Goal: Information Seeking & Learning: Learn about a topic

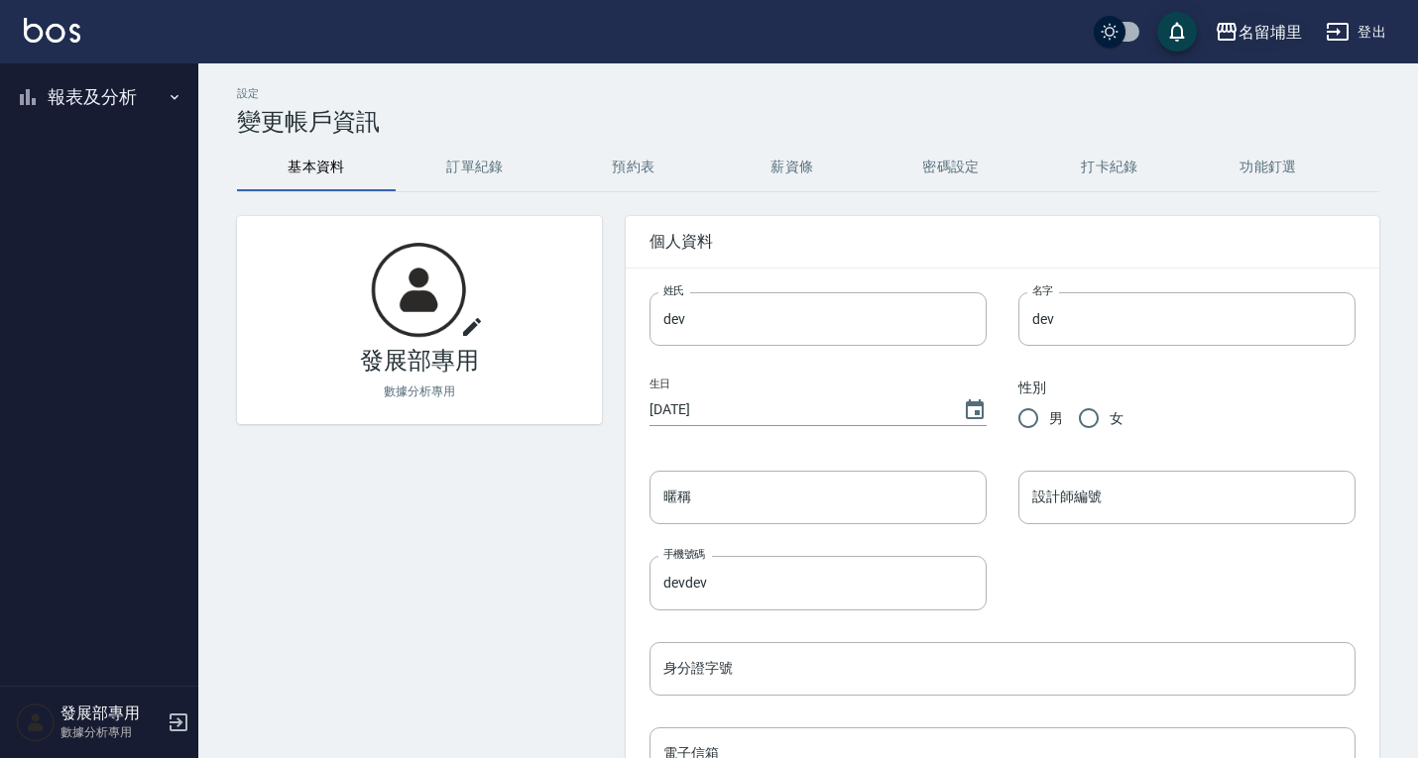
click at [1245, 34] on div "名留埔里" at bounding box center [1269, 32] width 63 height 25
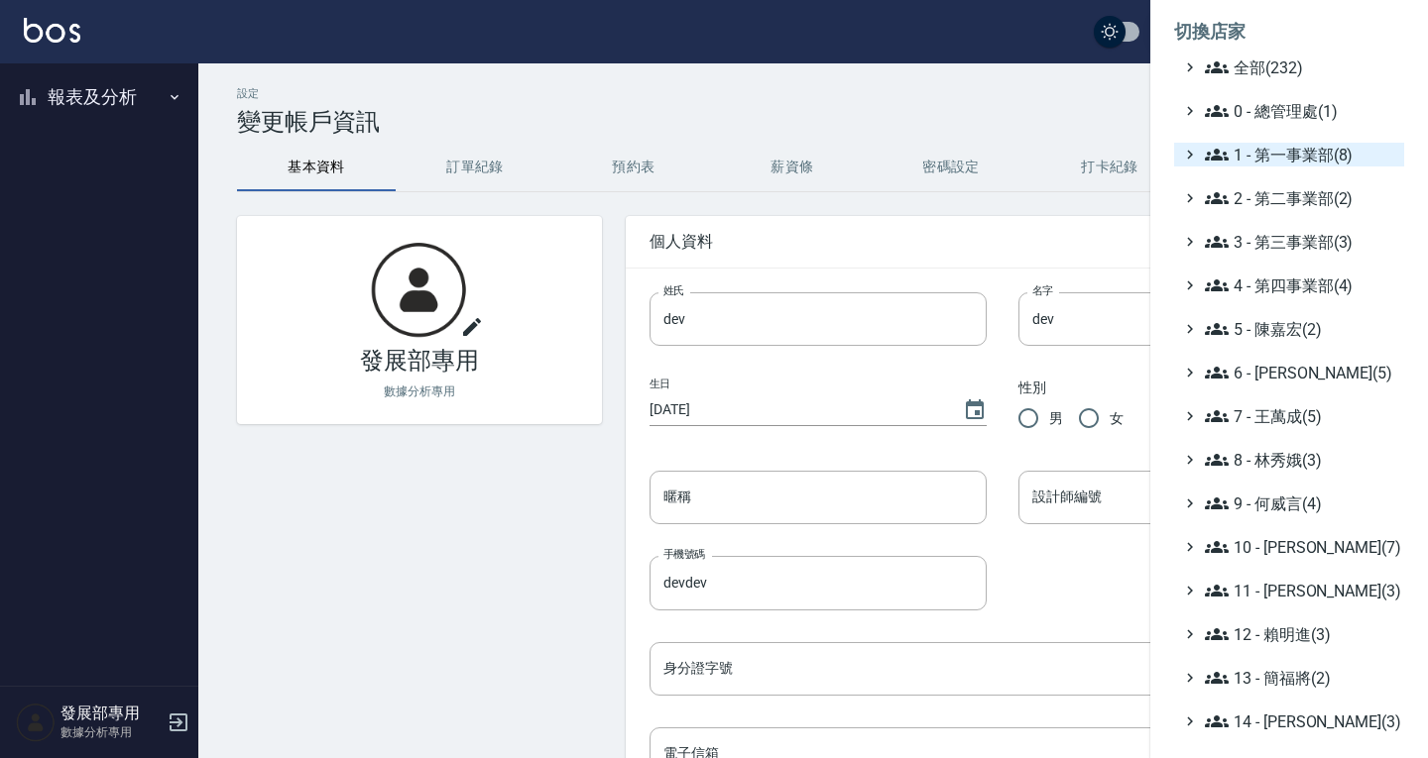
click at [1281, 148] on span "1 - 第一事業部(8)" at bounding box center [1300, 155] width 191 height 24
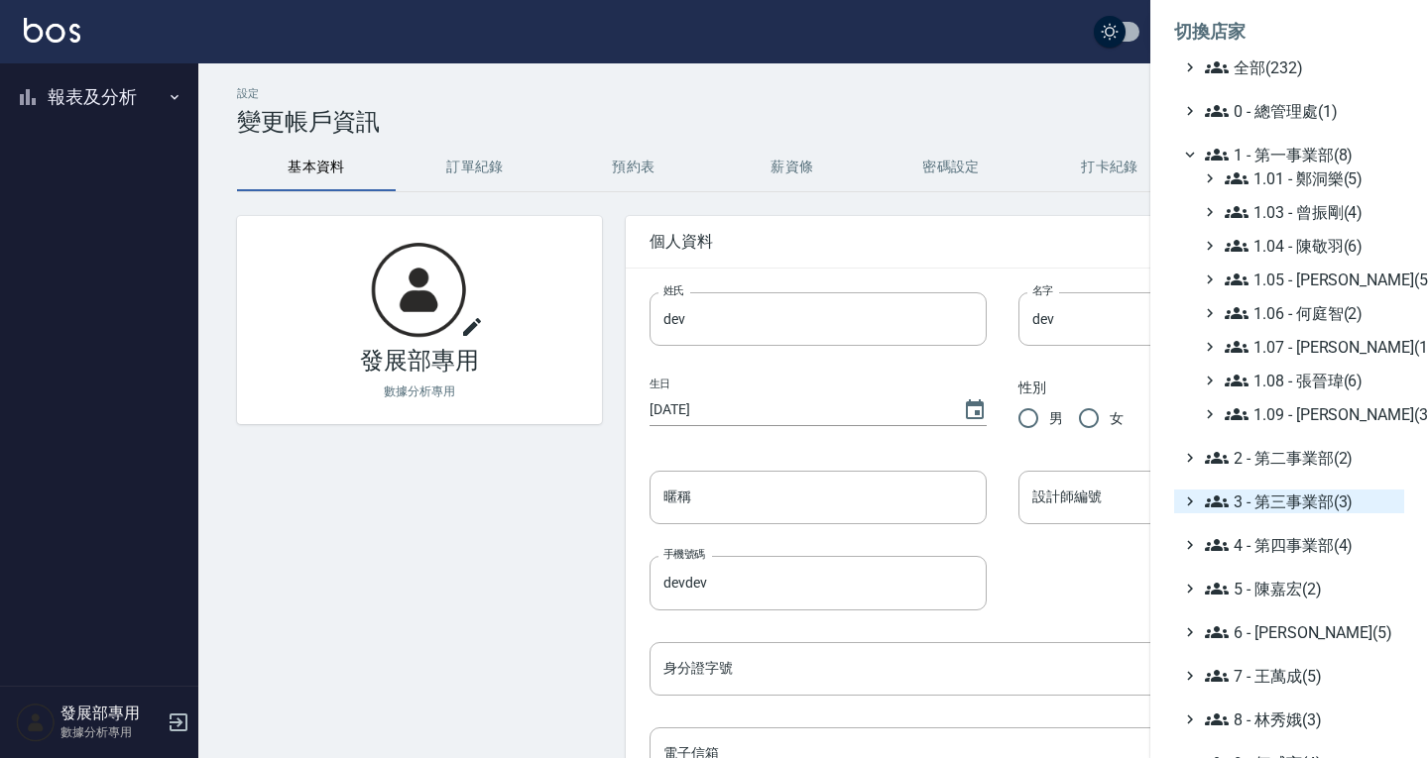
click at [1286, 501] on span "3 - 第三事業部(3)" at bounding box center [1300, 502] width 191 height 24
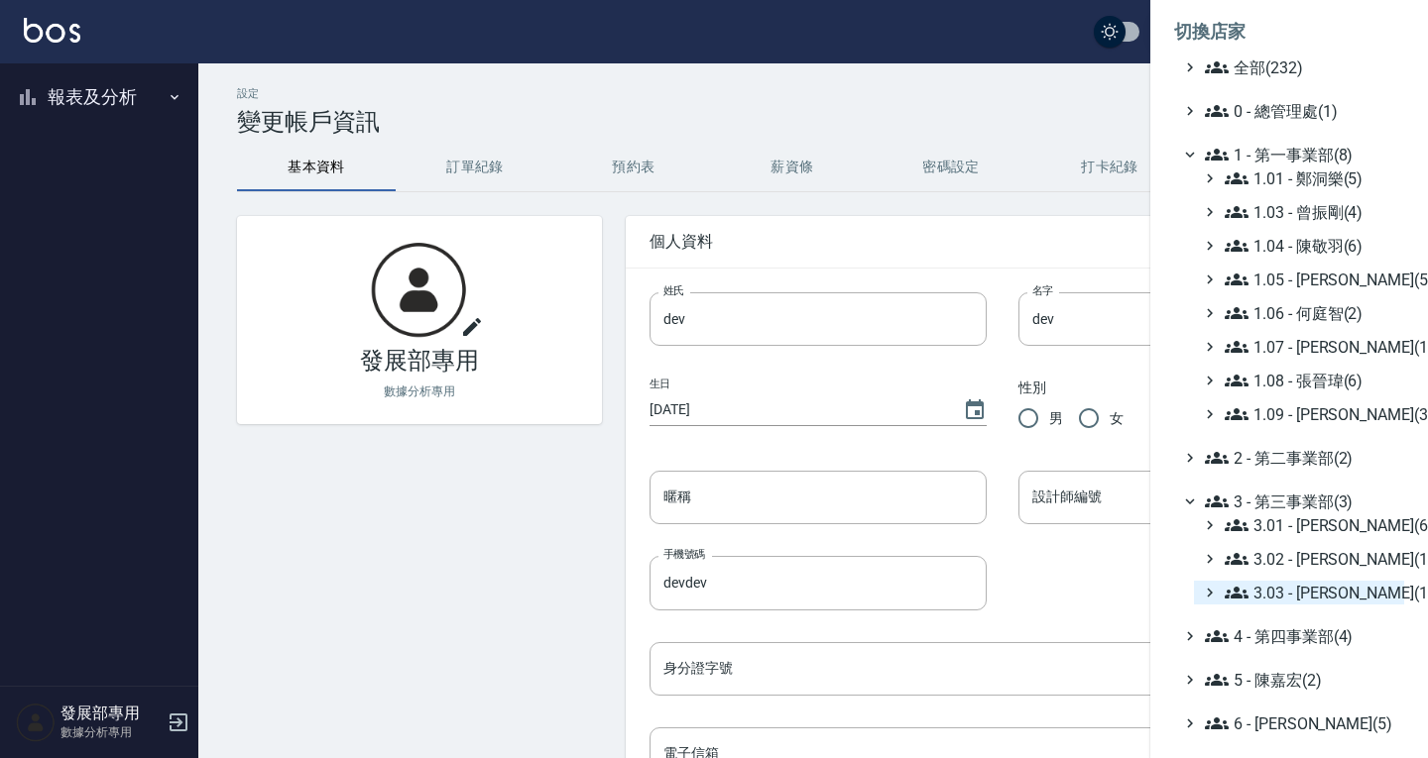
click at [1303, 592] on span "3.03 - [PERSON_NAME](1)" at bounding box center [1310, 593] width 172 height 24
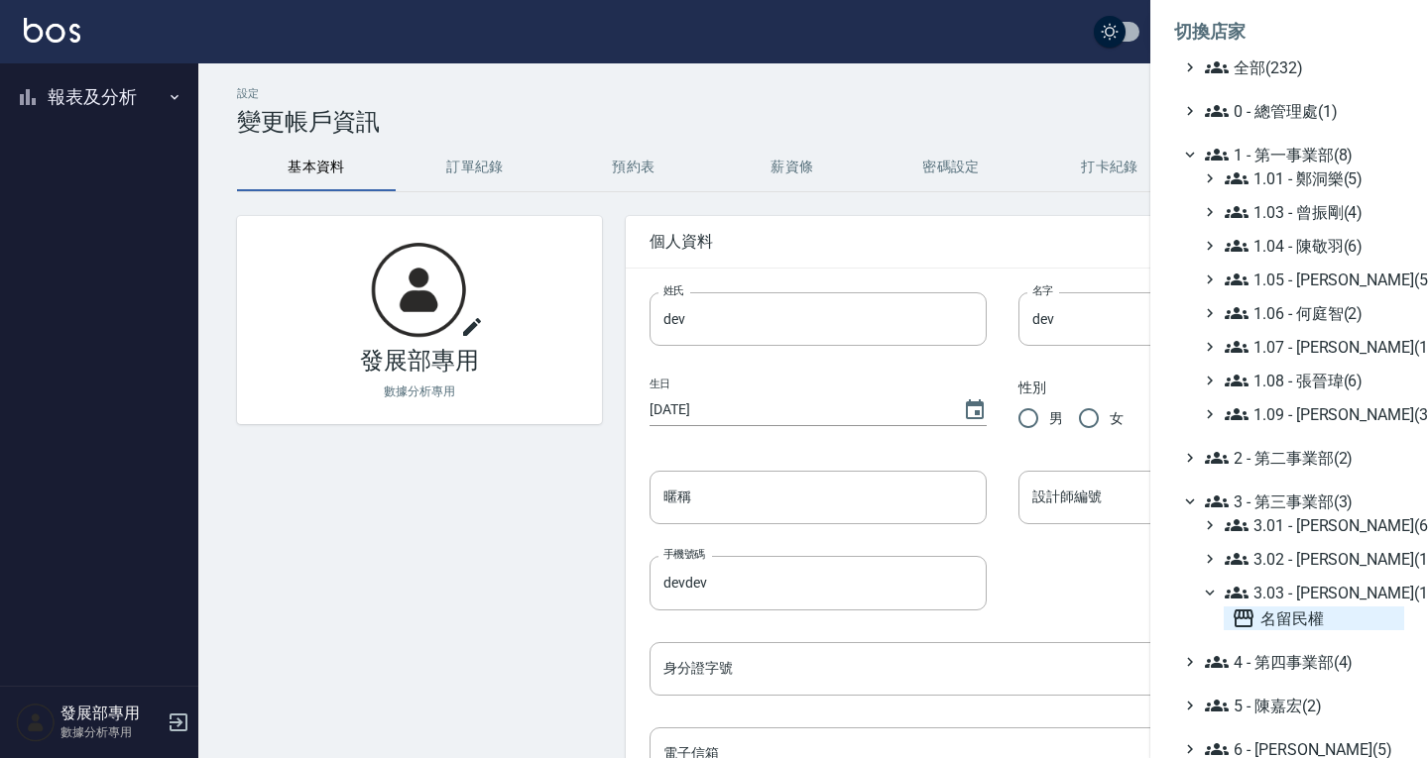
click at [1301, 617] on span "名留民權" at bounding box center [1313, 619] width 165 height 24
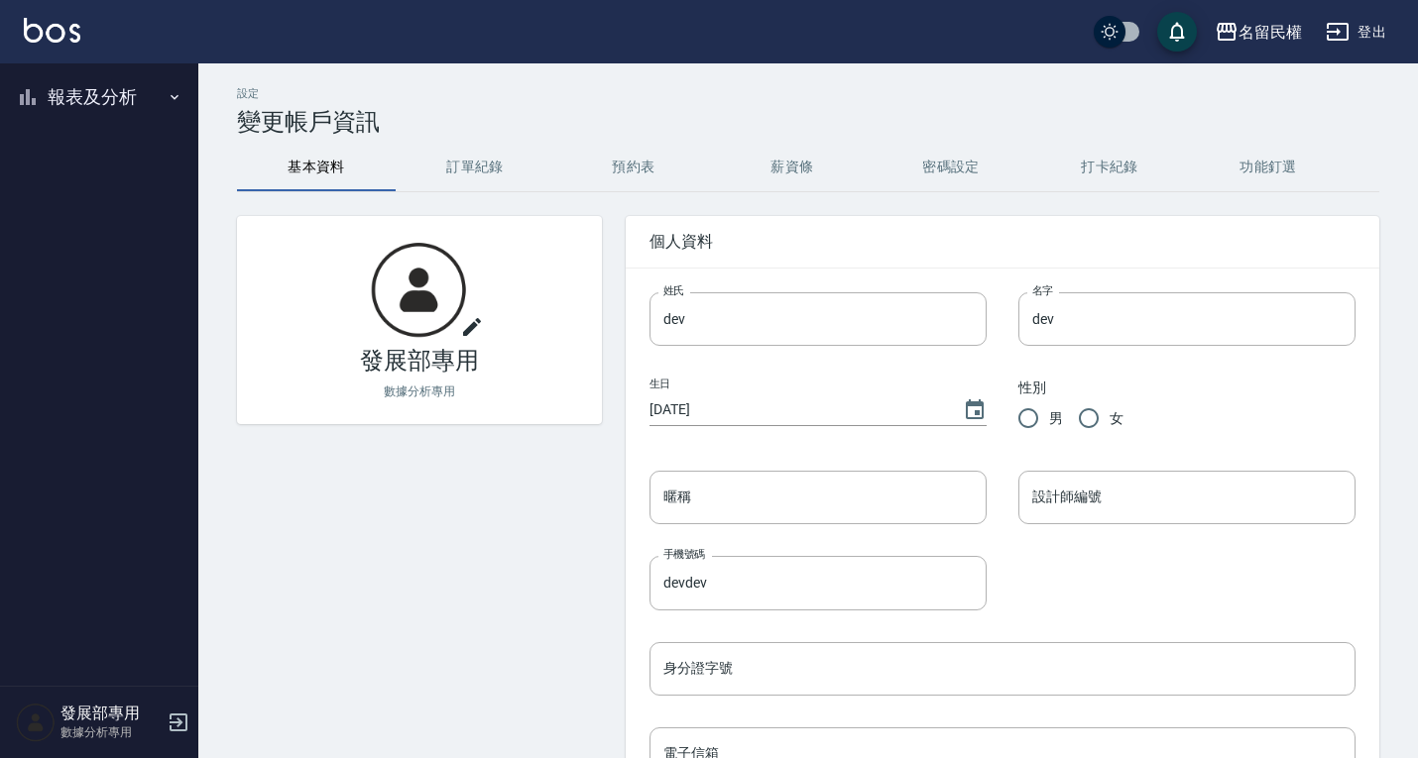
click at [117, 99] on button "報表及分析" at bounding box center [99, 97] width 182 height 52
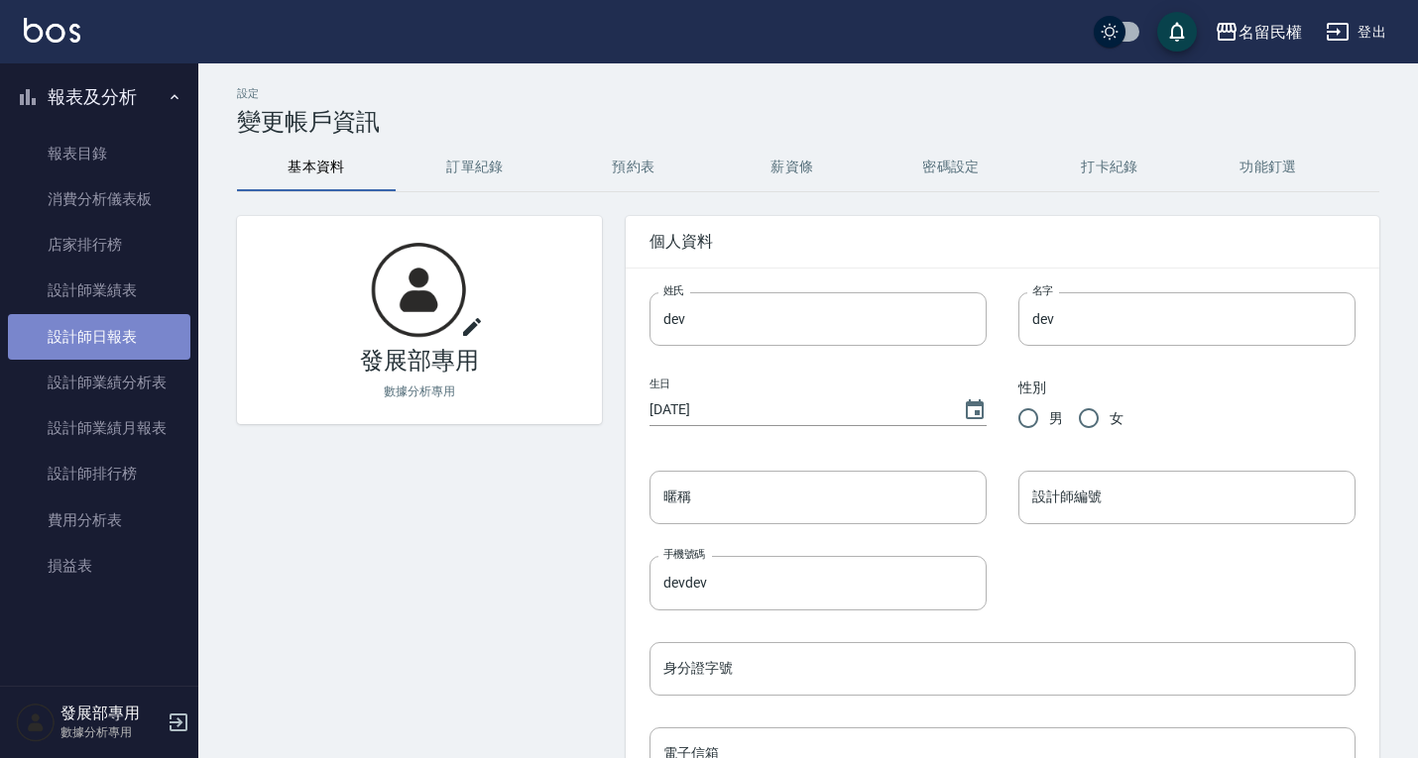
click at [94, 351] on link "設計師日報表" at bounding box center [99, 337] width 182 height 46
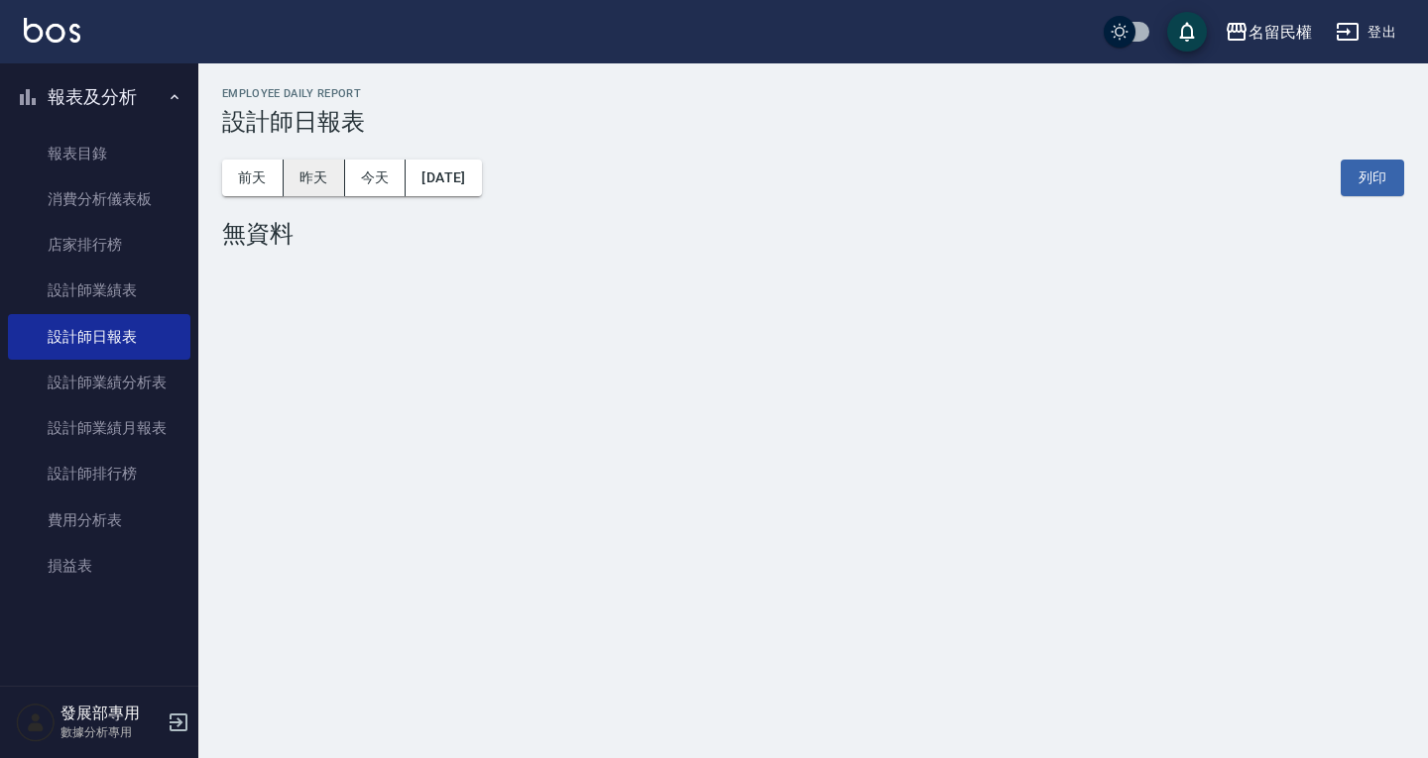
click at [318, 174] on button "昨天" at bounding box center [314, 178] width 61 height 37
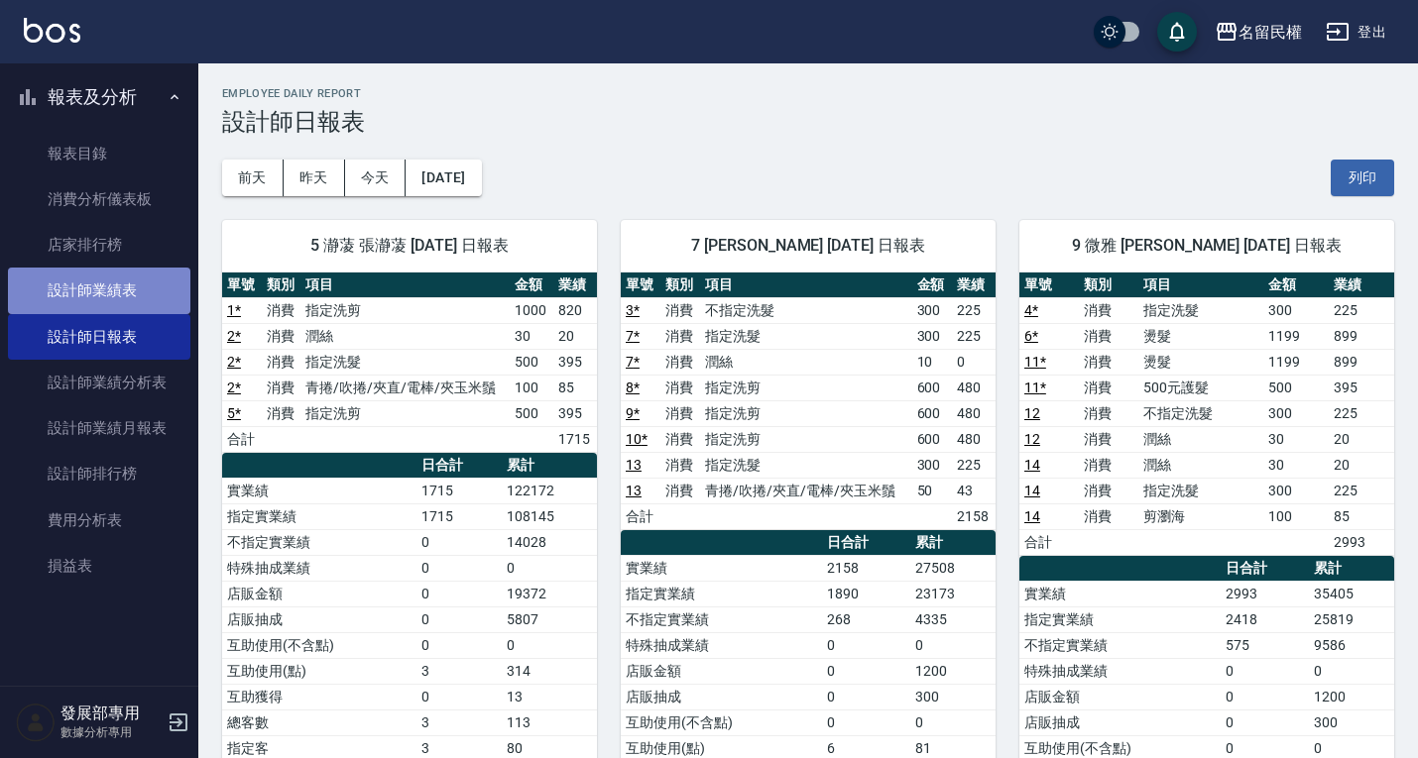
click at [164, 291] on link "設計師業績表" at bounding box center [99, 291] width 182 height 46
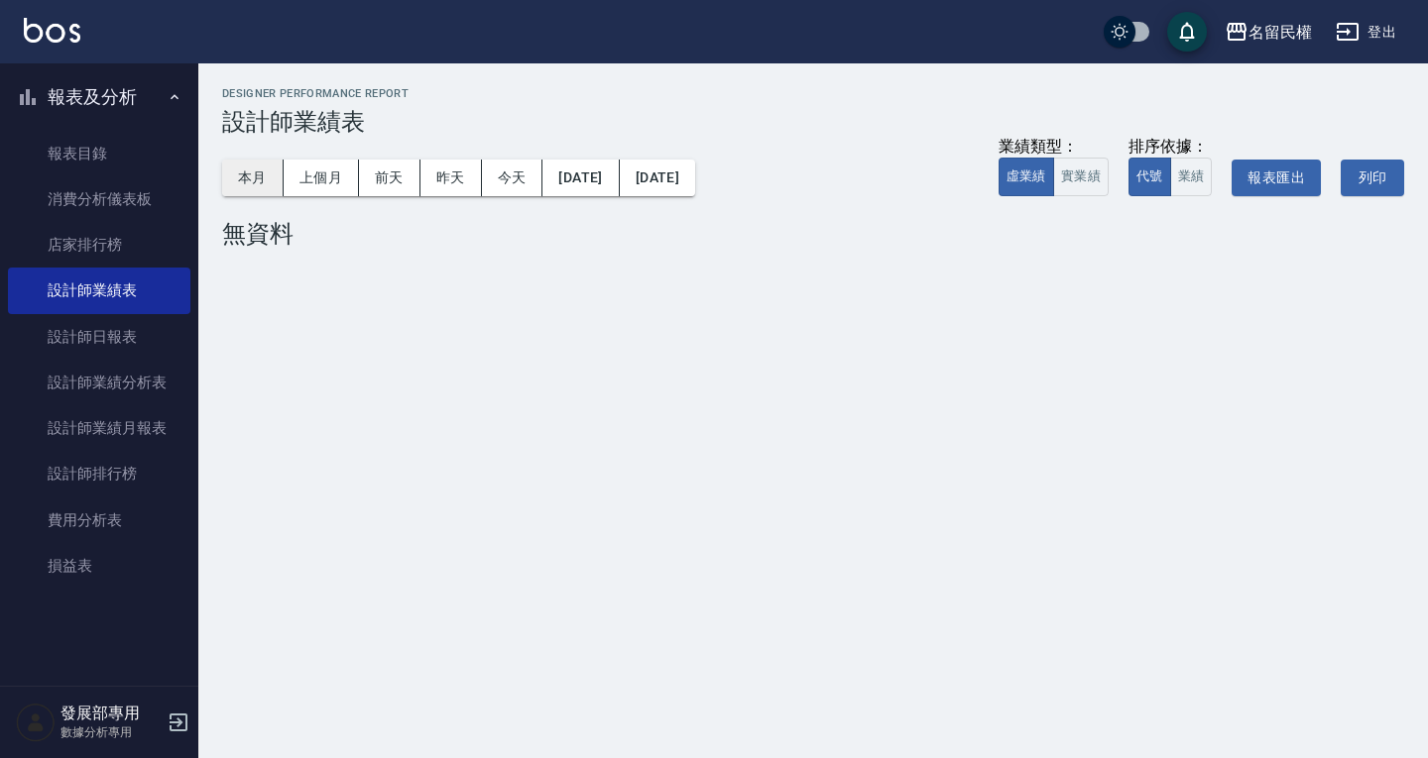
click at [249, 169] on button "本月" at bounding box center [252, 178] width 61 height 37
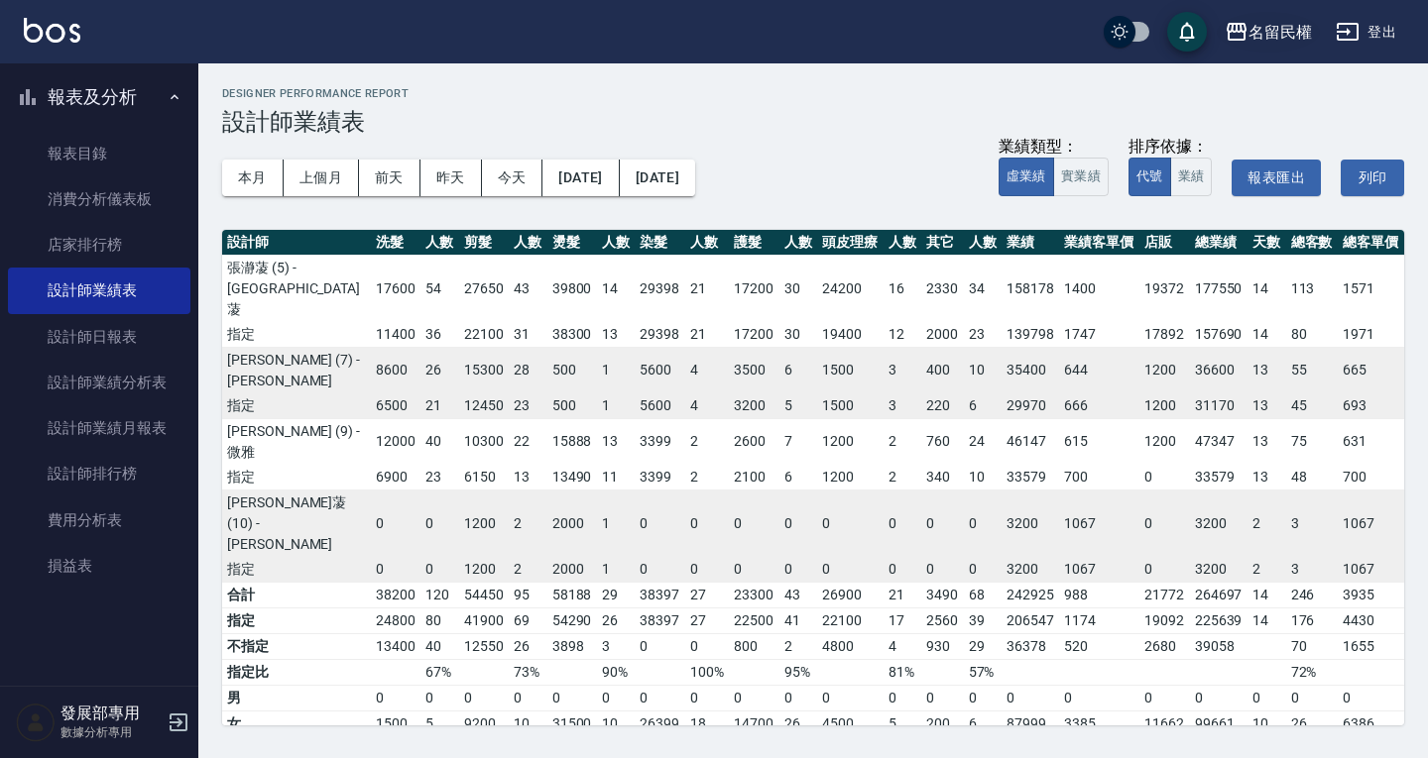
click at [1255, 28] on div "名留民權" at bounding box center [1279, 32] width 63 height 25
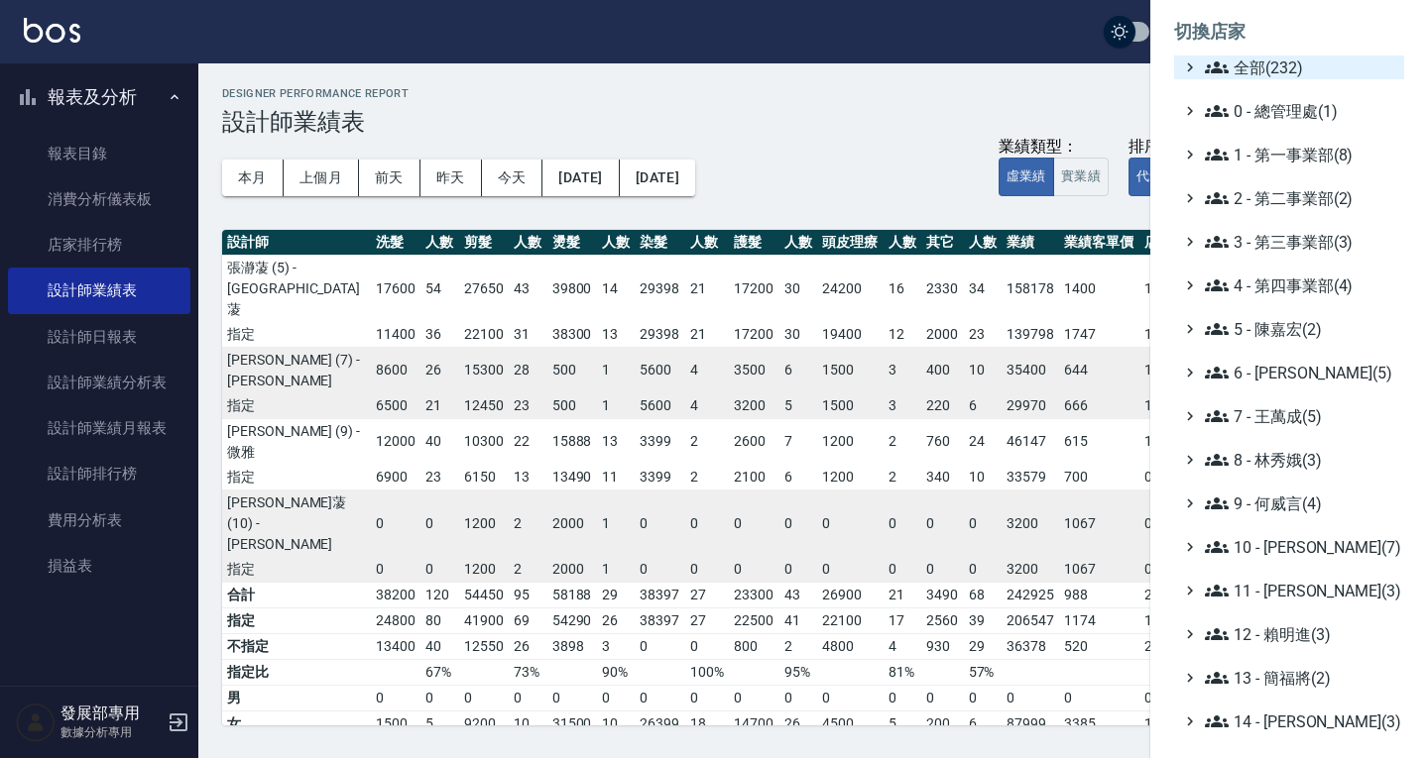
click at [1273, 71] on span "全部(232)" at bounding box center [1300, 68] width 191 height 24
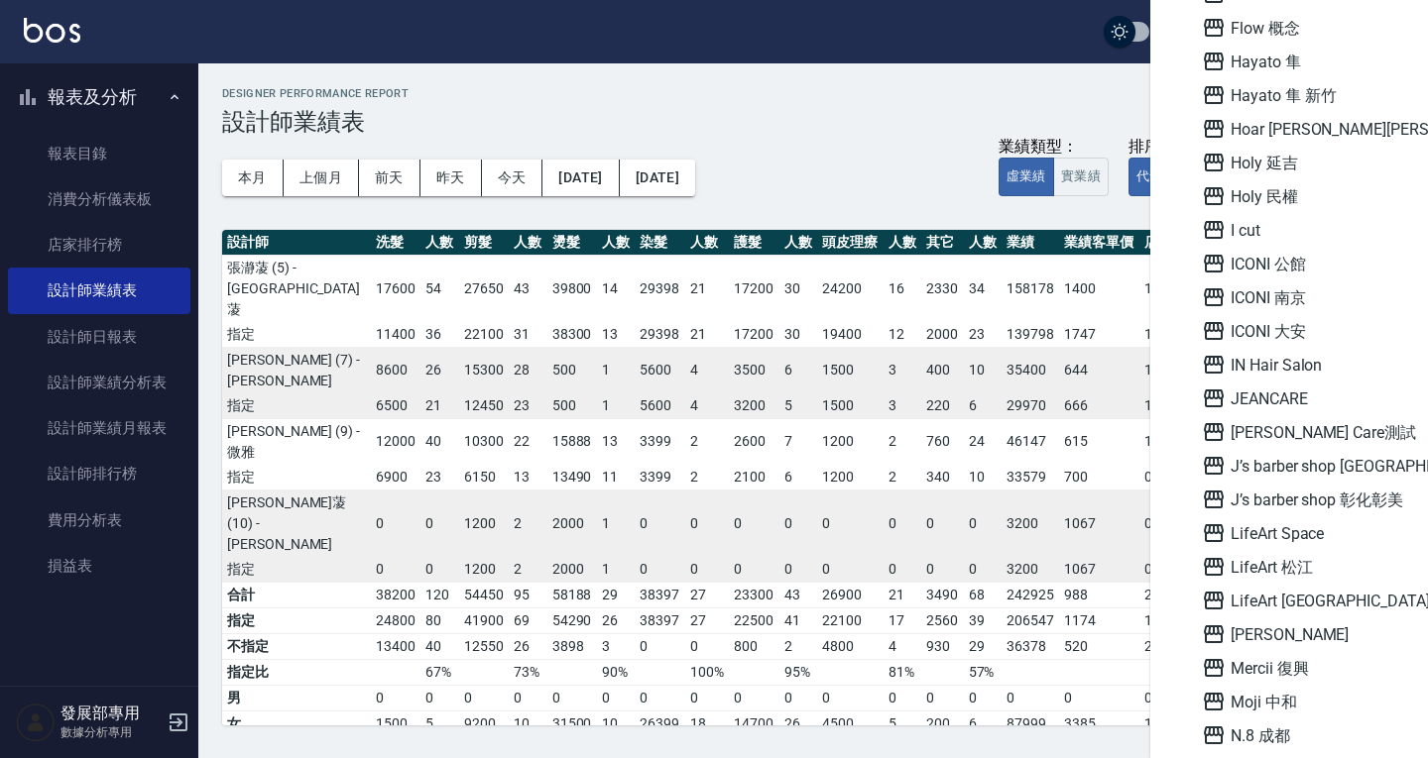
scroll to position [1785, 0]
click at [1272, 332] on span "ICONI 大安" at bounding box center [1299, 329] width 194 height 24
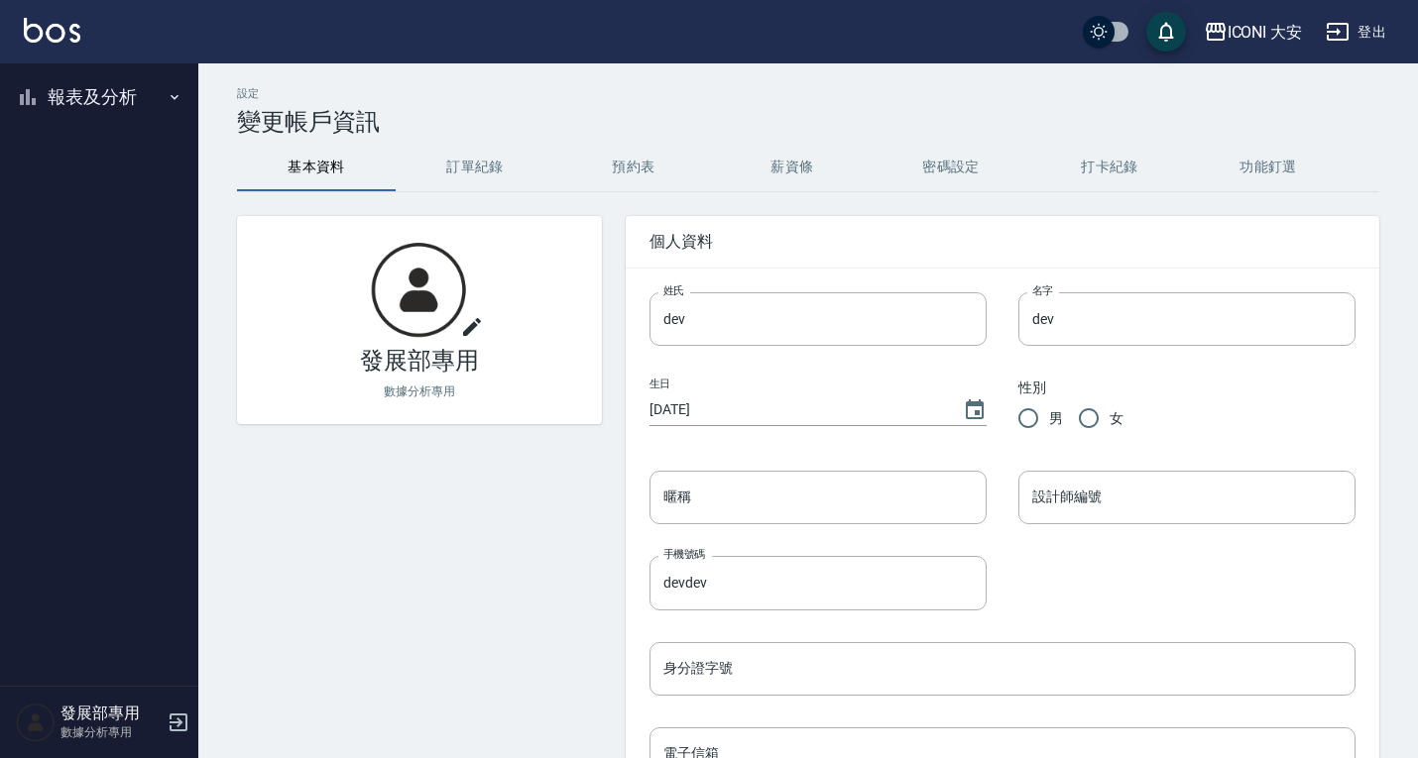
click at [99, 99] on button "報表及分析" at bounding box center [99, 97] width 182 height 52
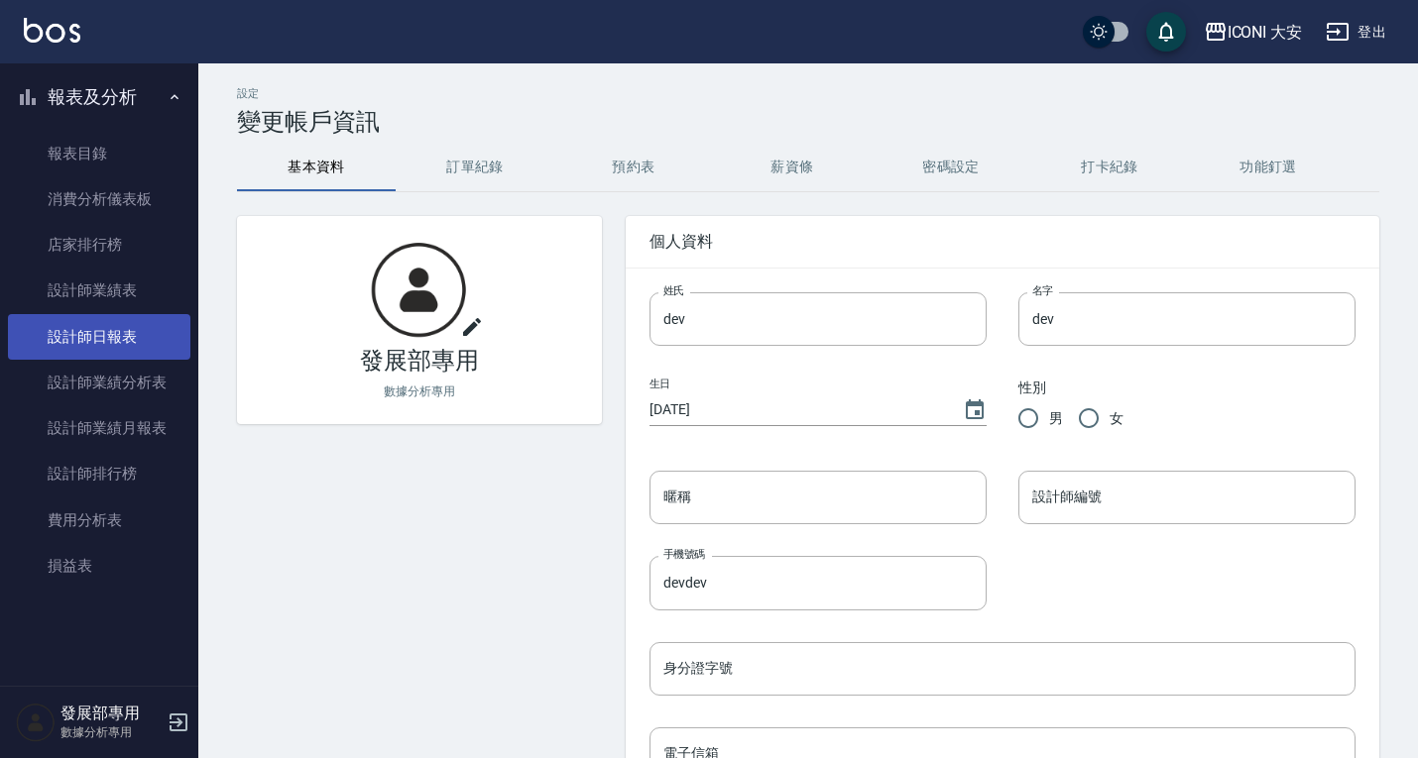
click at [102, 326] on link "設計師日報表" at bounding box center [99, 337] width 182 height 46
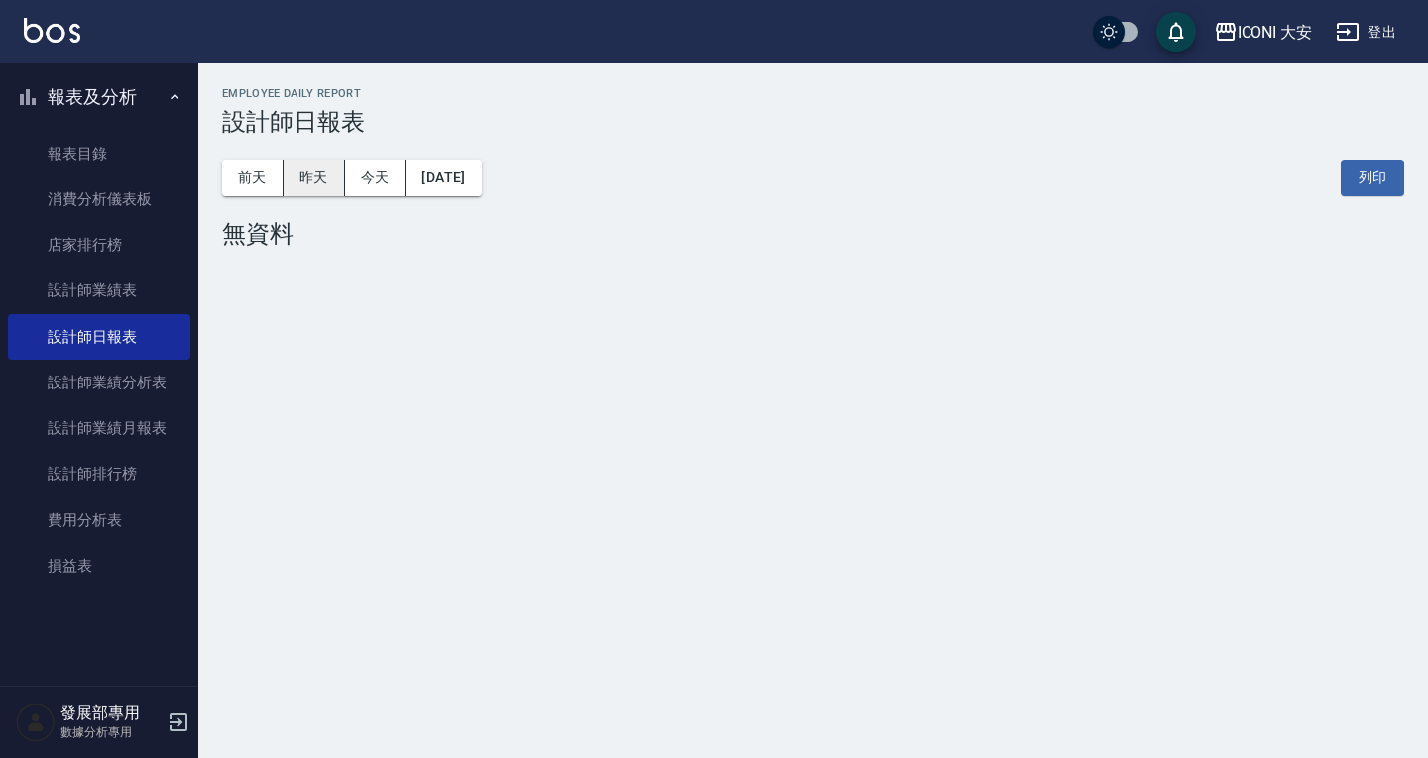
click at [308, 177] on button "昨天" at bounding box center [314, 178] width 61 height 37
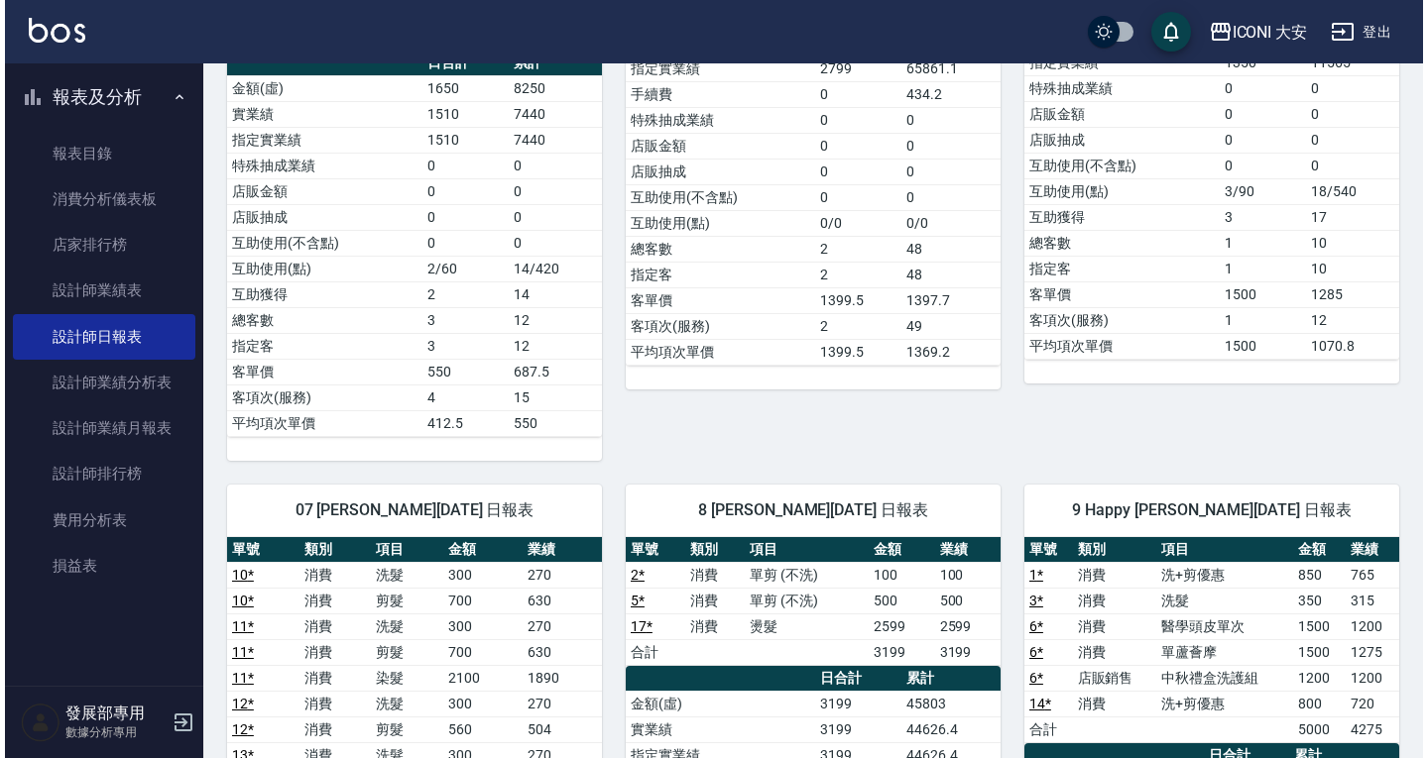
scroll to position [99, 0]
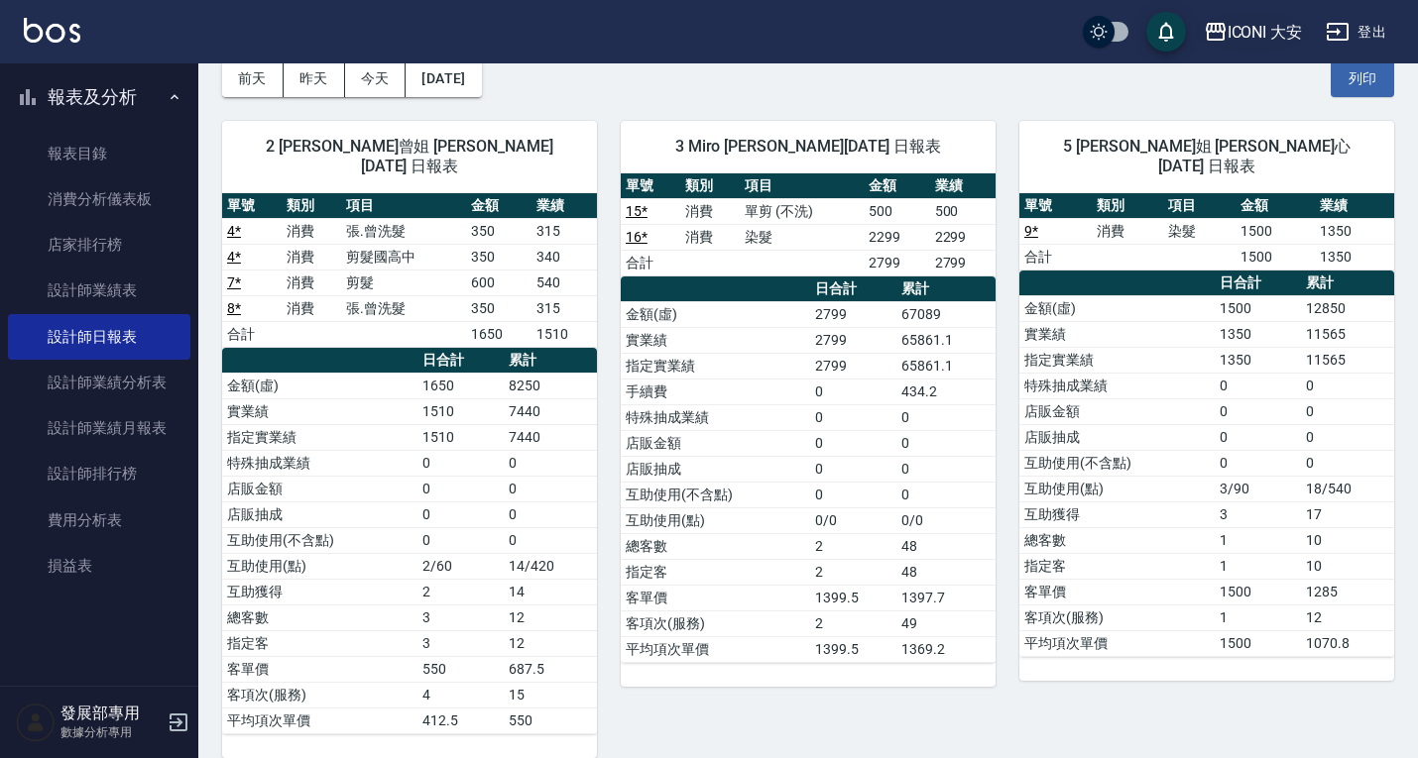
click at [1284, 33] on div "ICONI 大安" at bounding box center [1264, 32] width 75 height 25
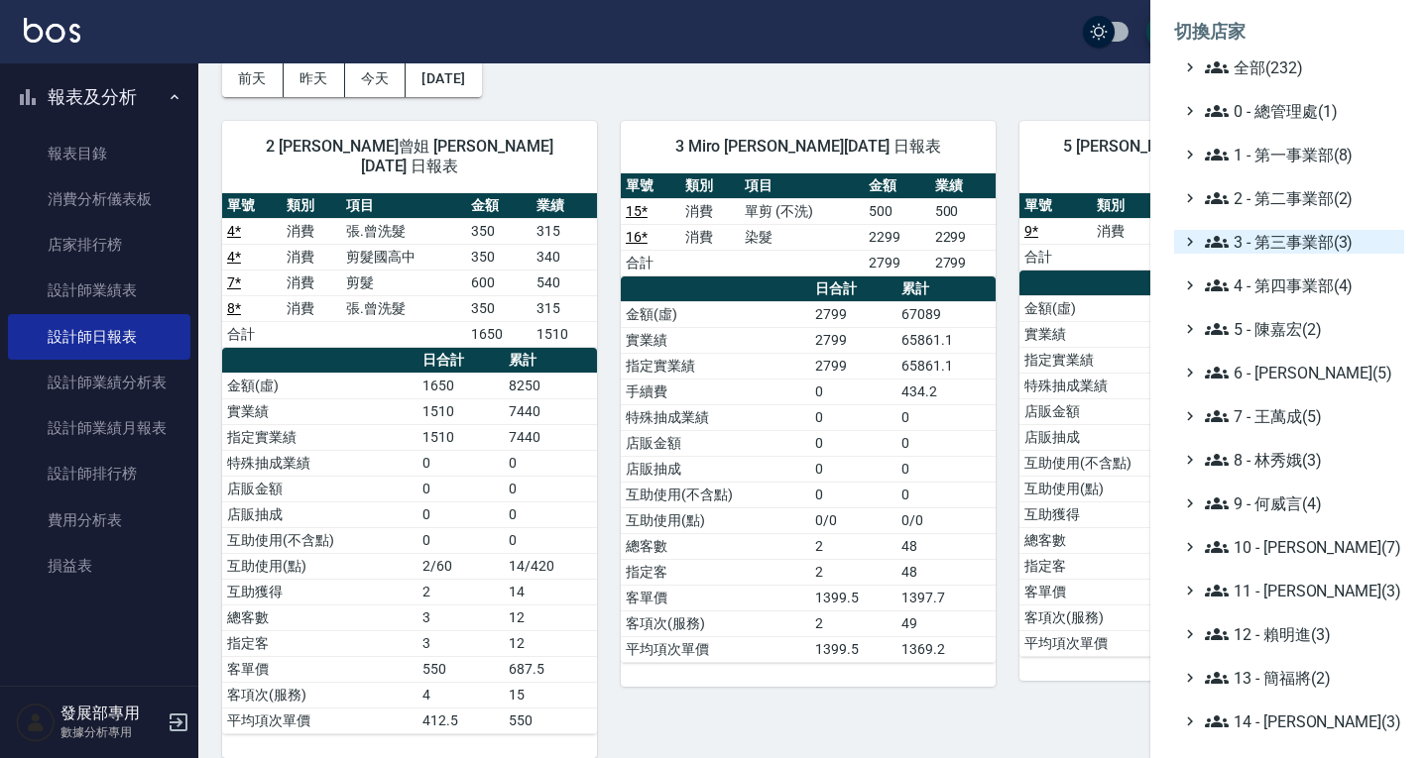
click at [1276, 238] on span "3 - 第三事業部(3)" at bounding box center [1300, 242] width 191 height 24
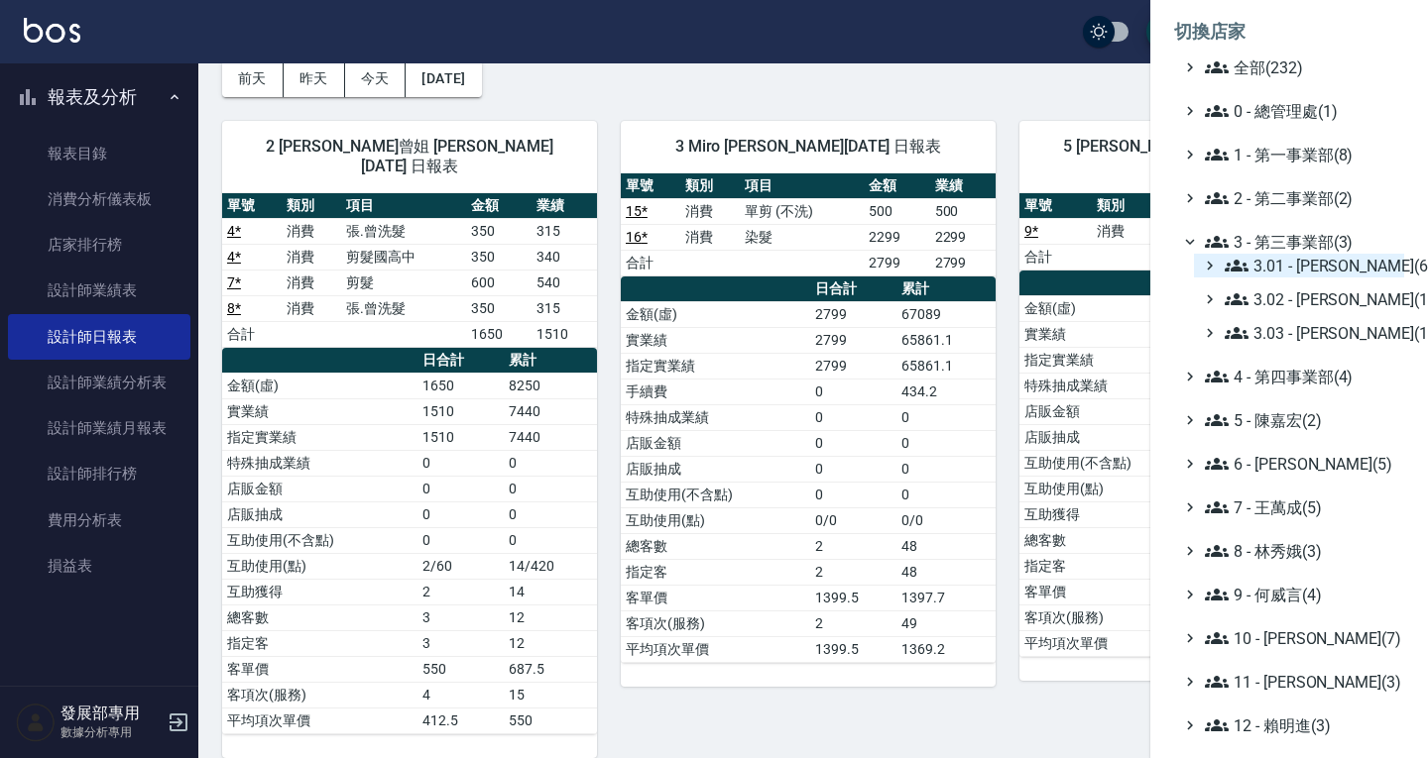
click at [1285, 262] on span "3.01 - 蔡承翰(6)" at bounding box center [1310, 266] width 172 height 24
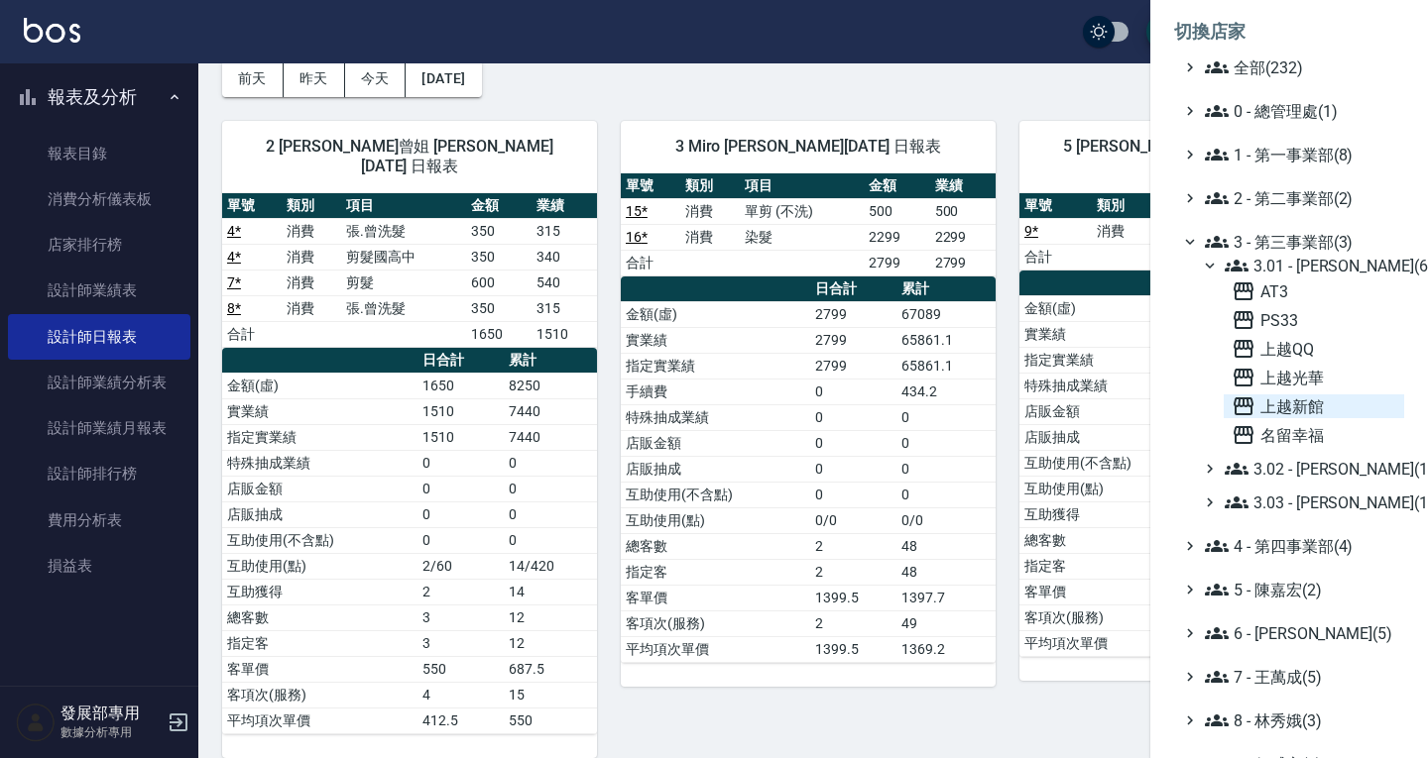
click at [1303, 407] on span "上越新館" at bounding box center [1313, 407] width 165 height 24
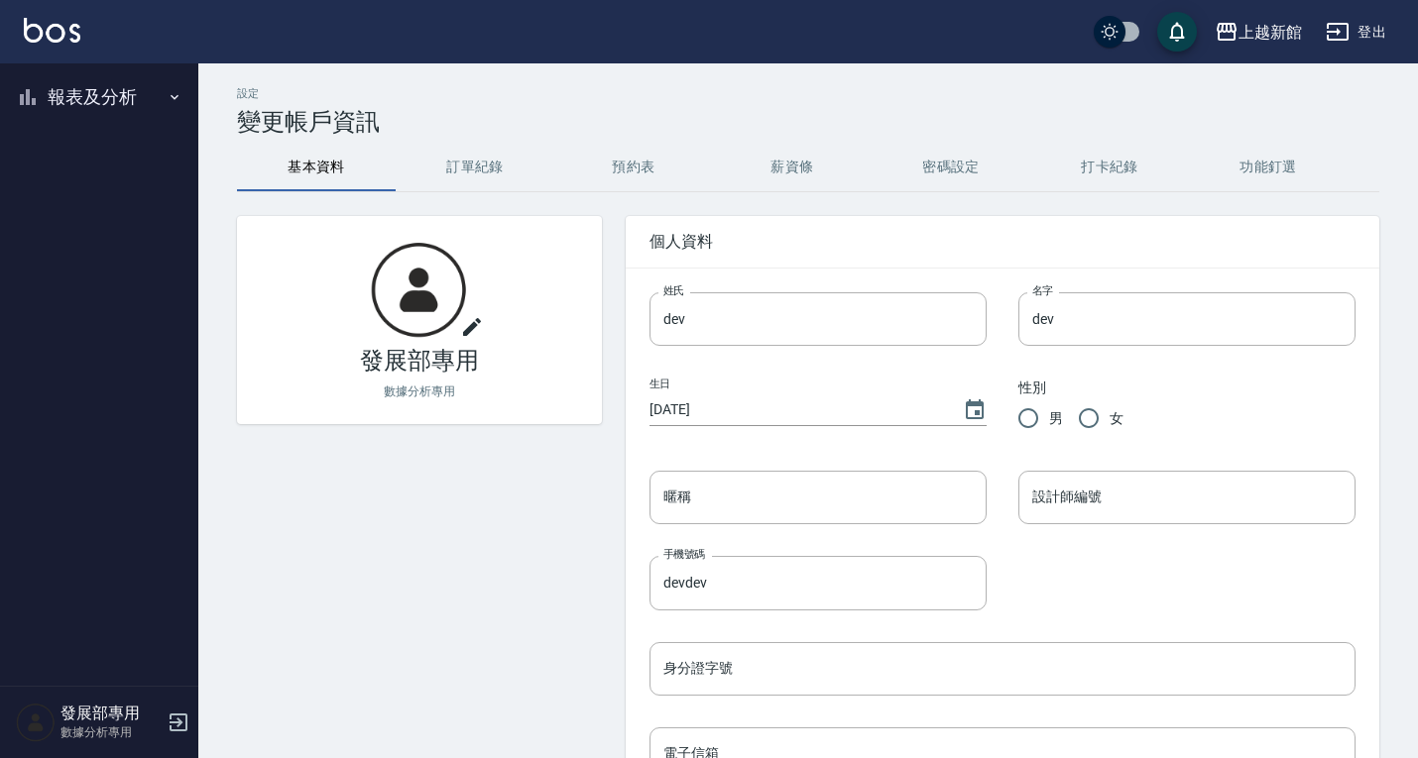
click at [101, 91] on button "報表及分析" at bounding box center [99, 97] width 182 height 52
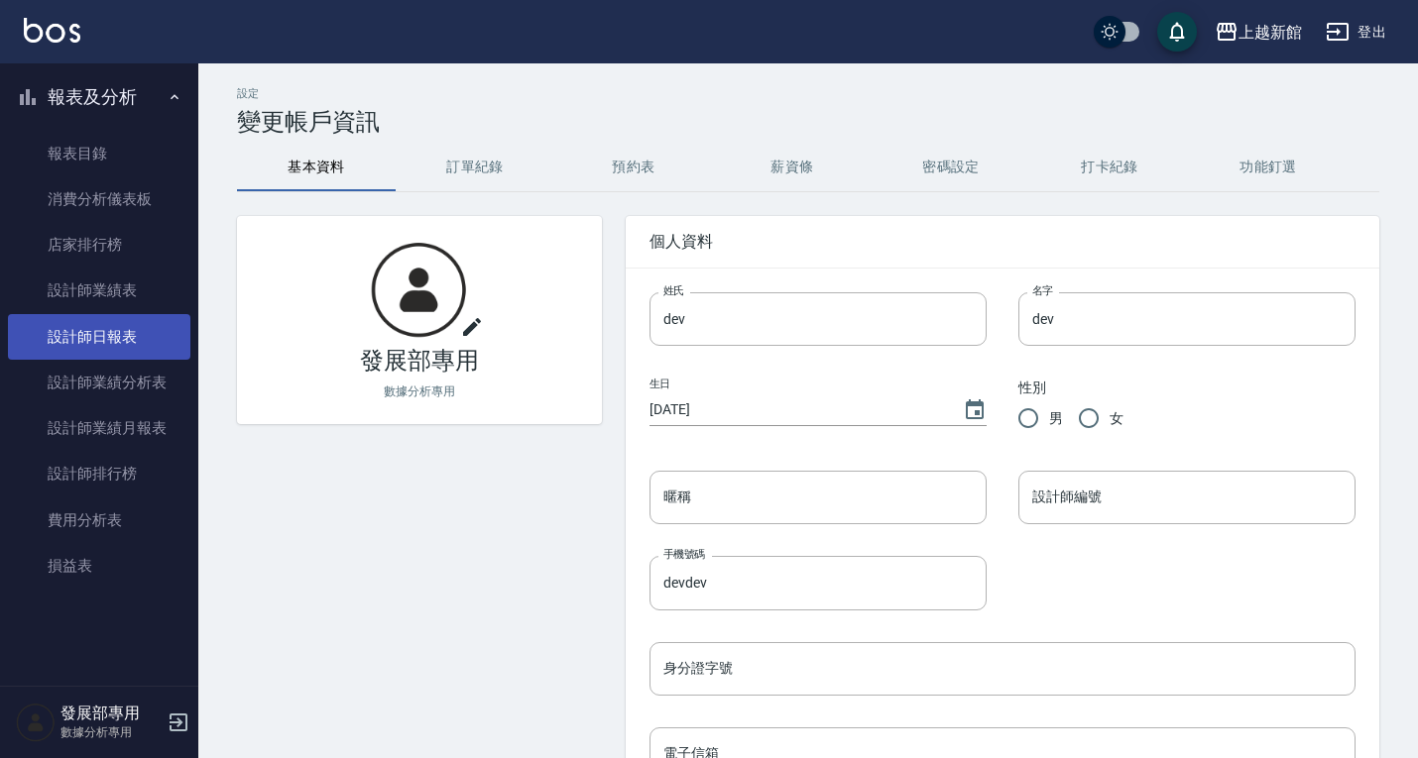
click at [108, 345] on link "設計師日報表" at bounding box center [99, 337] width 182 height 46
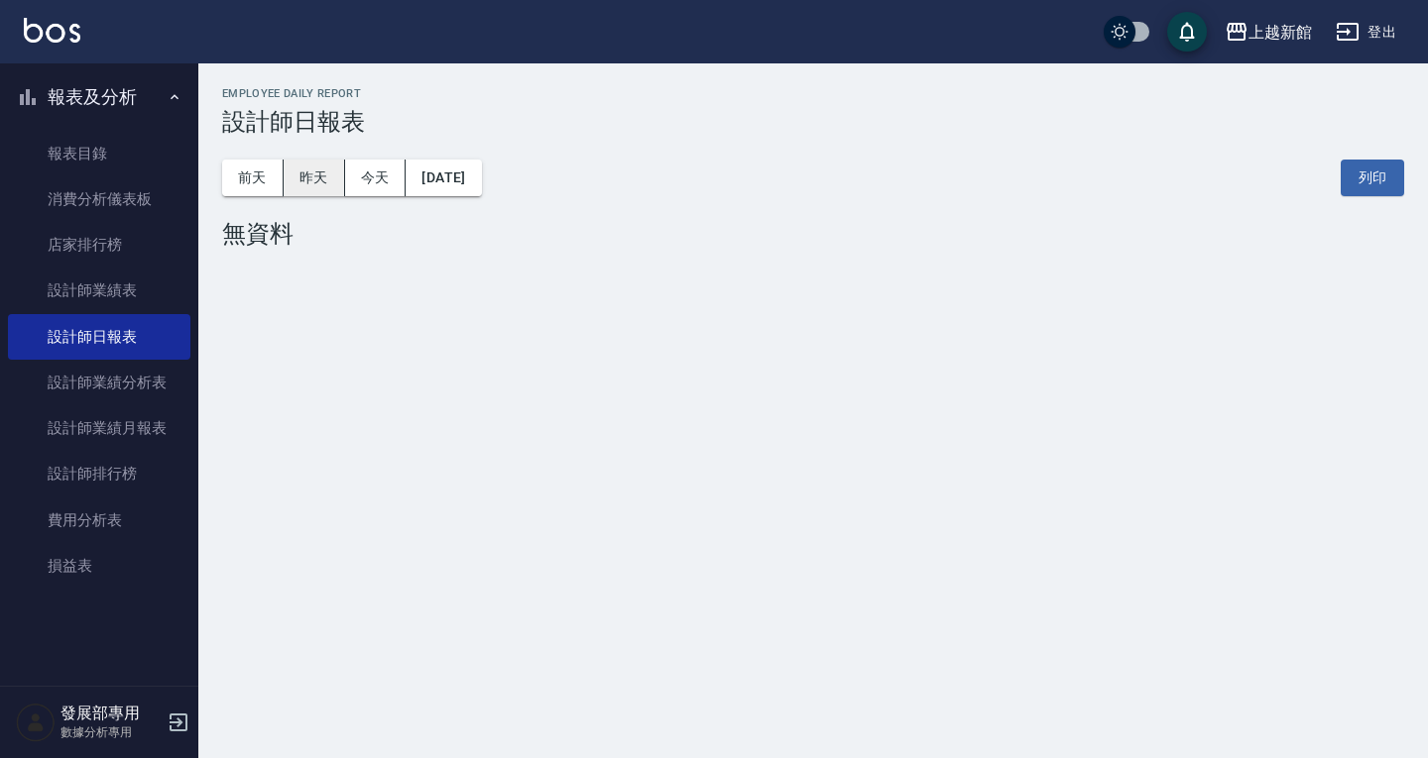
click at [306, 175] on button "昨天" at bounding box center [314, 178] width 61 height 37
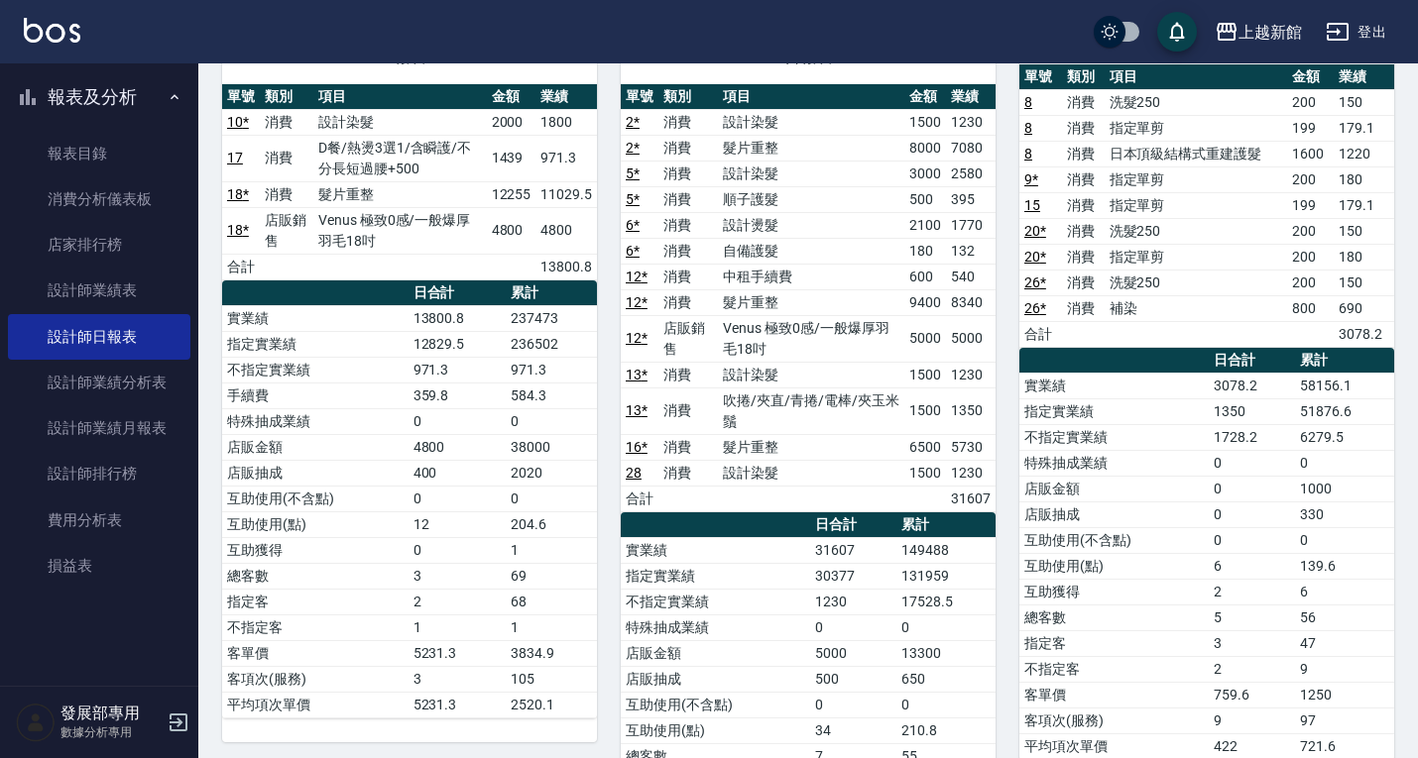
scroll to position [1289, 0]
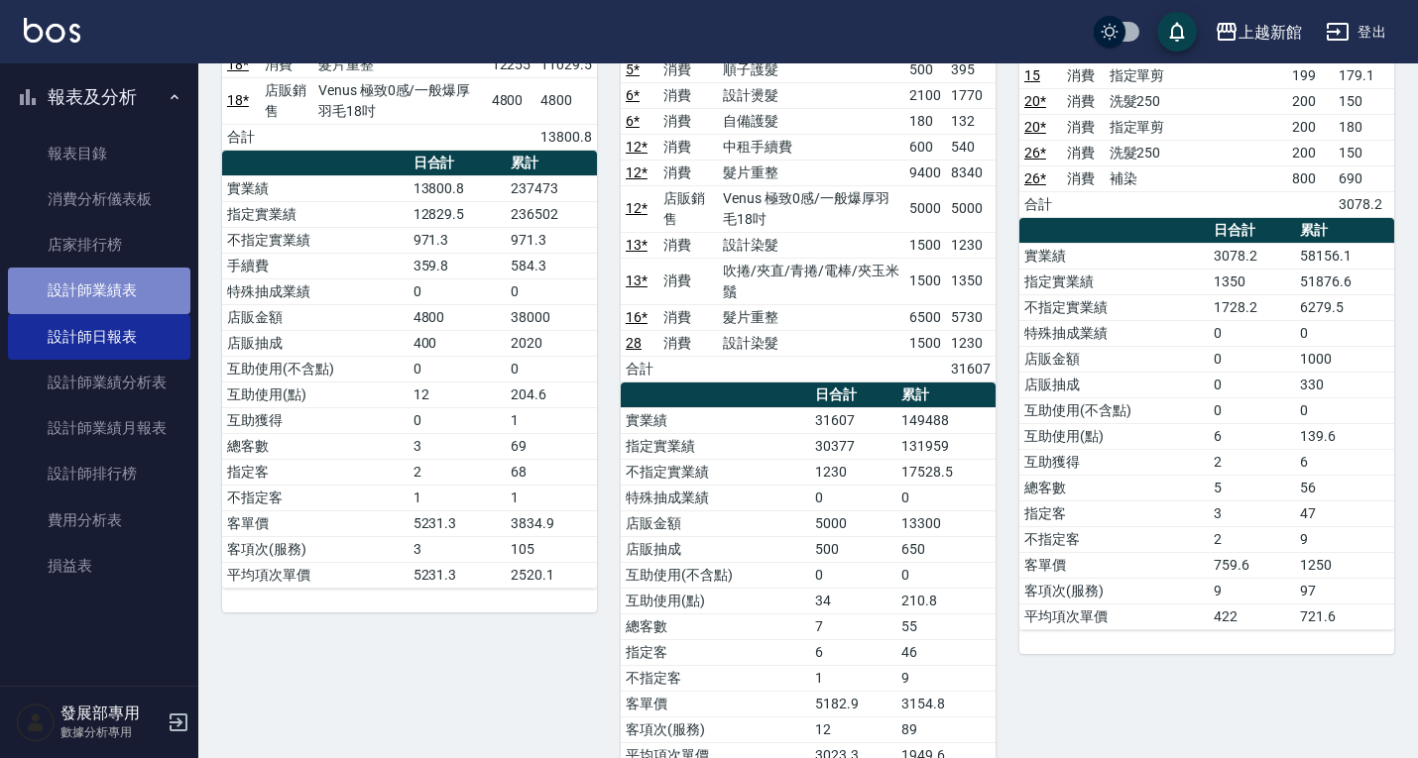
click at [153, 295] on link "設計師業績表" at bounding box center [99, 291] width 182 height 46
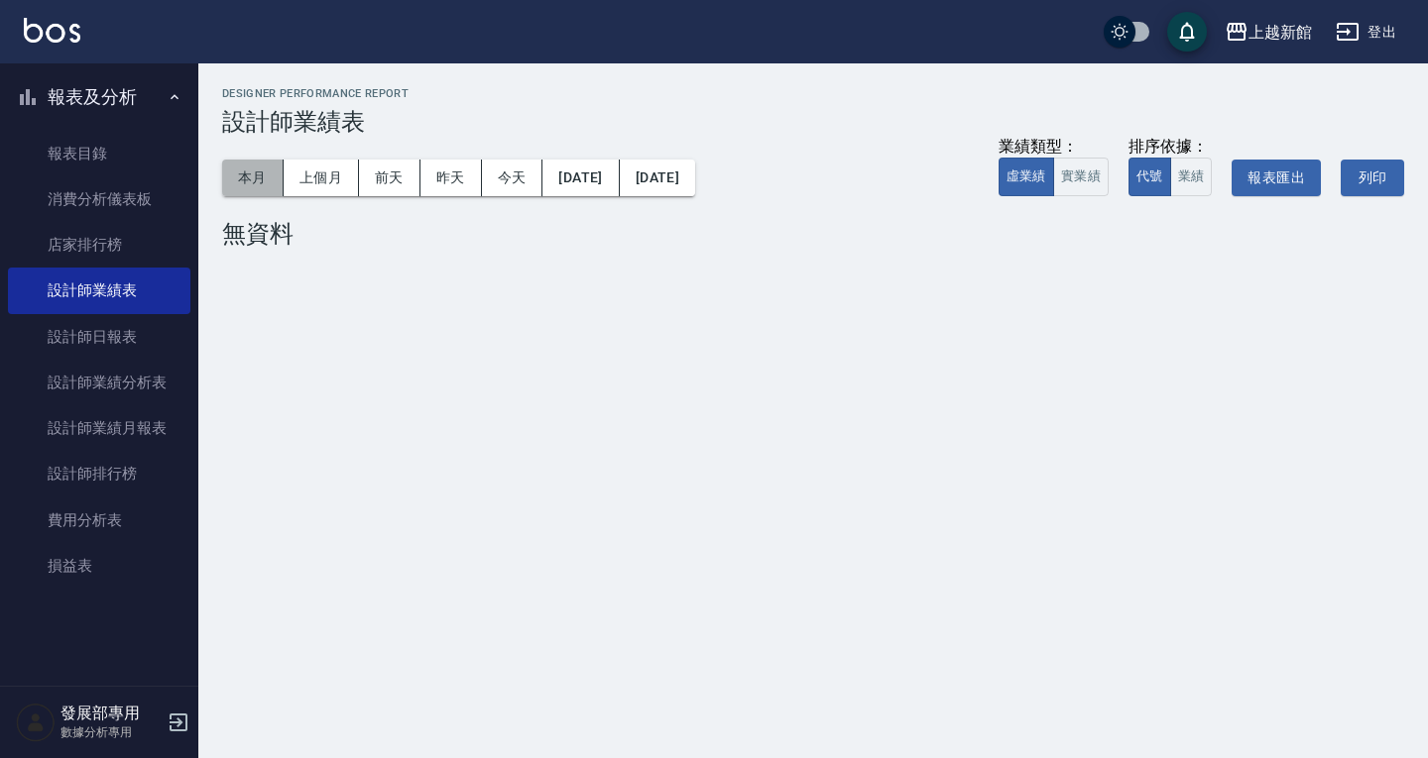
click at [248, 174] on button "本月" at bounding box center [252, 178] width 61 height 37
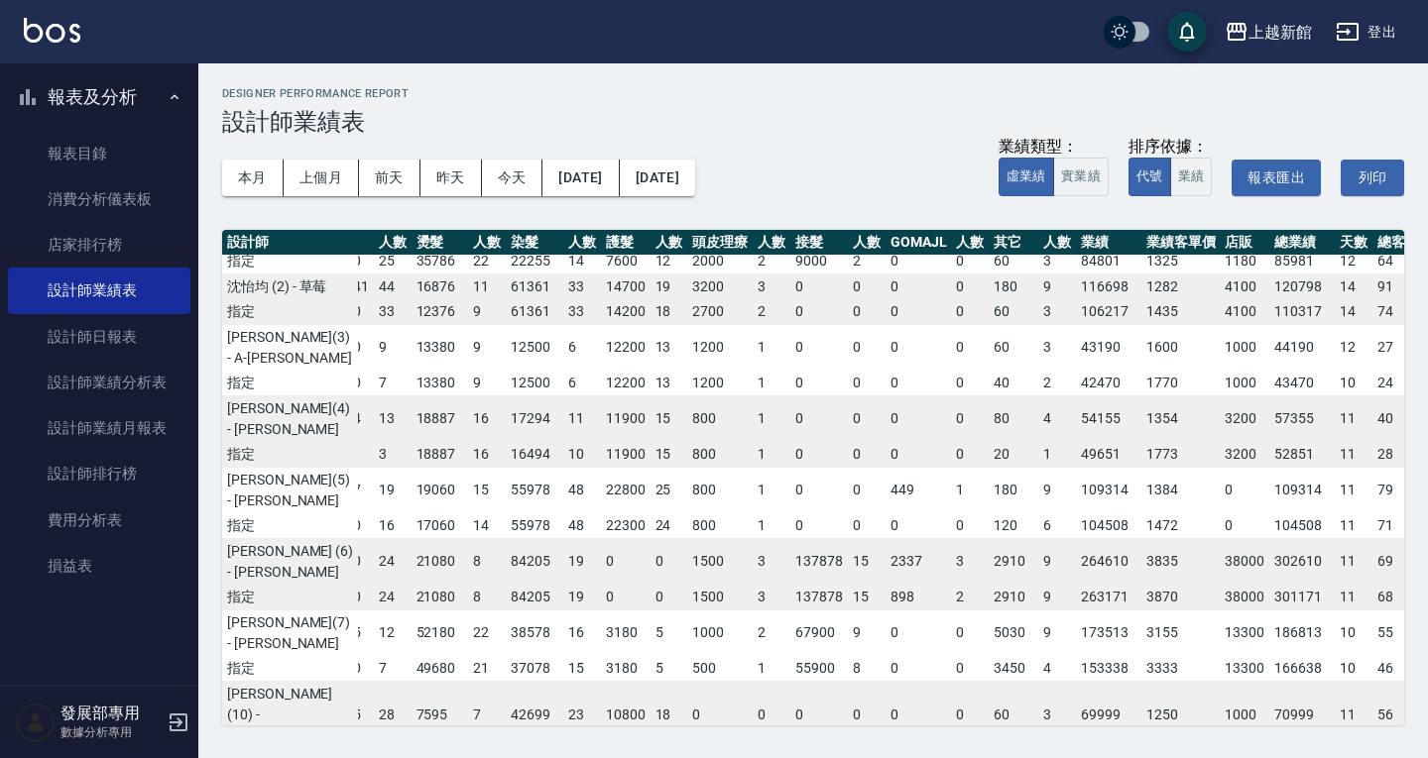
scroll to position [0, 121]
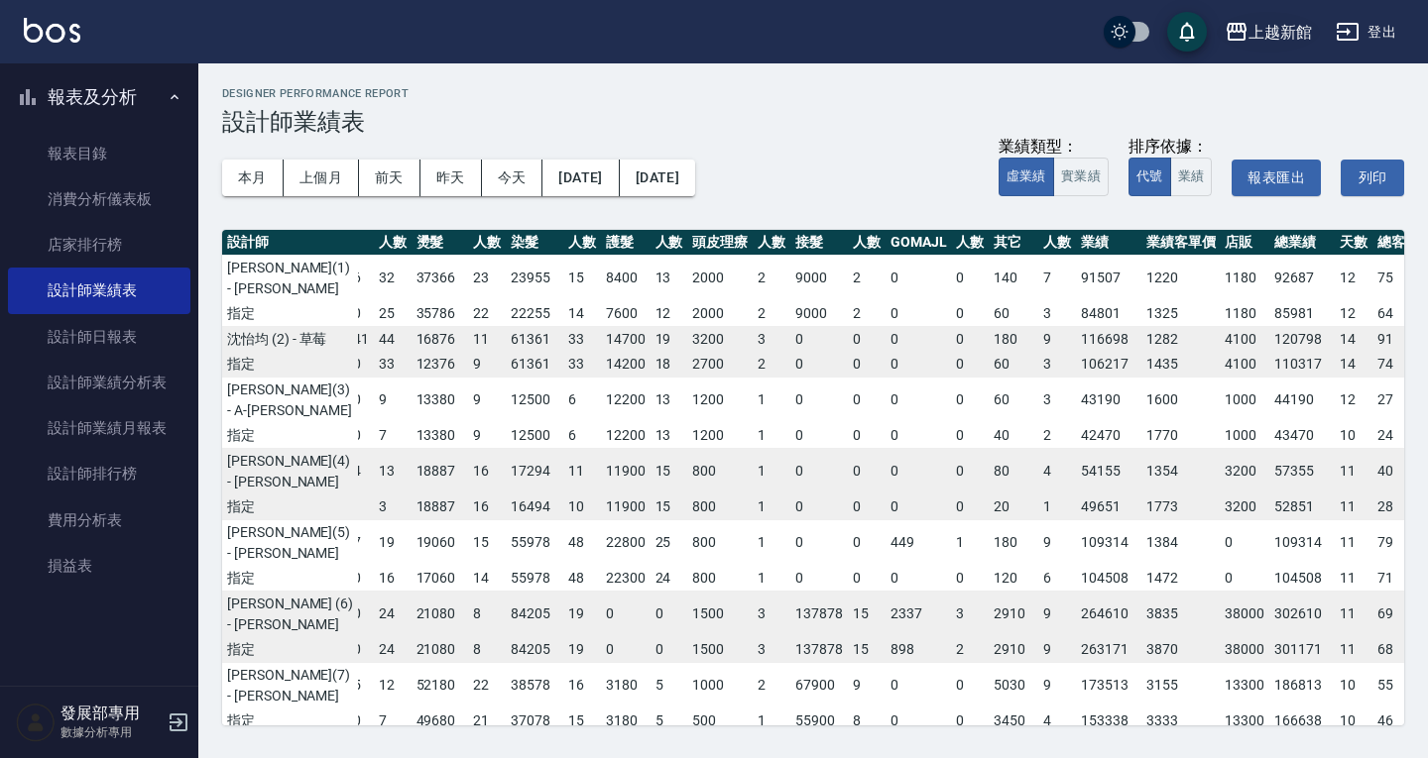
click at [1306, 32] on div "上越新館" at bounding box center [1279, 32] width 63 height 25
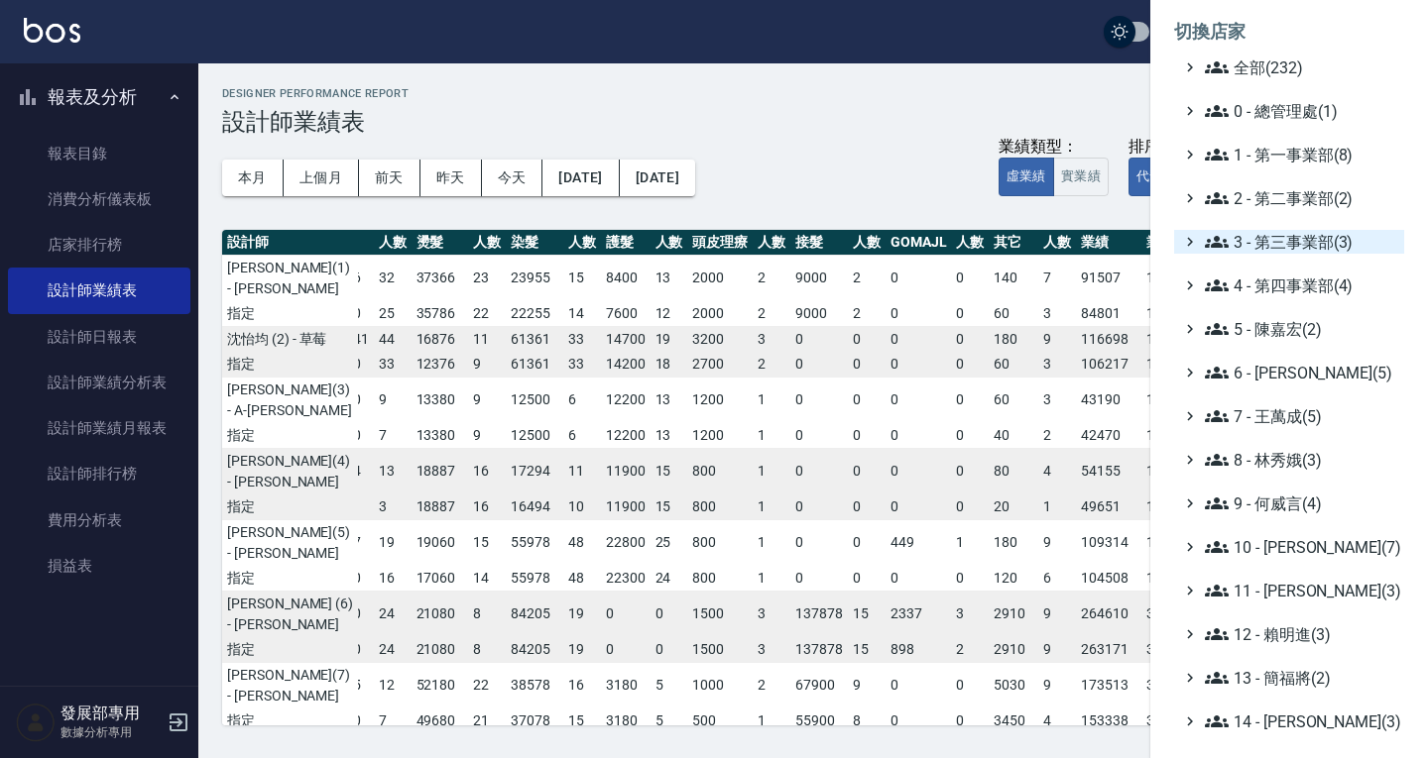
click at [1291, 233] on span "3 - 第三事業部(3)" at bounding box center [1300, 242] width 191 height 24
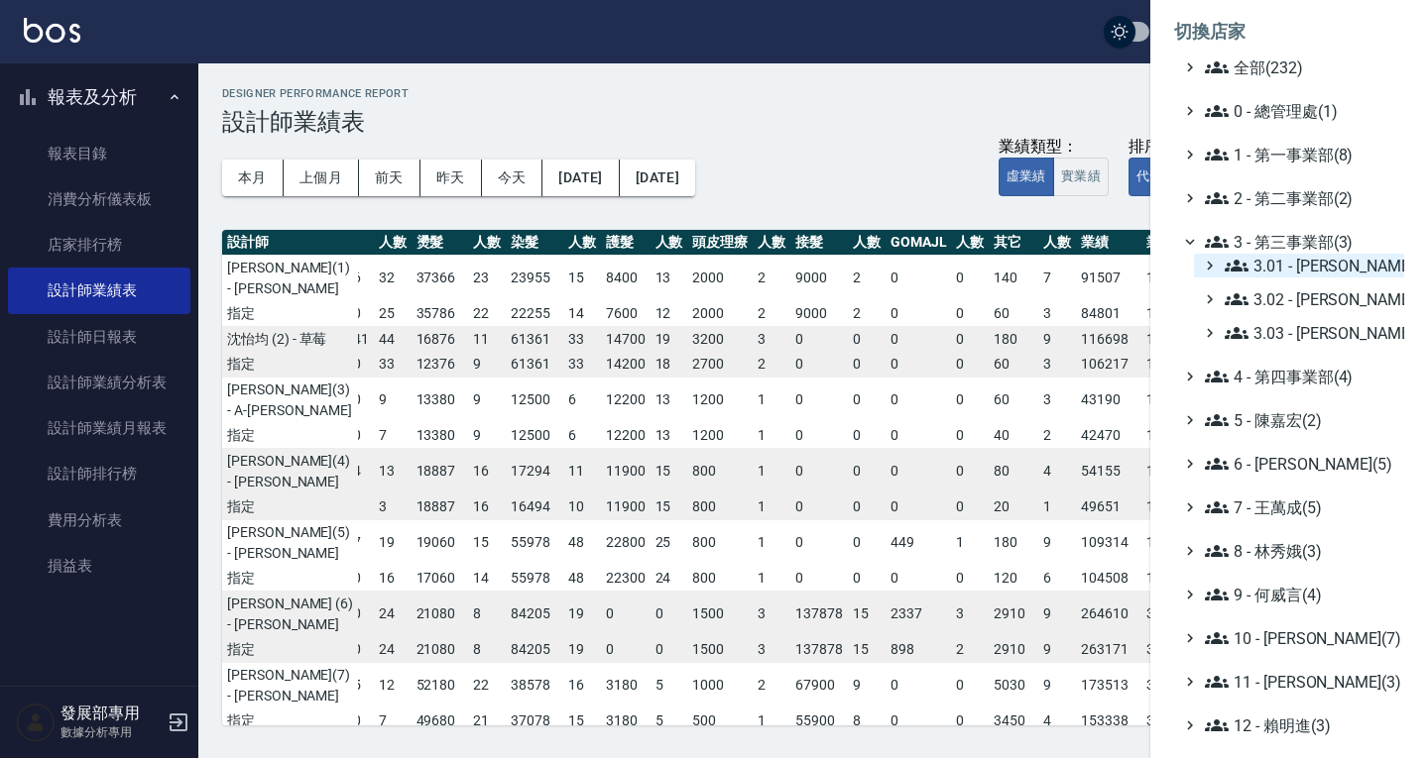
click at [1296, 256] on span "3.01 - 蔡承翰(6)" at bounding box center [1310, 266] width 172 height 24
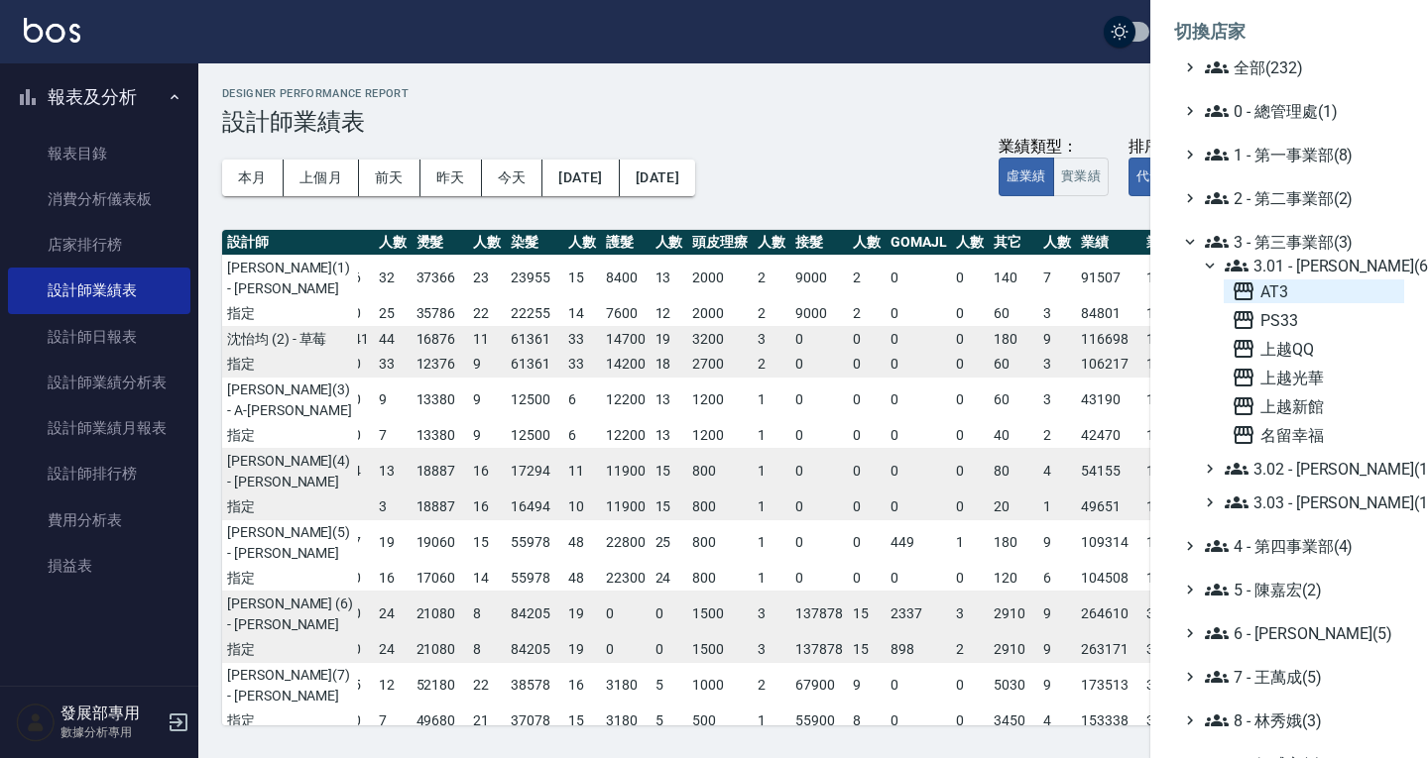
click at [1289, 296] on span "AT3" at bounding box center [1313, 292] width 165 height 24
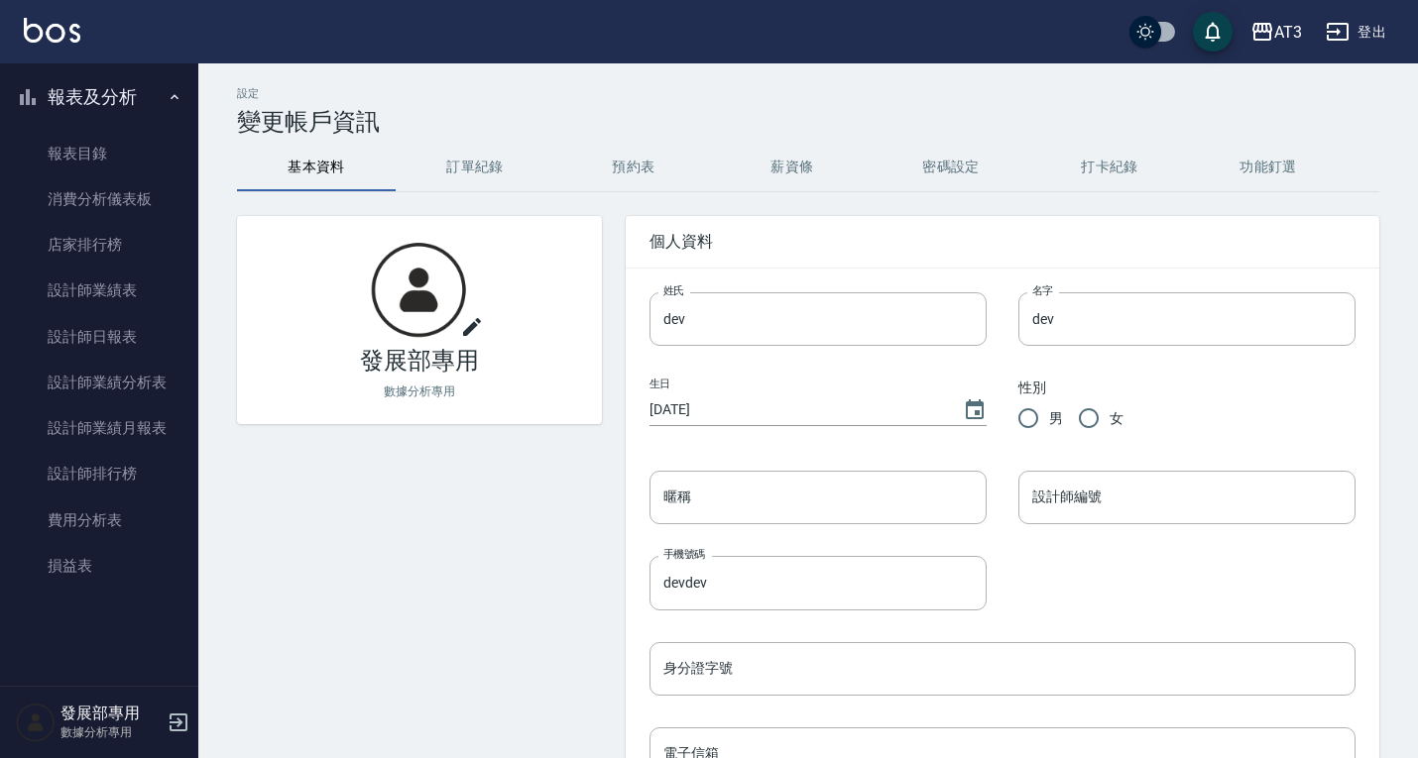
click at [90, 91] on button "報表及分析" at bounding box center [99, 97] width 182 height 52
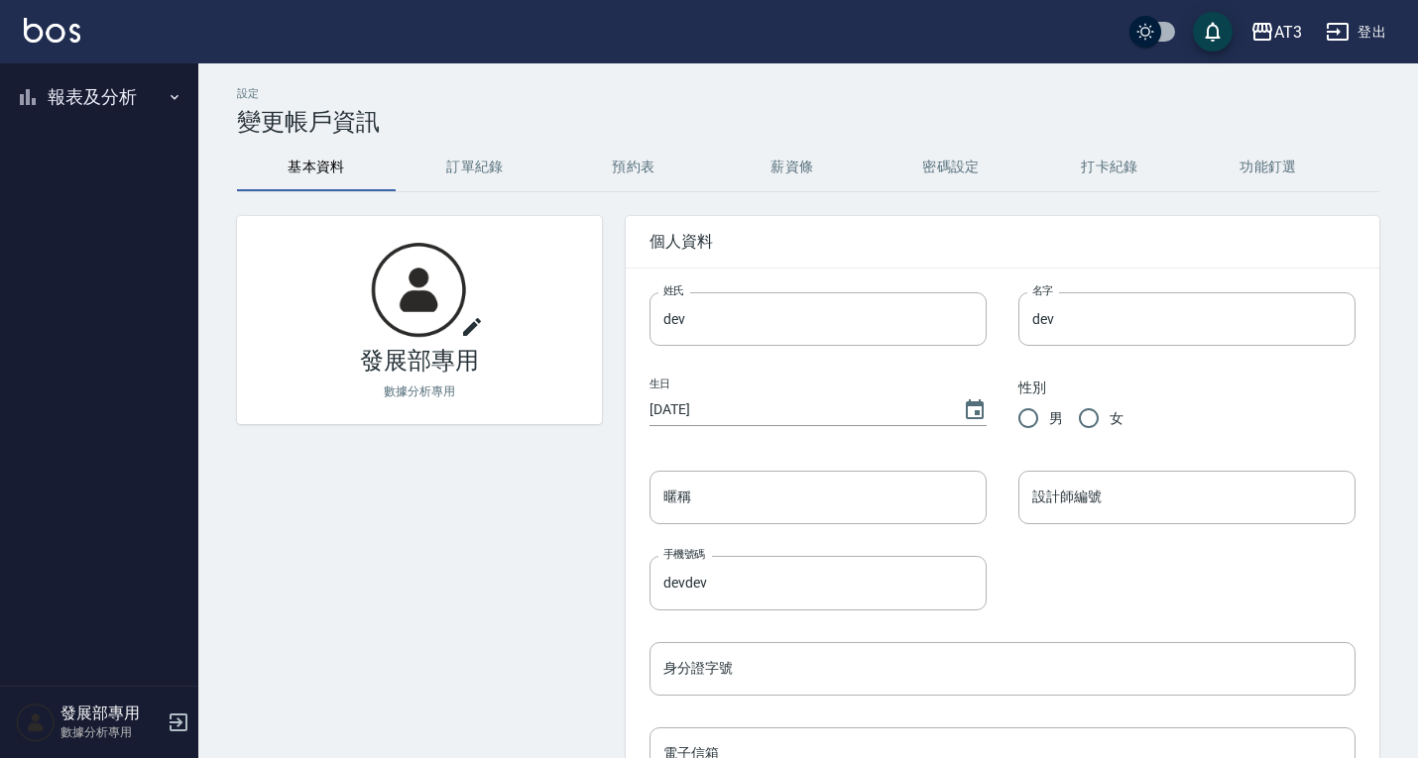
click at [93, 102] on button "報表及分析" at bounding box center [99, 97] width 182 height 52
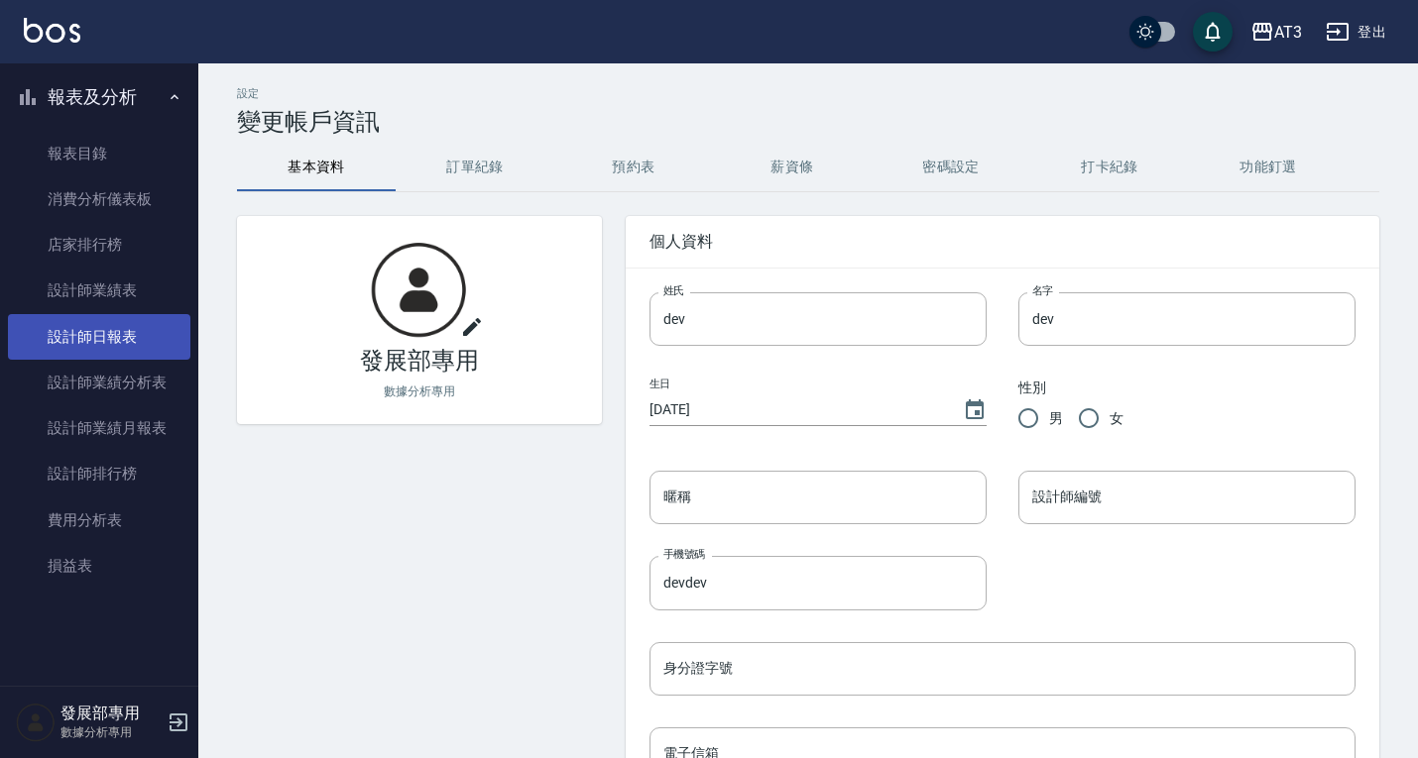
click at [107, 314] on link "設計師日報表" at bounding box center [99, 337] width 182 height 46
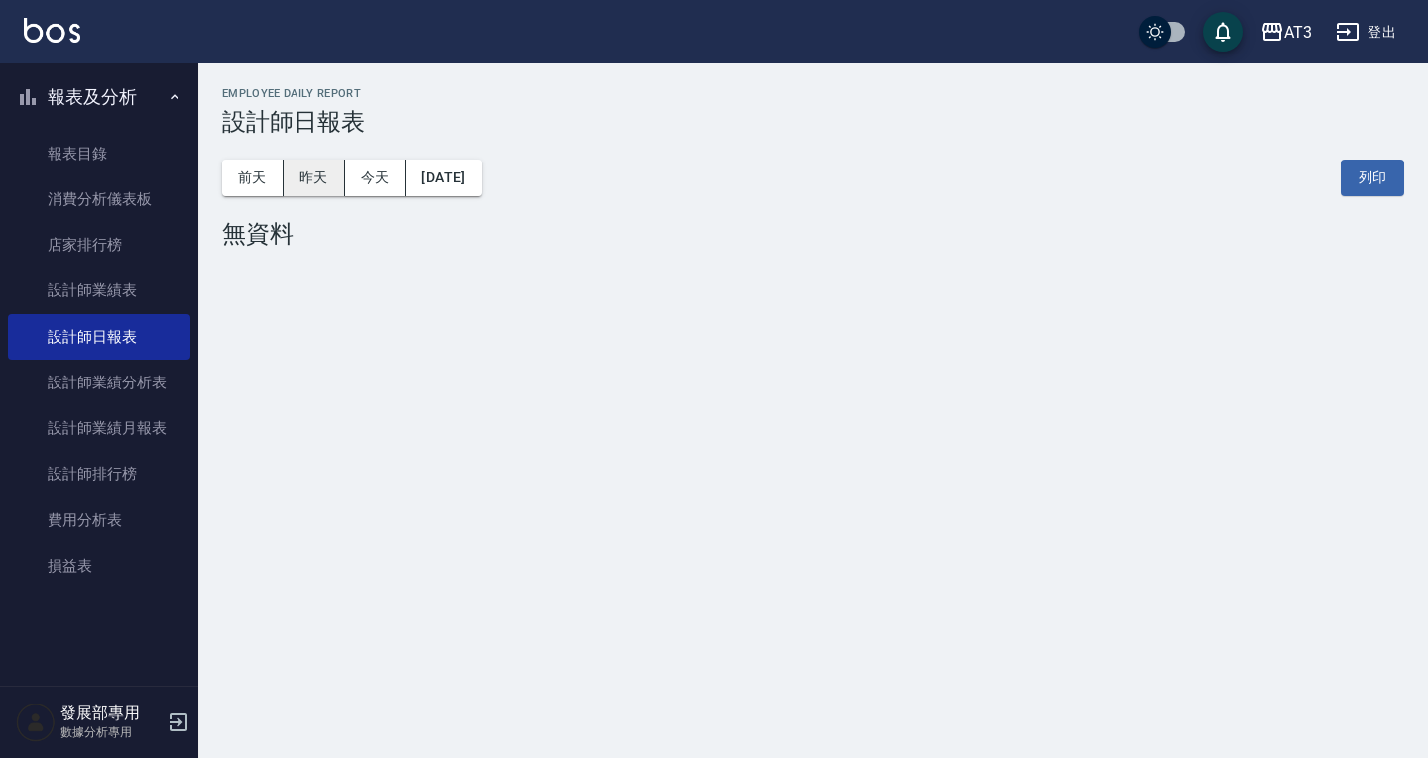
click at [307, 170] on button "昨天" at bounding box center [314, 178] width 61 height 37
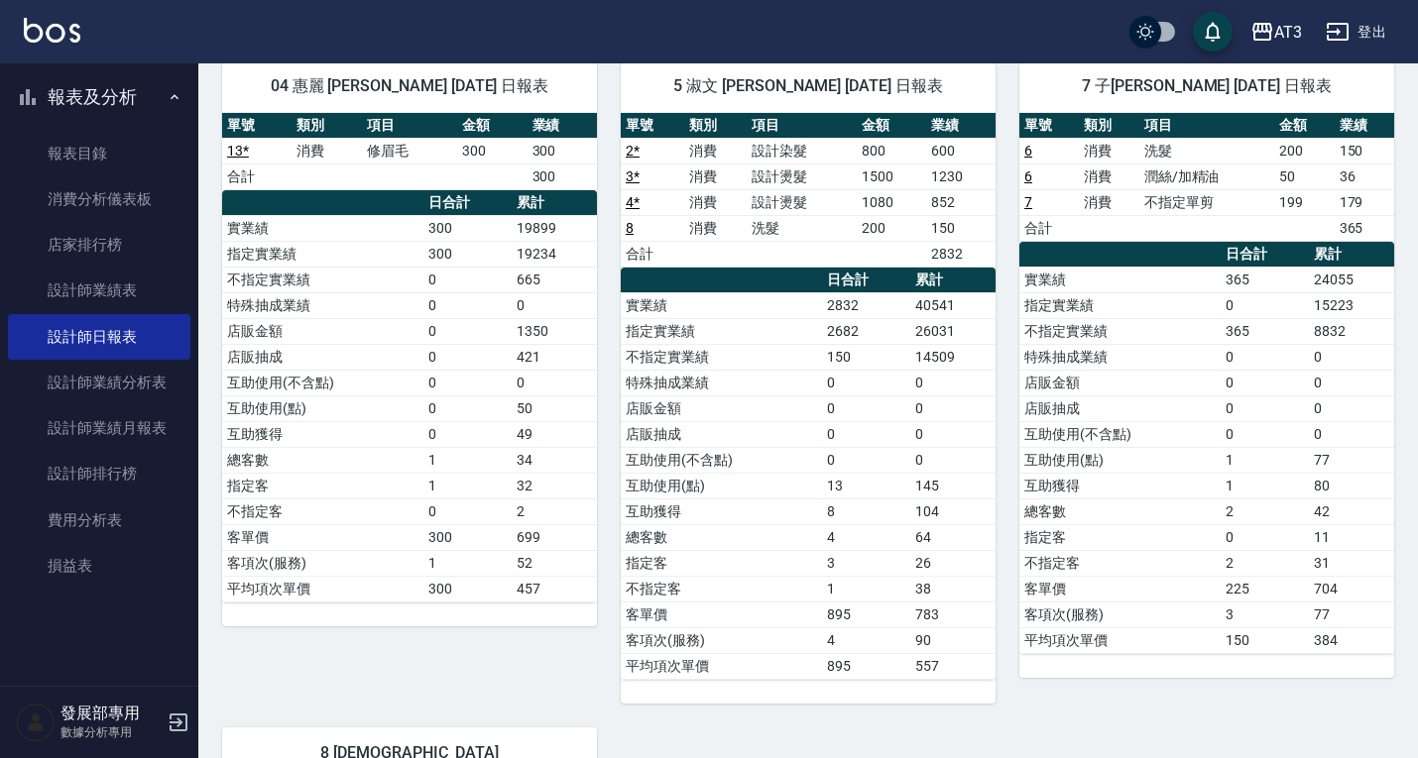
scroll to position [99, 0]
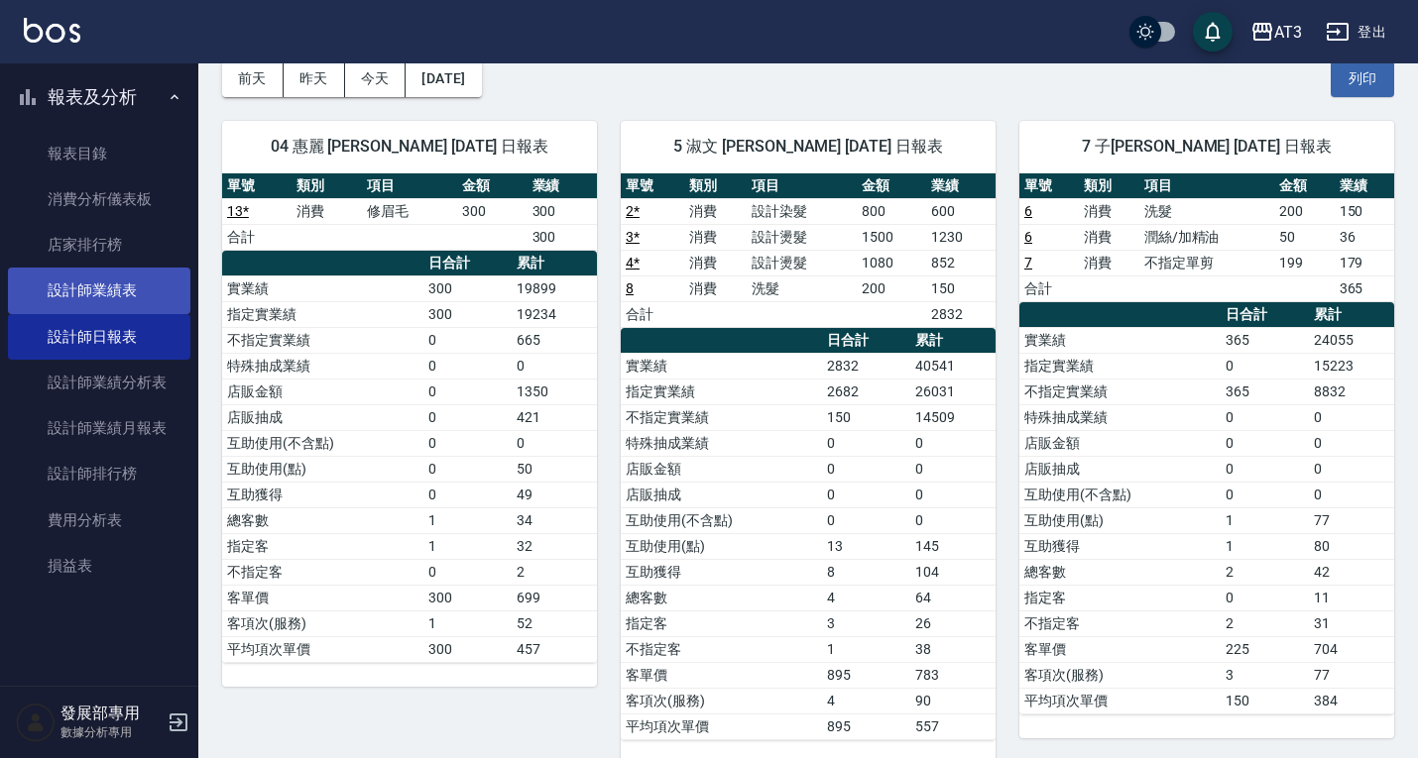
click at [93, 292] on link "設計師業績表" at bounding box center [99, 291] width 182 height 46
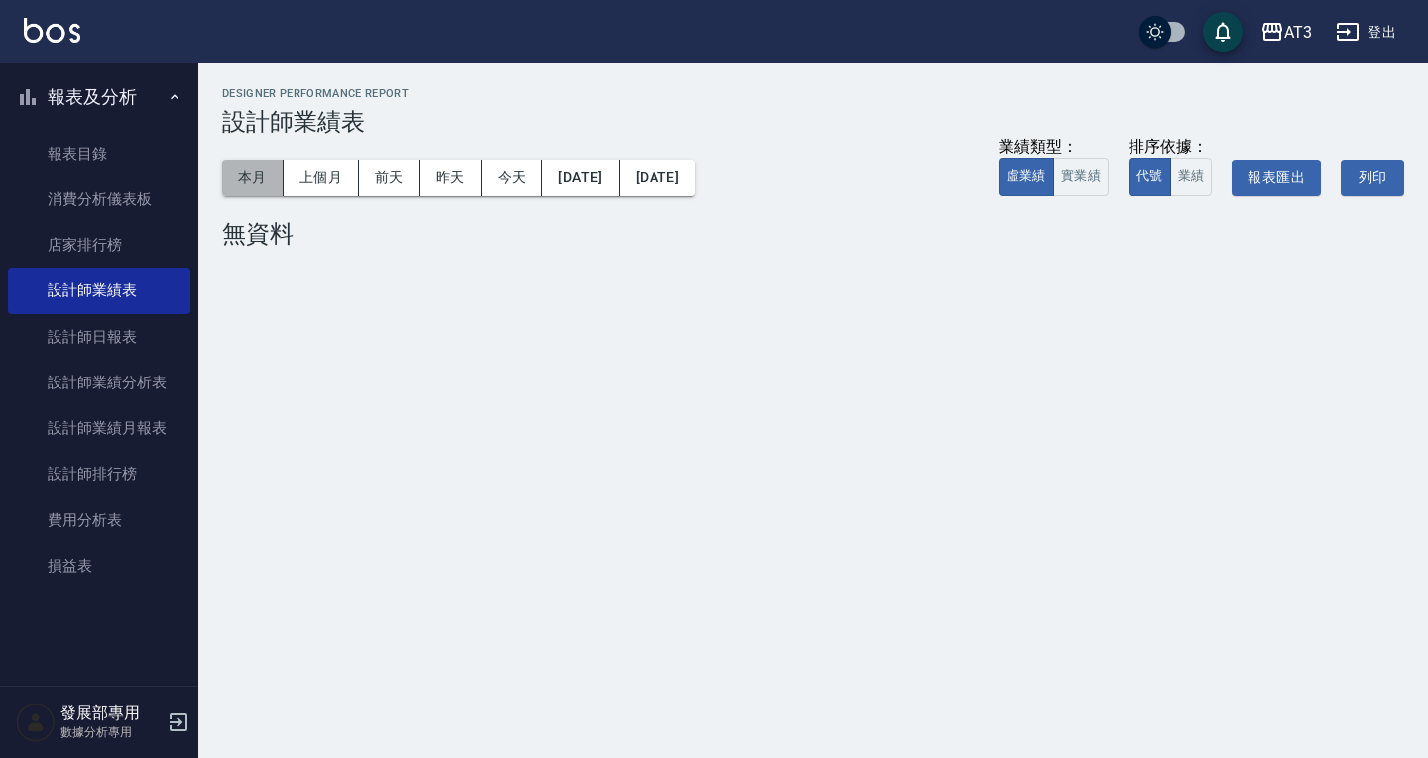
click at [267, 175] on button "本月" at bounding box center [252, 178] width 61 height 37
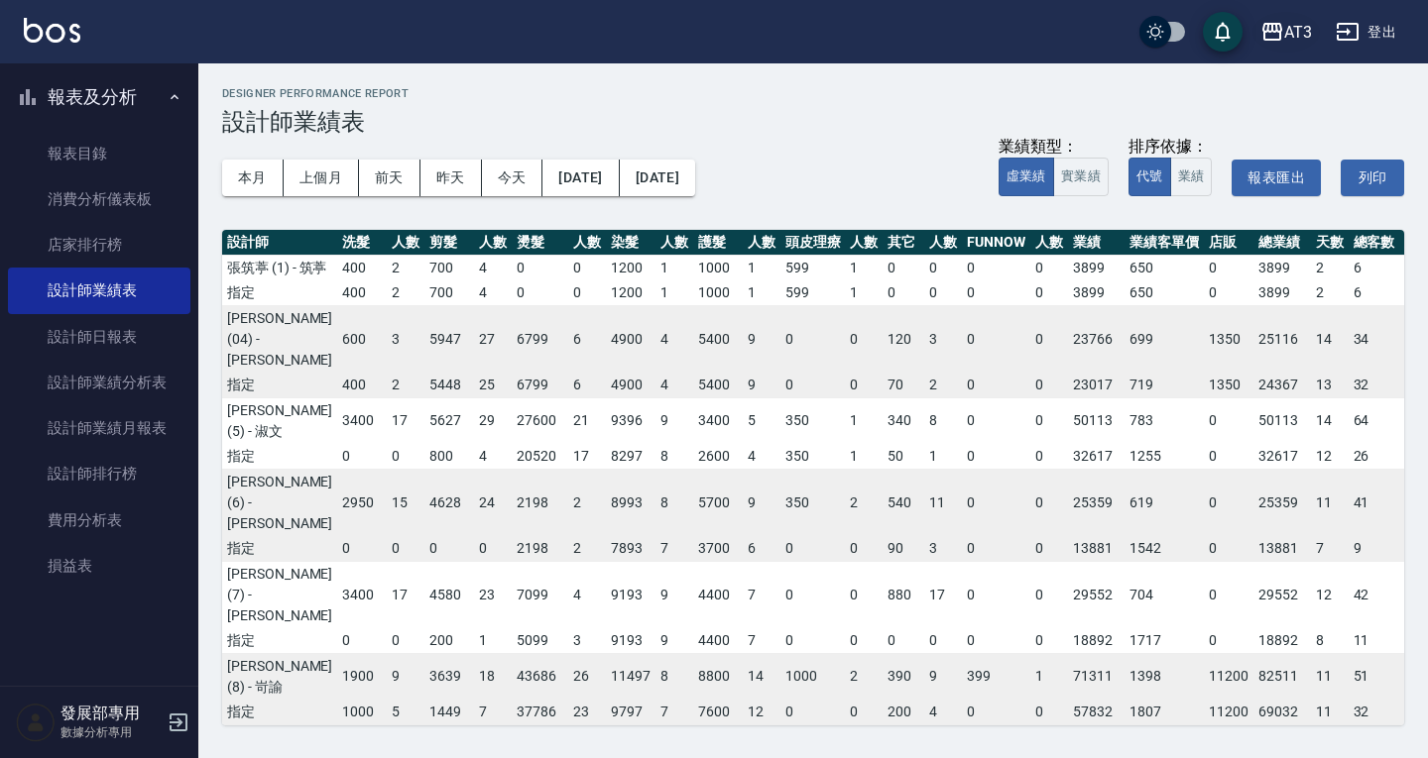
click at [1301, 17] on button "AT3" at bounding box center [1285, 32] width 67 height 41
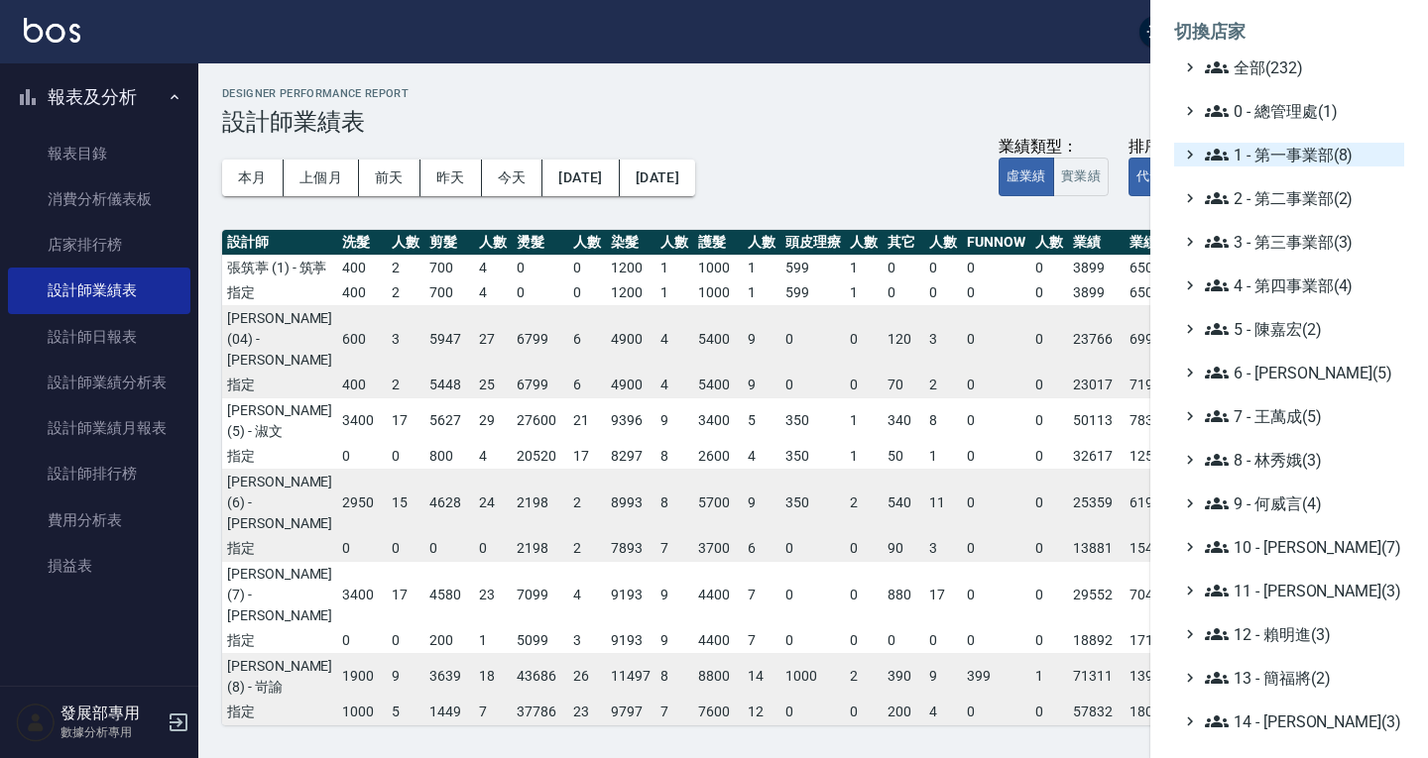
click at [1276, 156] on span "1 - 第一事業部(8)" at bounding box center [1300, 155] width 191 height 24
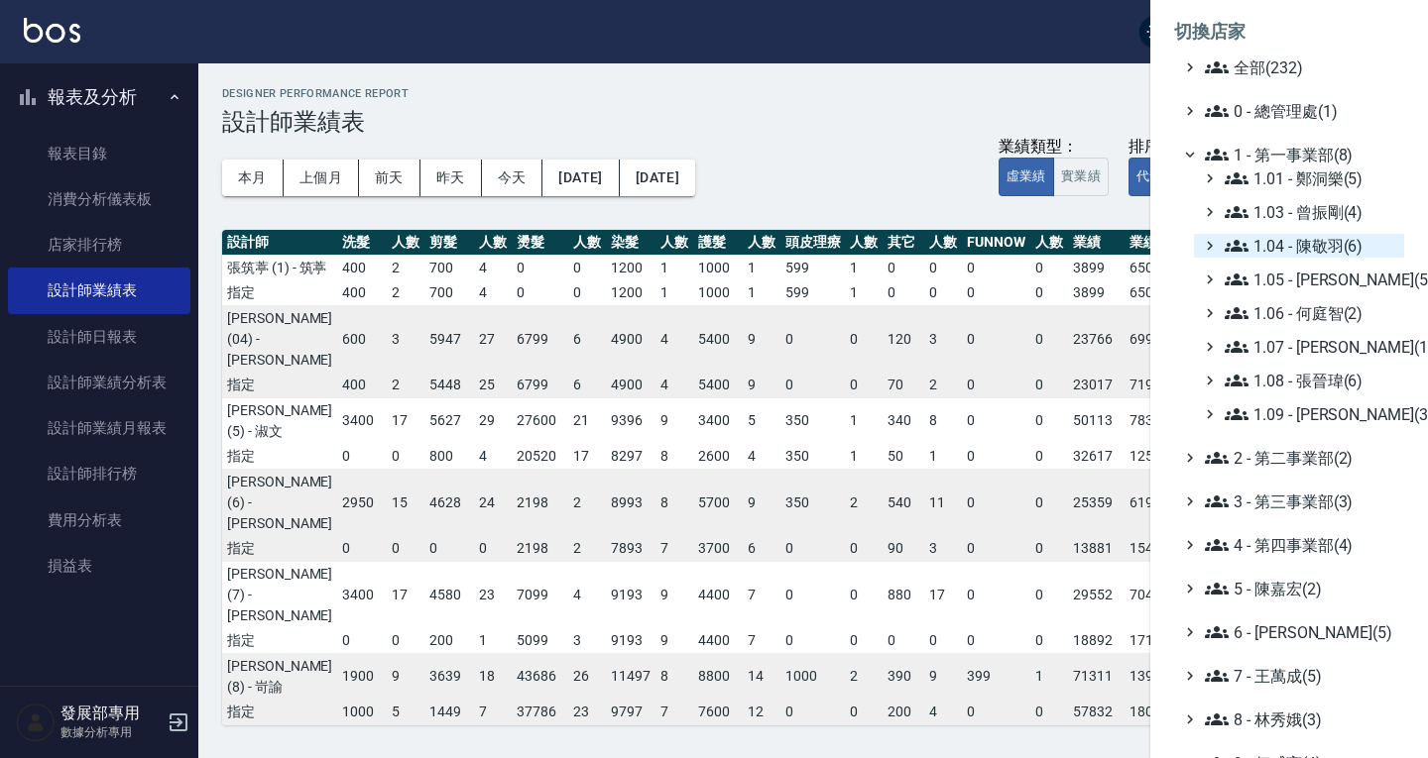
click at [1295, 241] on span "1.04 - 陳敬羽(6)" at bounding box center [1310, 246] width 172 height 24
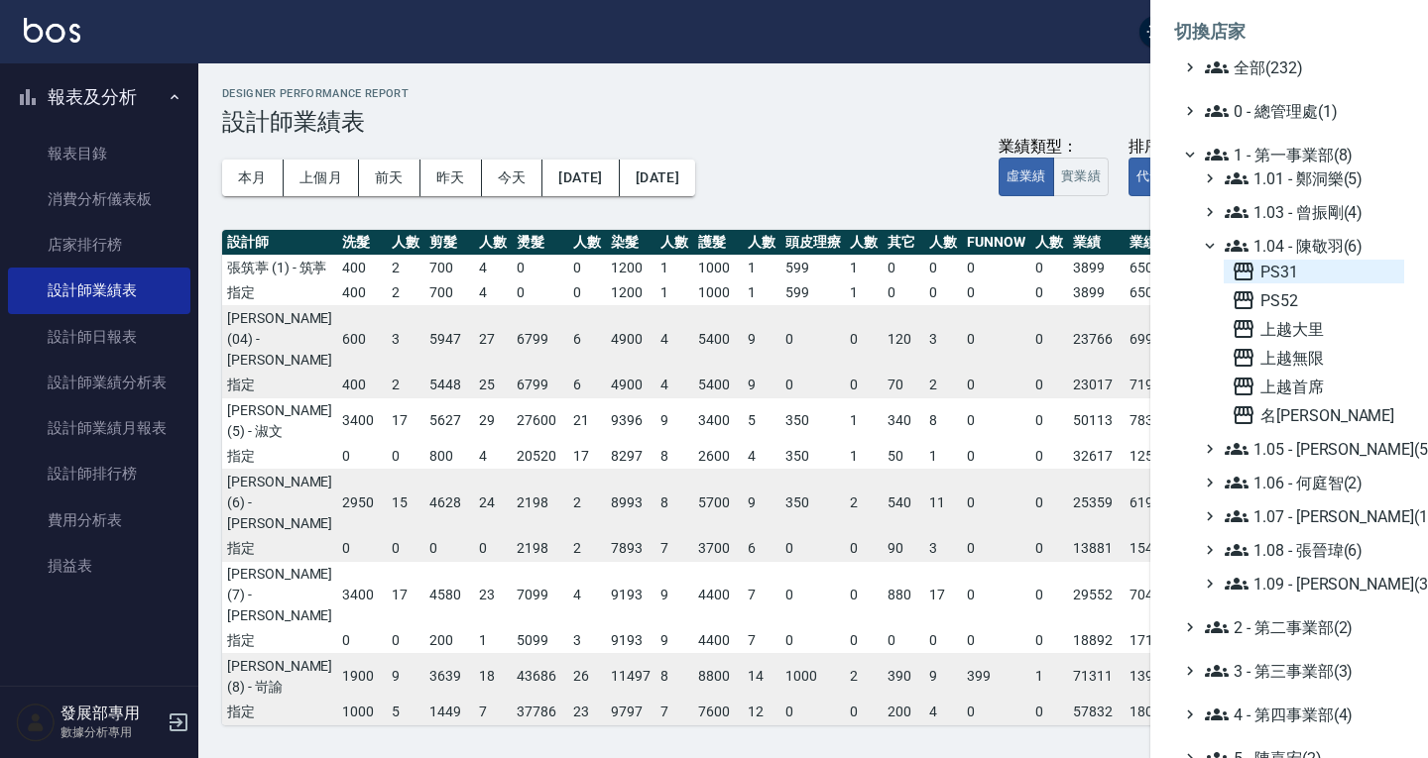
click at [1303, 268] on span "PS31" at bounding box center [1313, 272] width 165 height 24
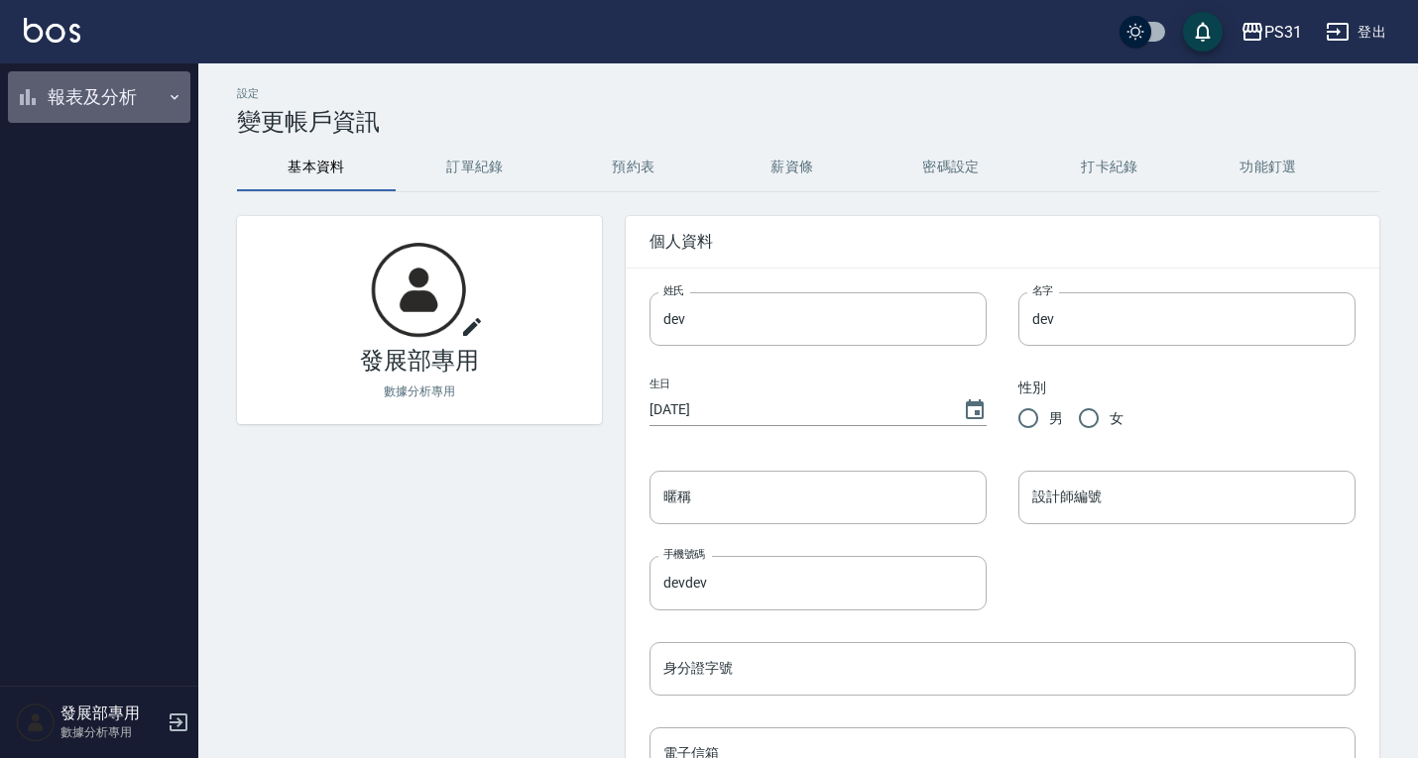
click at [113, 95] on button "報表及分析" at bounding box center [99, 97] width 182 height 52
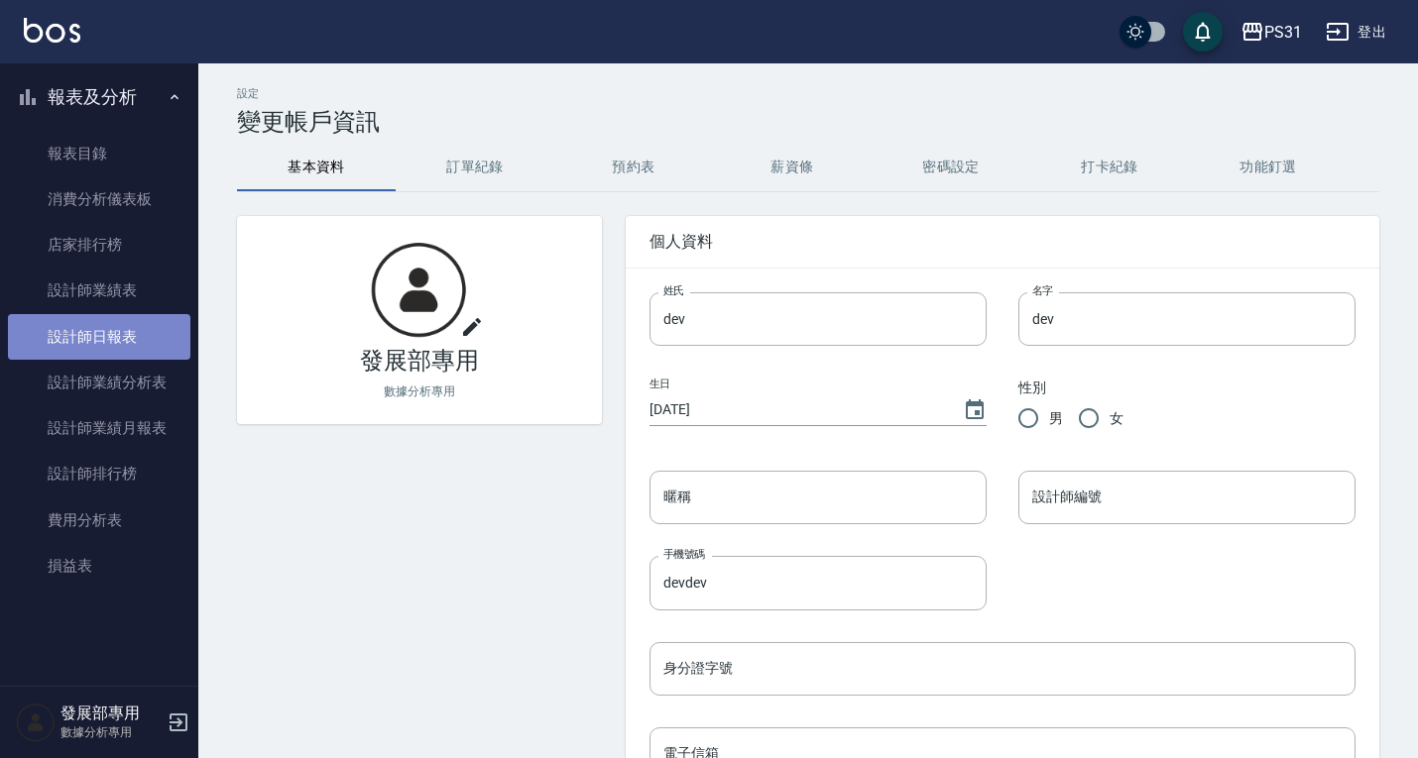
click at [122, 345] on link "設計師日報表" at bounding box center [99, 337] width 182 height 46
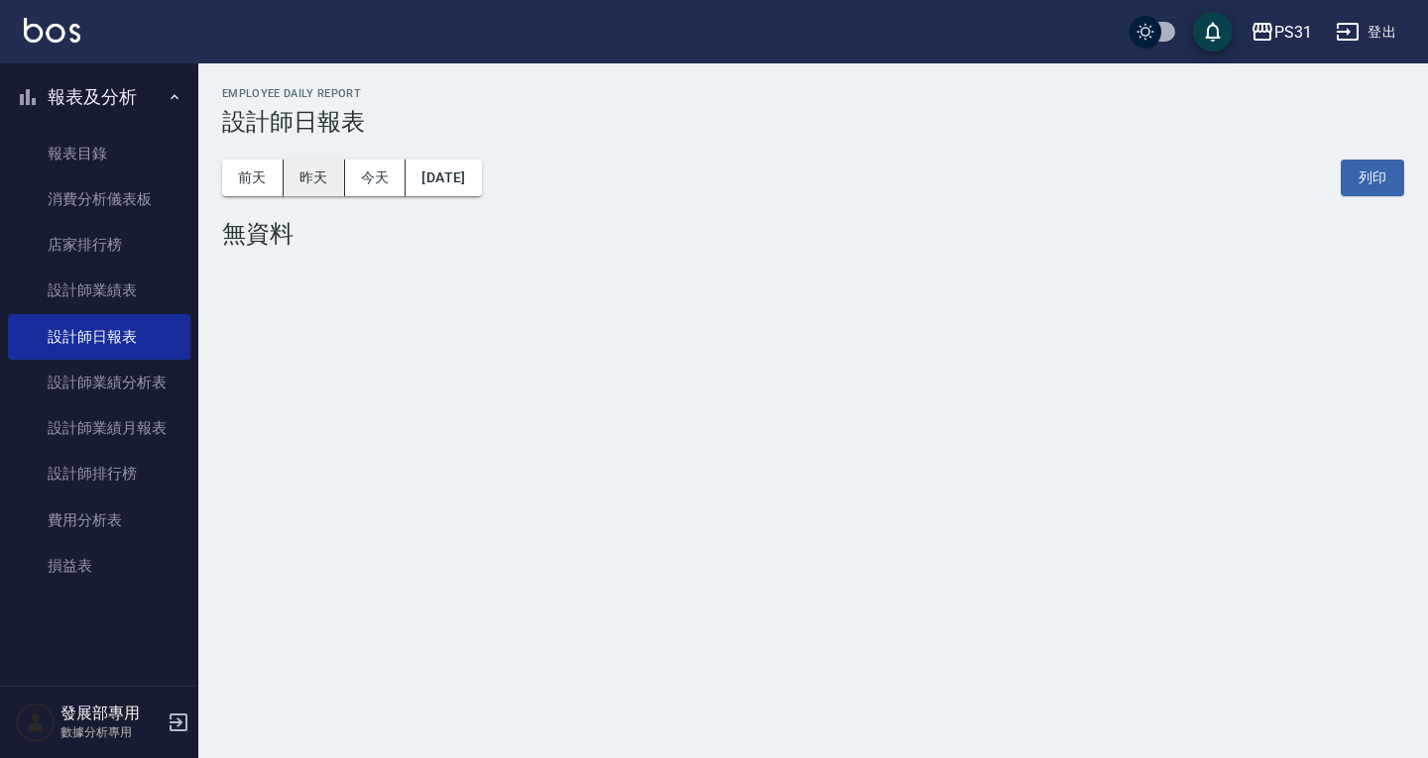
click at [312, 174] on button "昨天" at bounding box center [314, 178] width 61 height 37
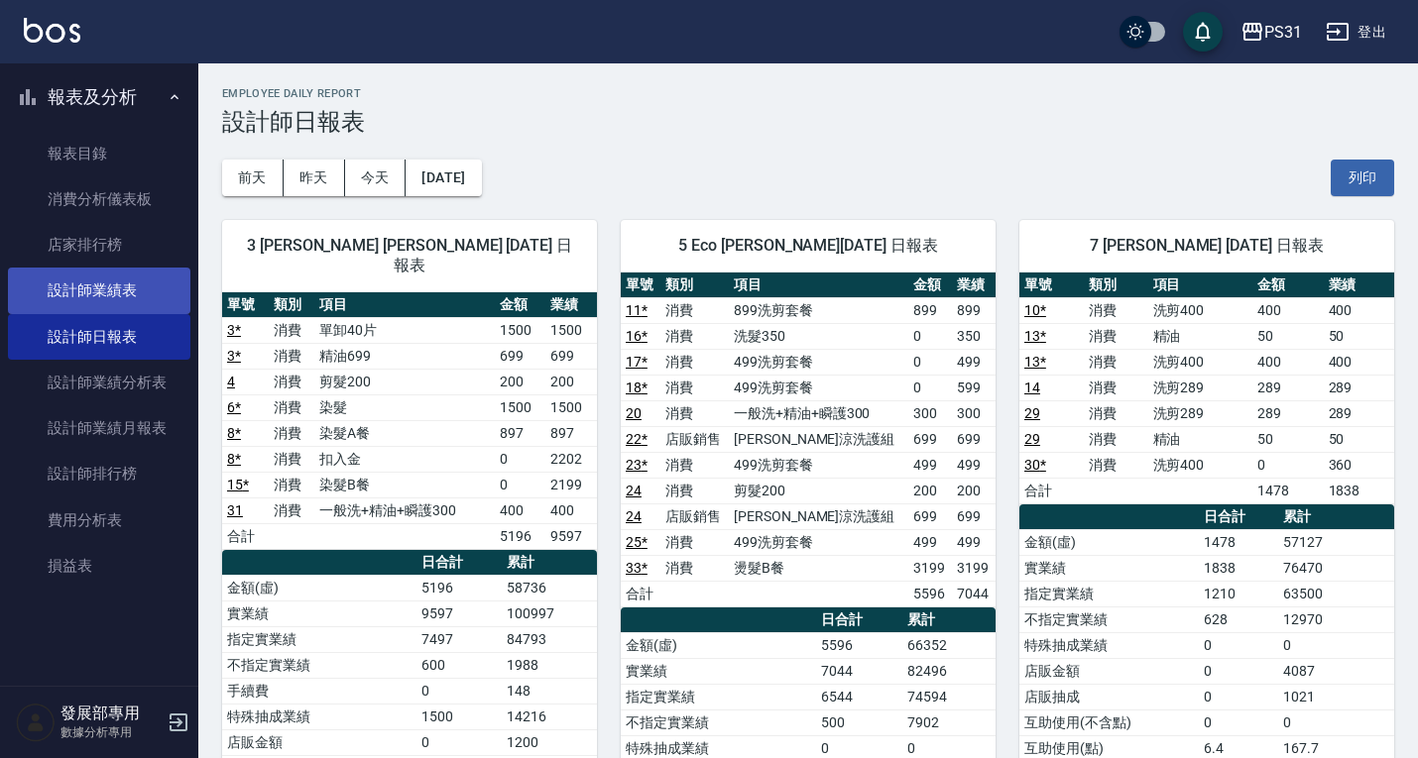
click at [129, 292] on link "設計師業績表" at bounding box center [99, 291] width 182 height 46
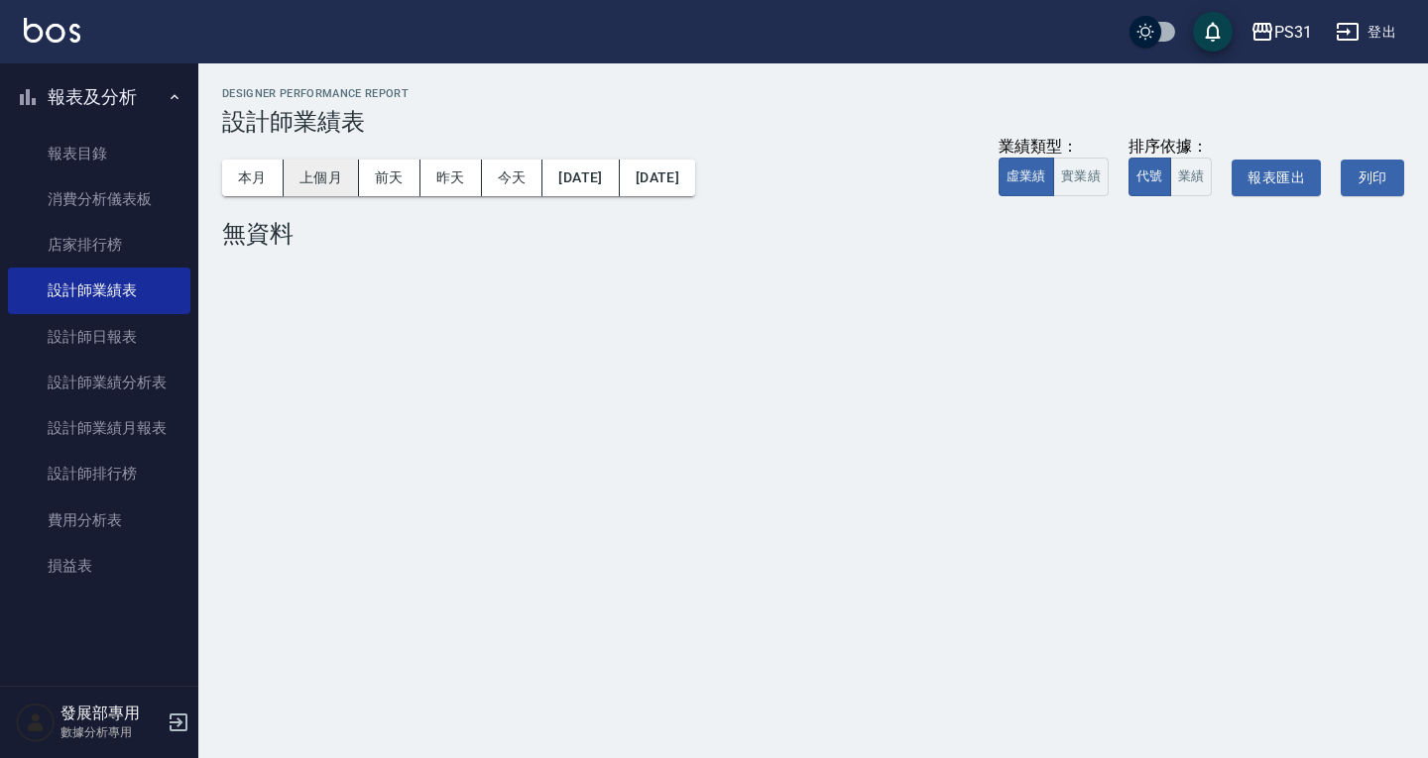
click at [306, 175] on button "上個月" at bounding box center [321, 178] width 75 height 37
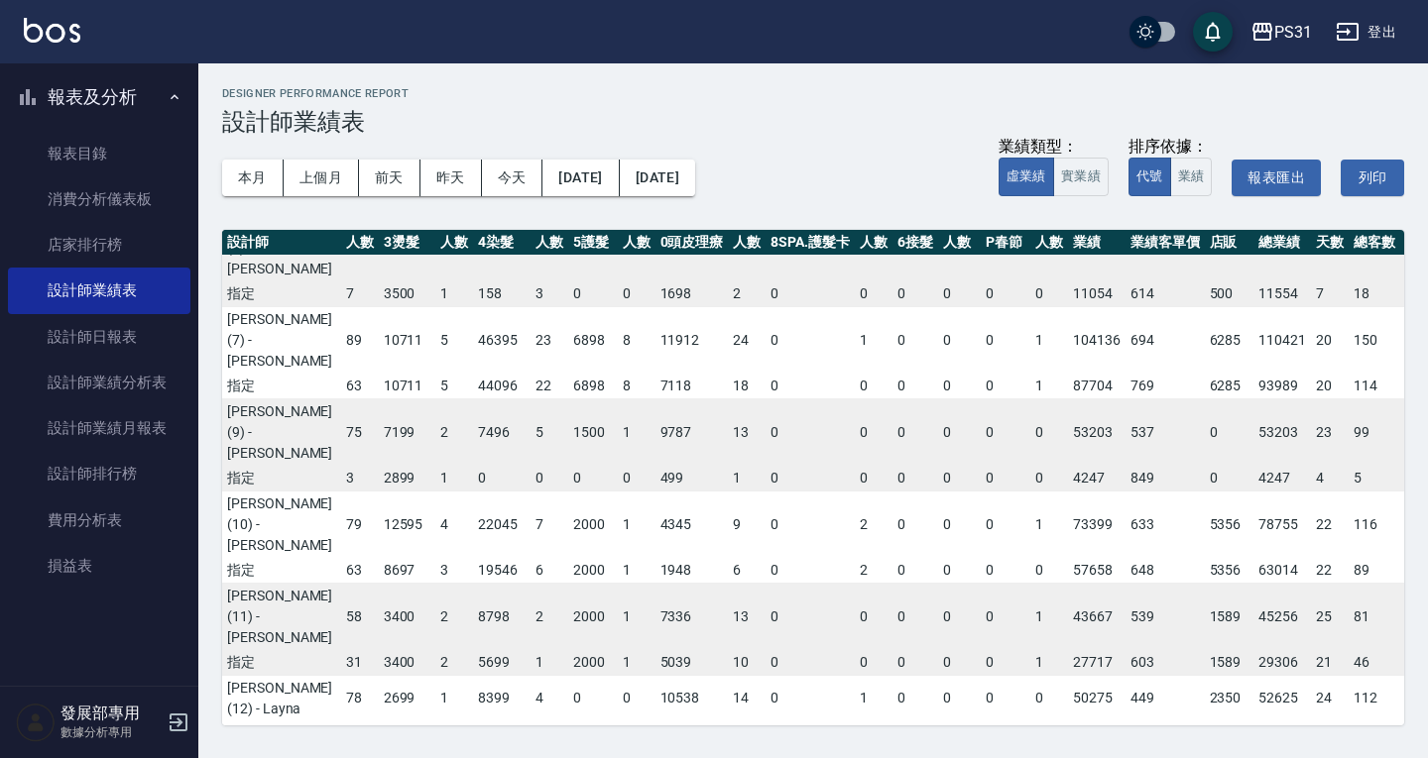
scroll to position [297, 141]
click at [238, 171] on button "本月" at bounding box center [252, 178] width 61 height 37
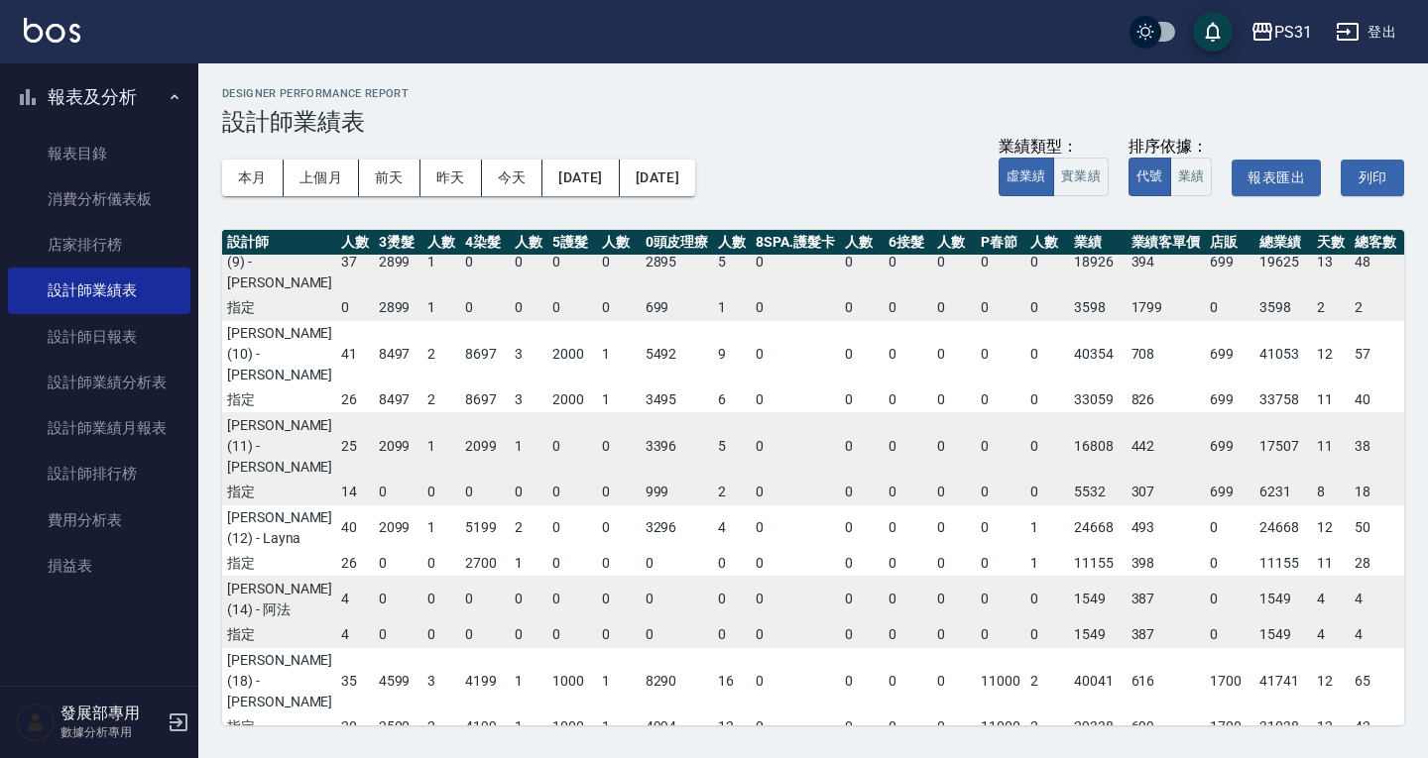
scroll to position [470, 146]
click at [1295, 24] on div "PS31" at bounding box center [1293, 32] width 38 height 25
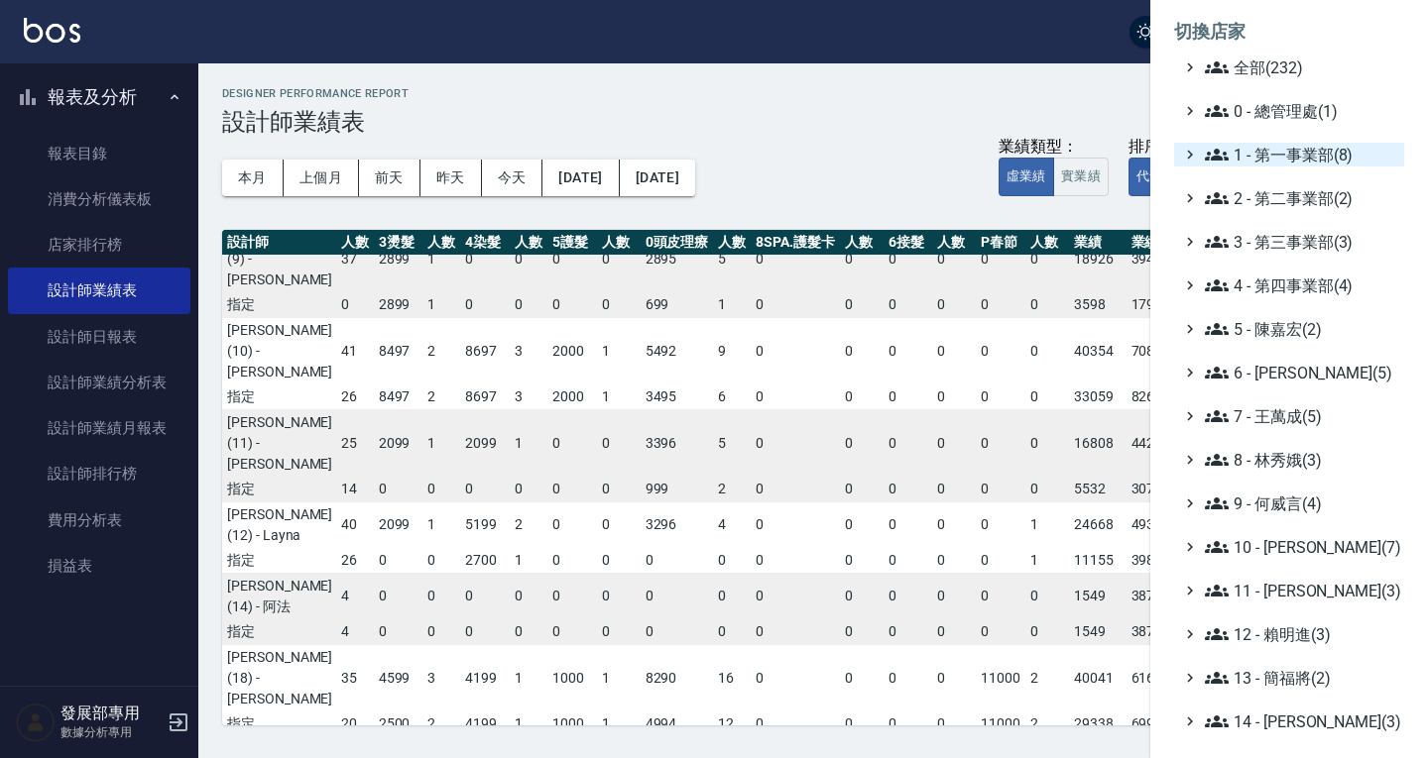
click at [1284, 151] on span "1 - 第一事業部(8)" at bounding box center [1300, 155] width 191 height 24
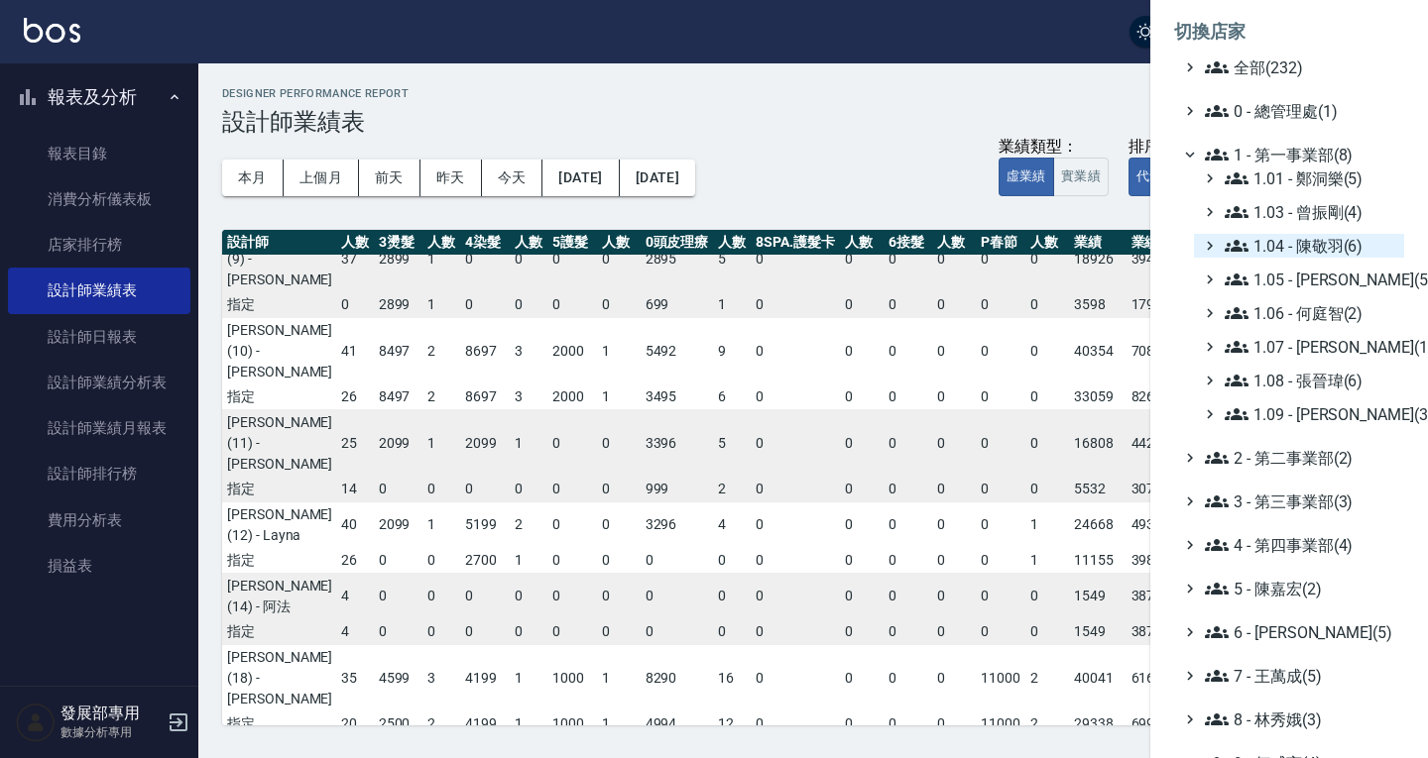
click at [1294, 235] on span "1.04 - 陳敬羽(6)" at bounding box center [1310, 246] width 172 height 24
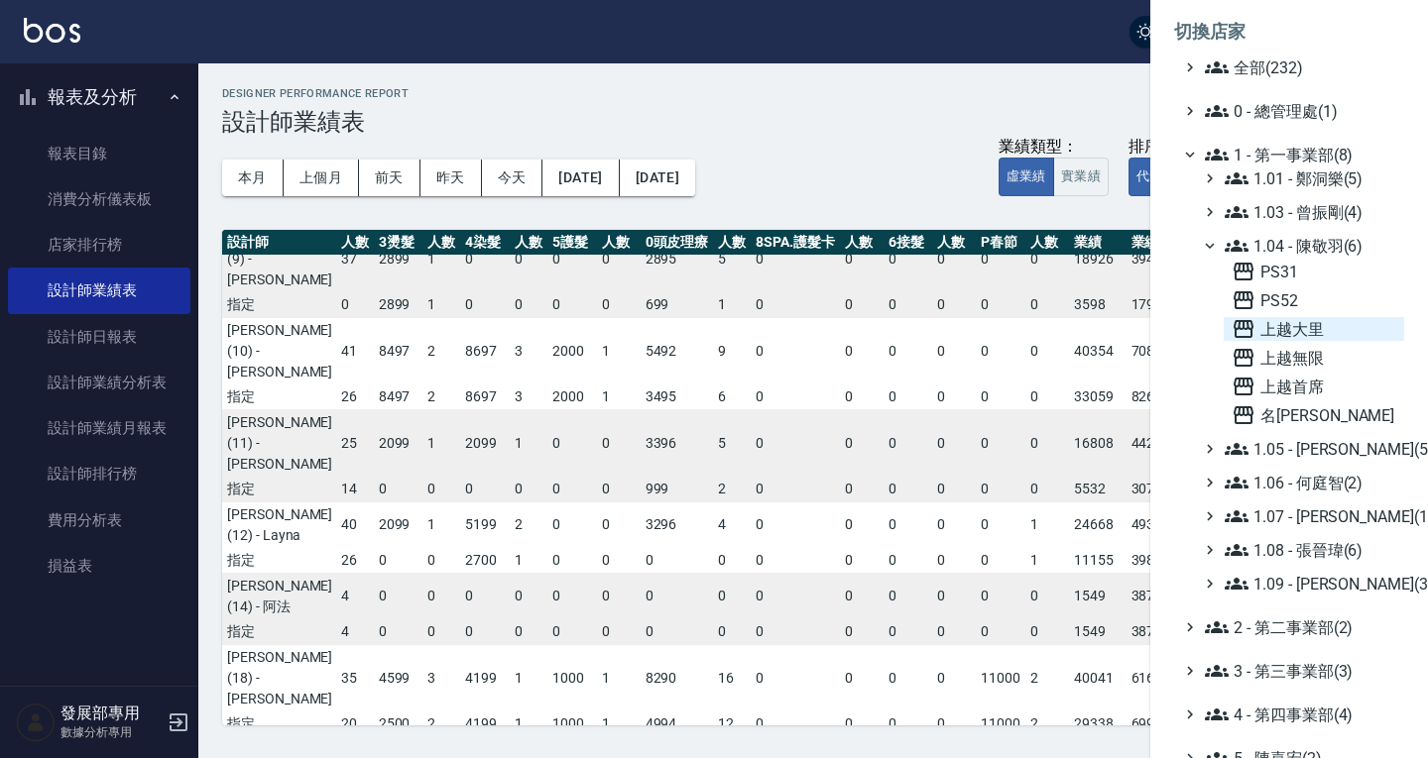
click at [1305, 324] on span "上越大里" at bounding box center [1313, 329] width 165 height 24
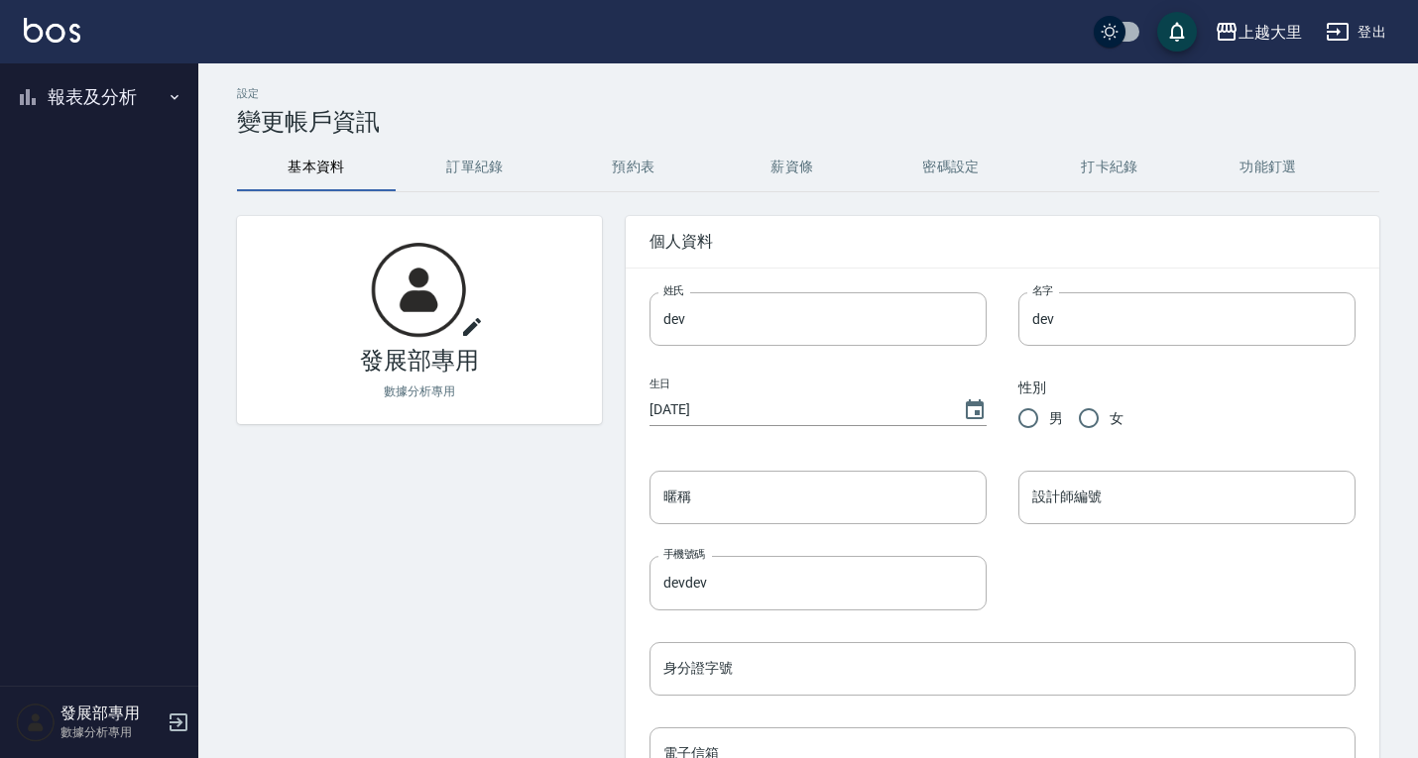
click at [87, 101] on button "報表及分析" at bounding box center [99, 97] width 182 height 52
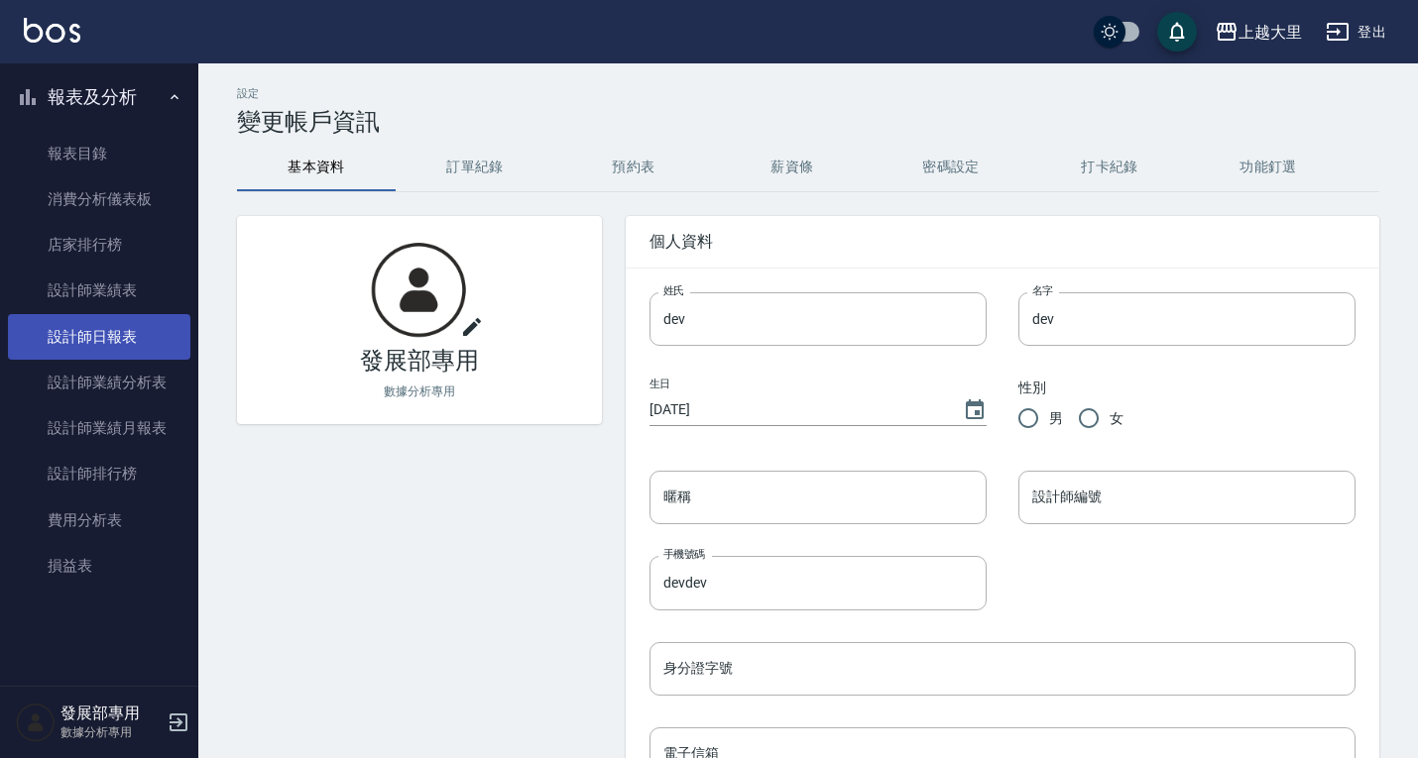
click at [115, 327] on link "設計師日報表" at bounding box center [99, 337] width 182 height 46
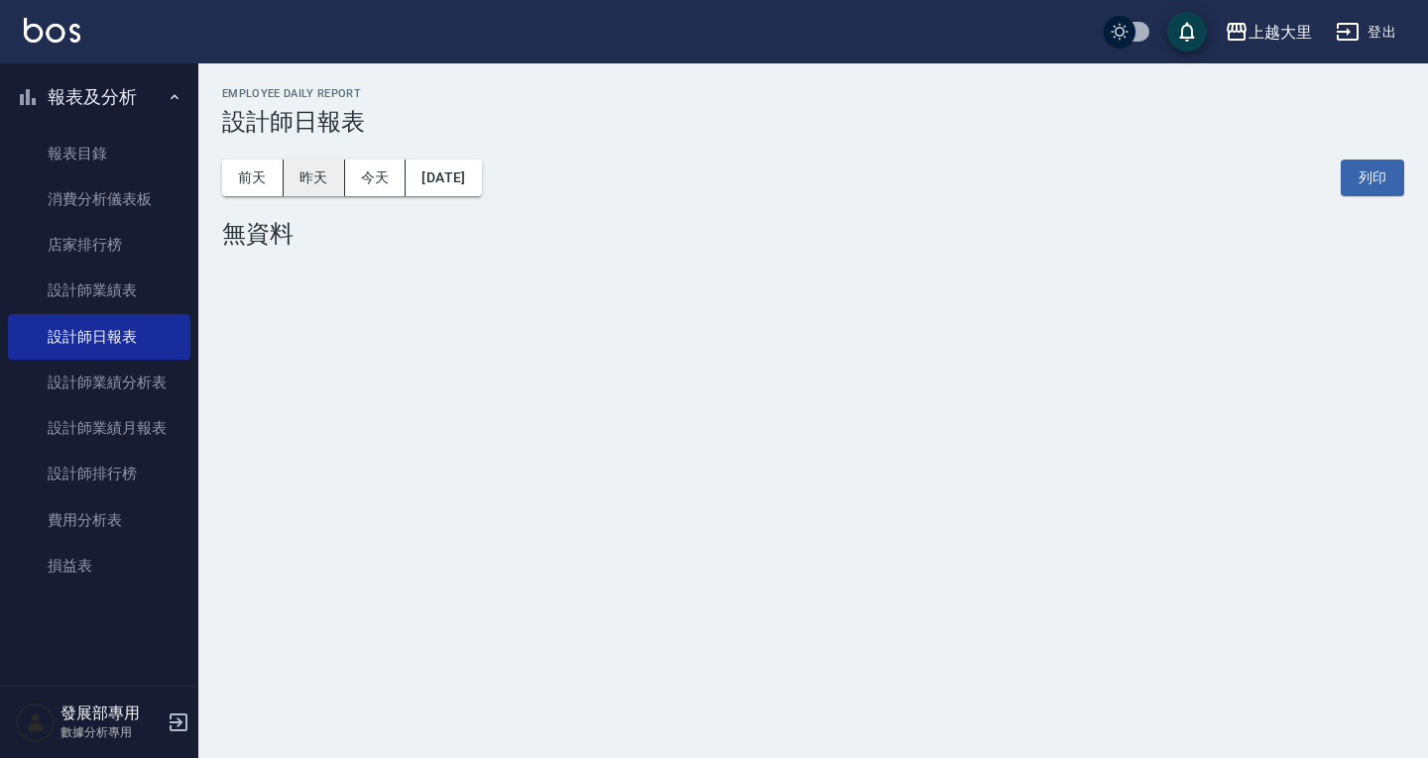
click at [304, 174] on button "昨天" at bounding box center [314, 178] width 61 height 37
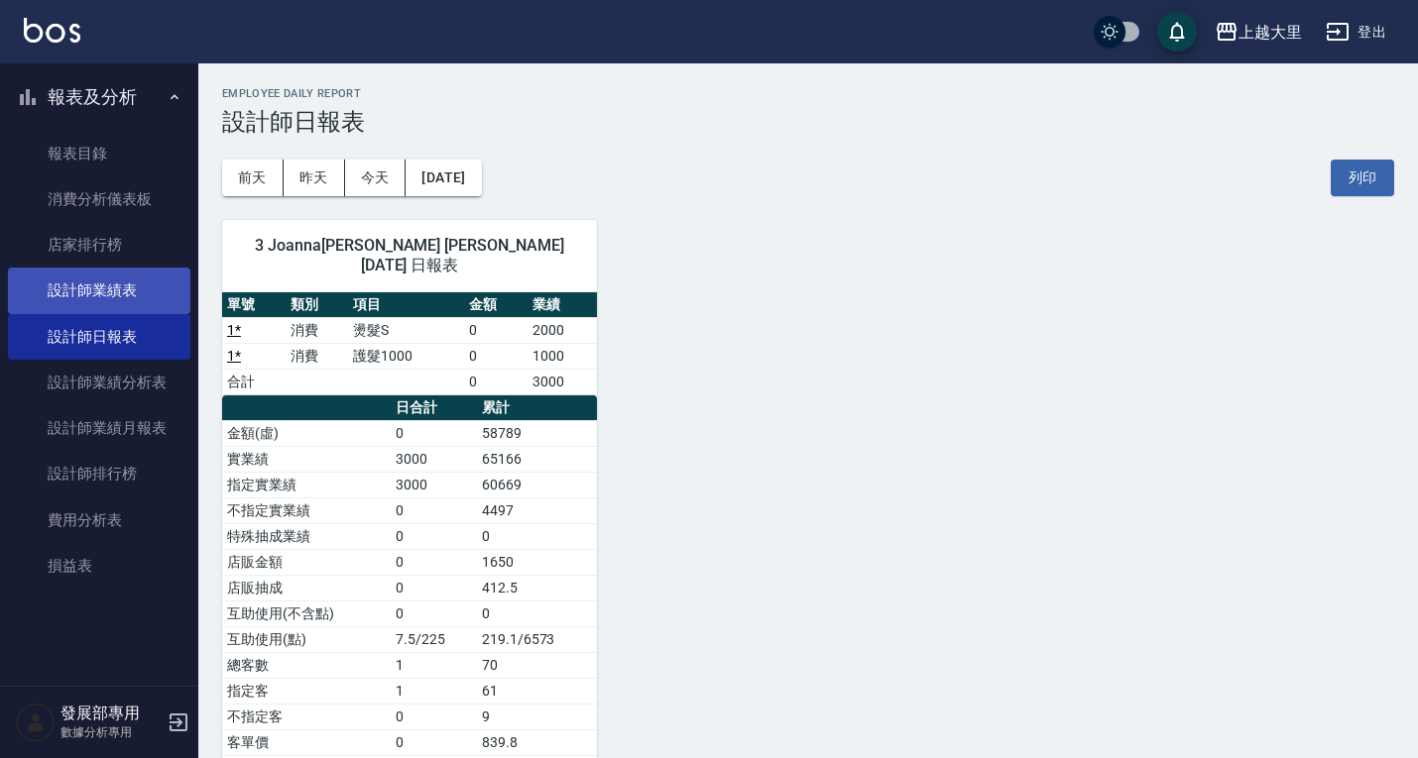
click at [152, 292] on link "設計師業績表" at bounding box center [99, 291] width 182 height 46
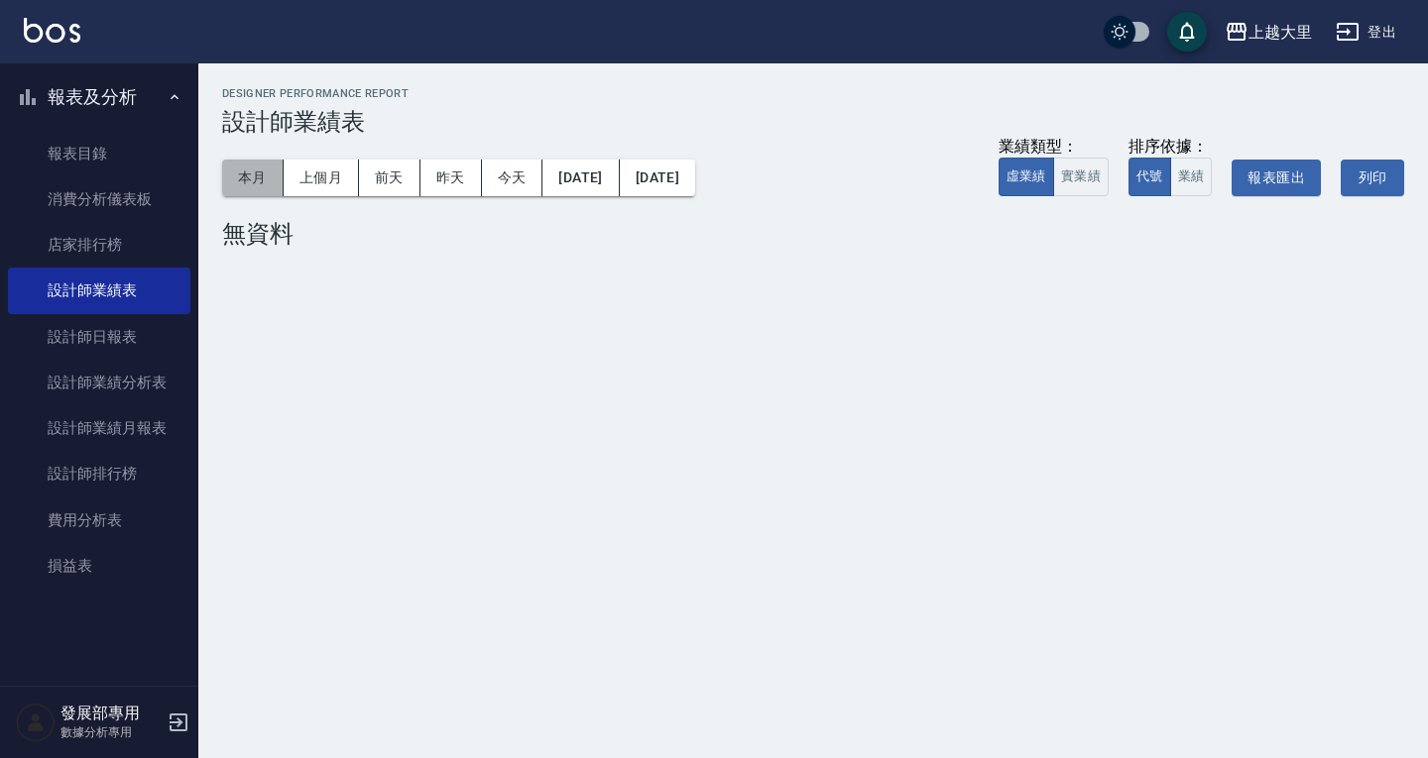
click at [275, 164] on button "本月" at bounding box center [252, 178] width 61 height 37
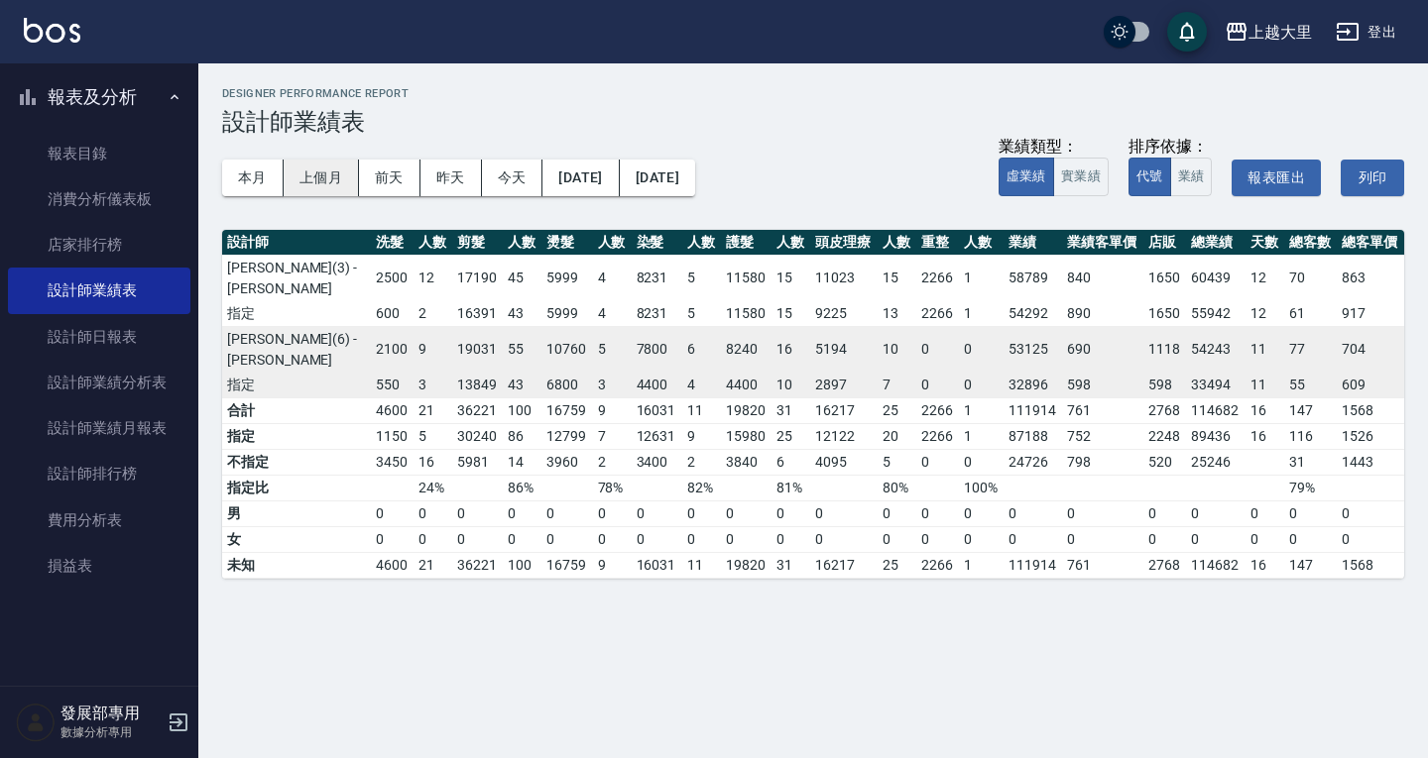
click at [306, 191] on button "上個月" at bounding box center [321, 178] width 75 height 37
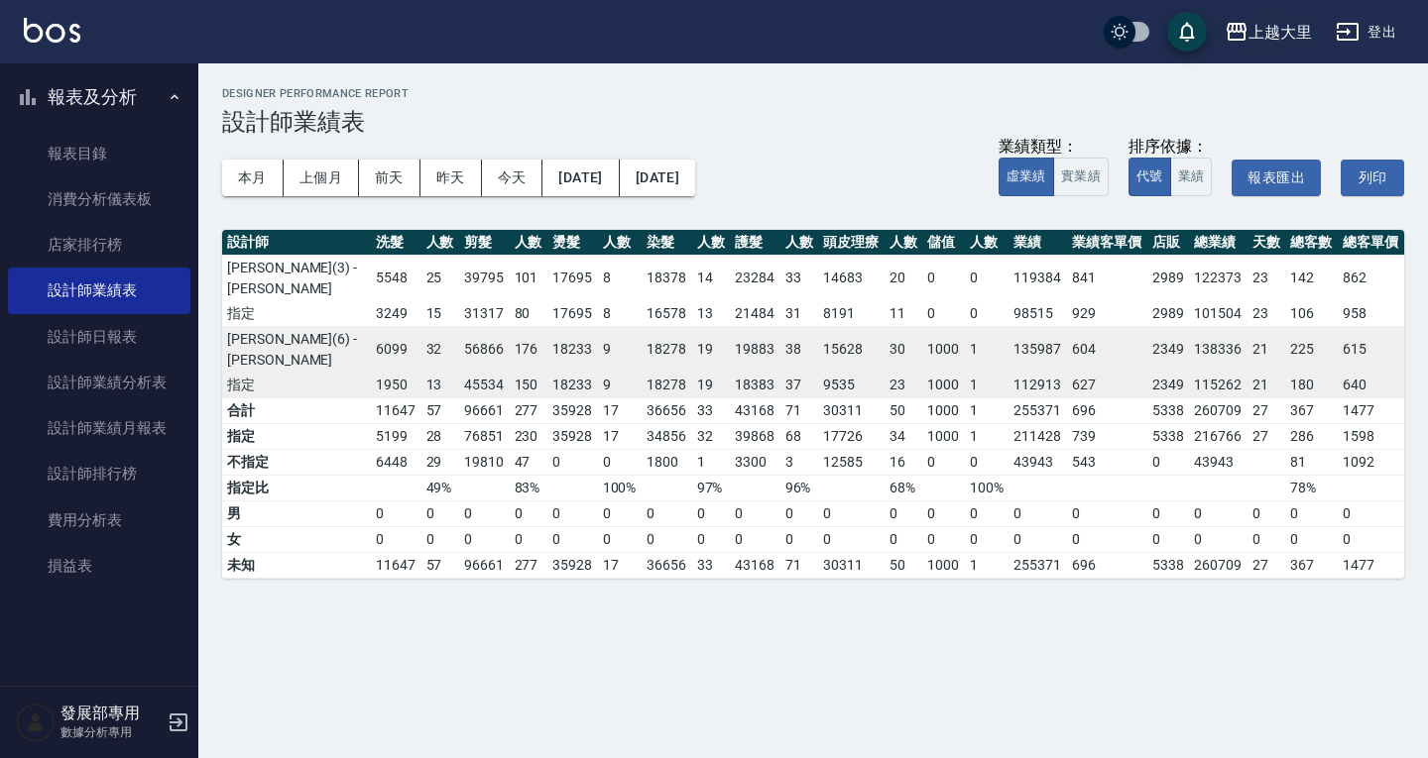
click at [1284, 44] on div "上越大里" at bounding box center [1279, 32] width 63 height 25
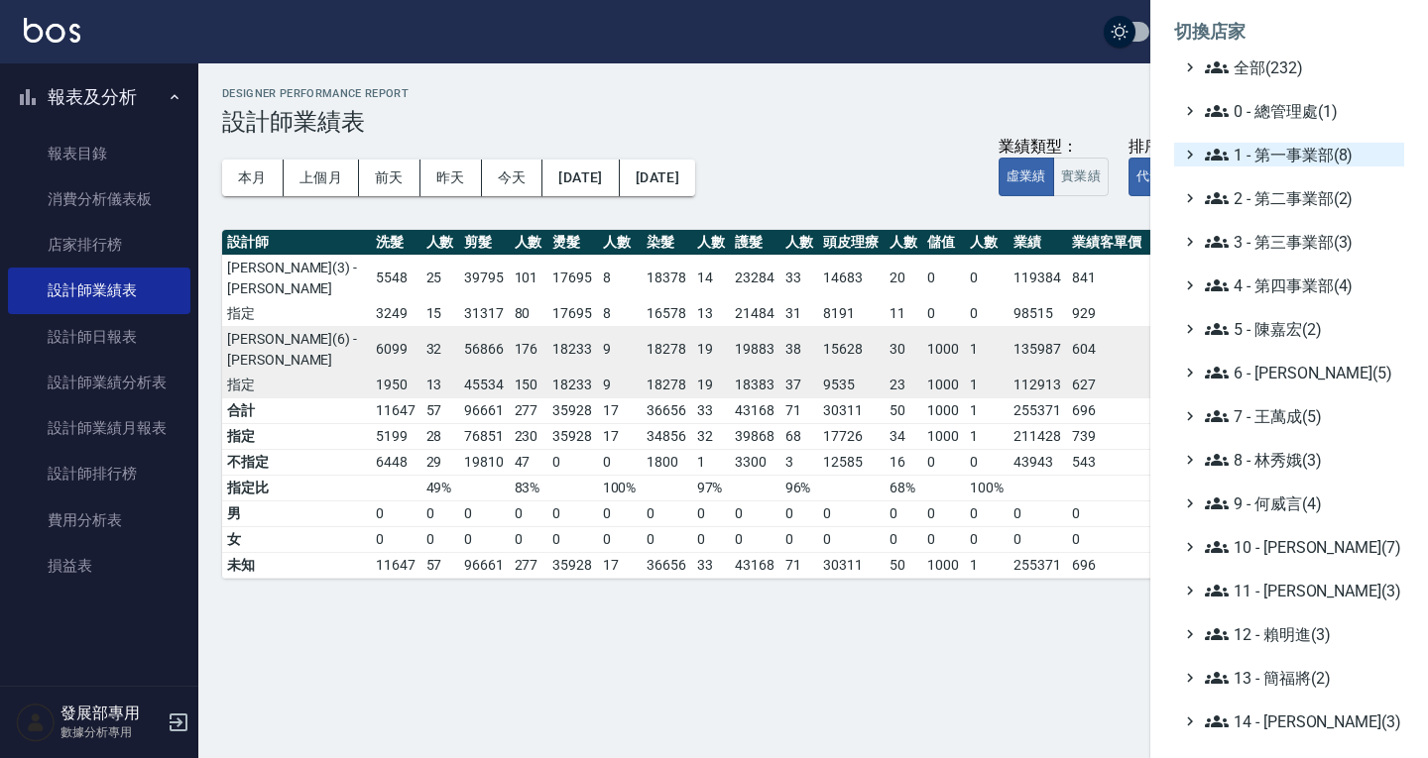
click at [1288, 155] on span "1 - 第一事業部(8)" at bounding box center [1300, 155] width 191 height 24
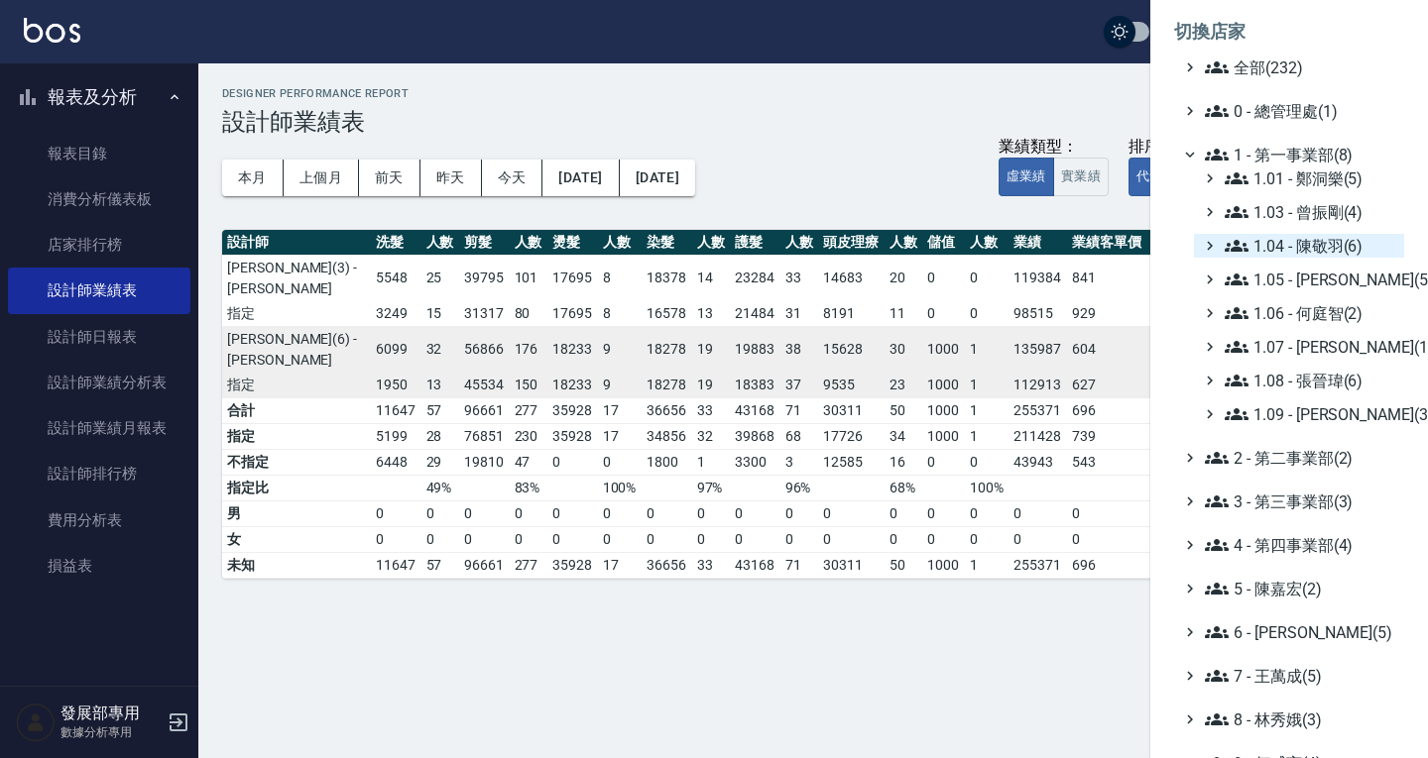
click at [1313, 255] on span "1.04 - 陳敬羽(6)" at bounding box center [1310, 246] width 172 height 24
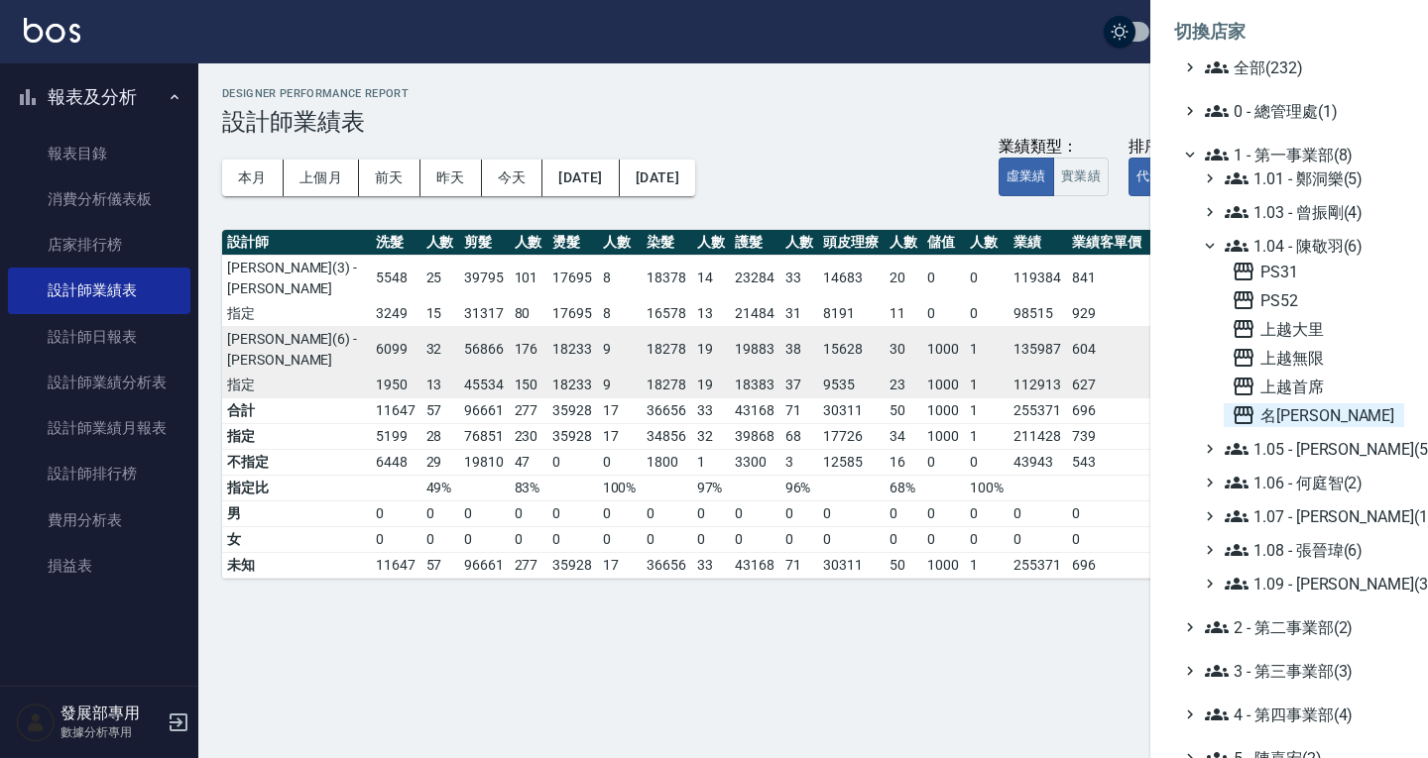
click at [1309, 418] on span "名[PERSON_NAME]" at bounding box center [1313, 416] width 165 height 24
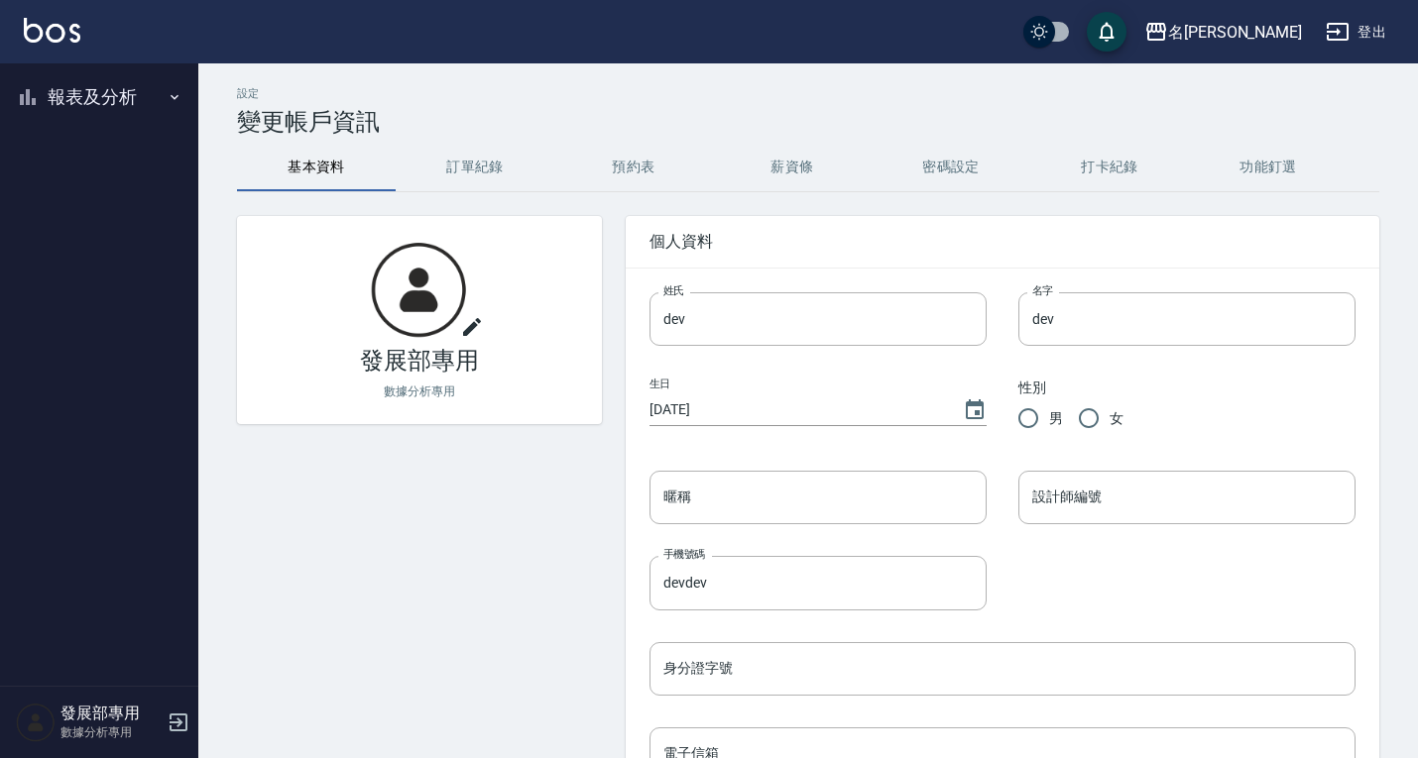
click at [100, 92] on button "報表及分析" at bounding box center [99, 97] width 182 height 52
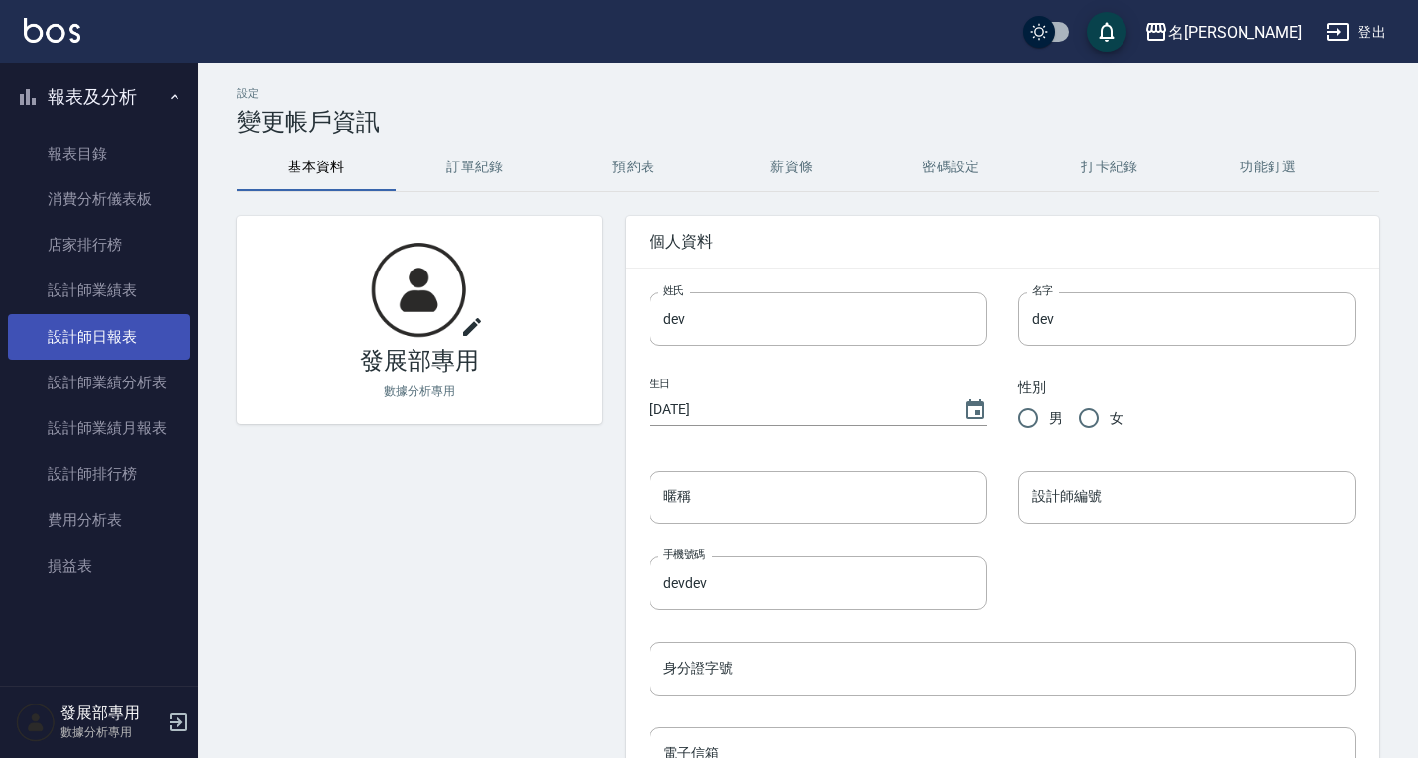
click at [152, 329] on link "設計師日報表" at bounding box center [99, 337] width 182 height 46
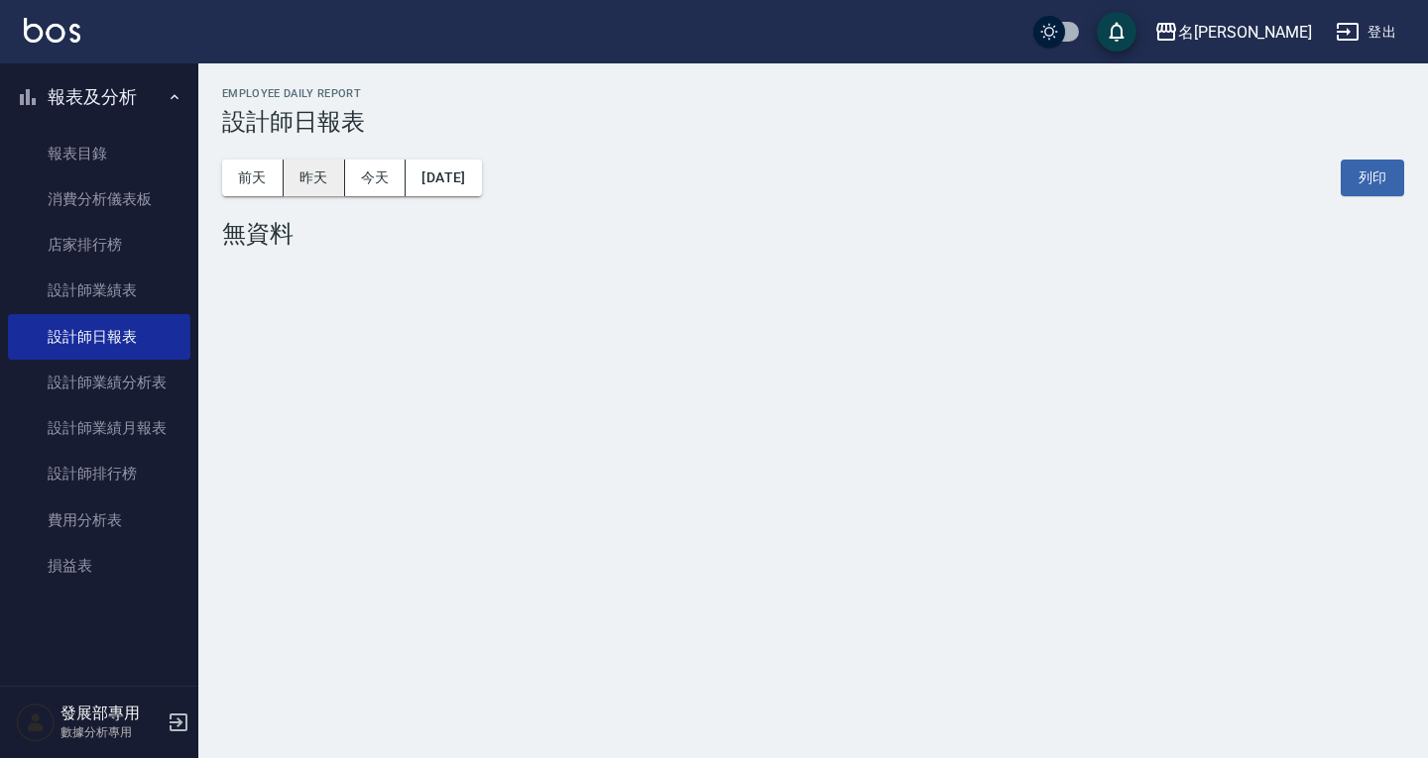
click at [315, 181] on button "昨天" at bounding box center [314, 178] width 61 height 37
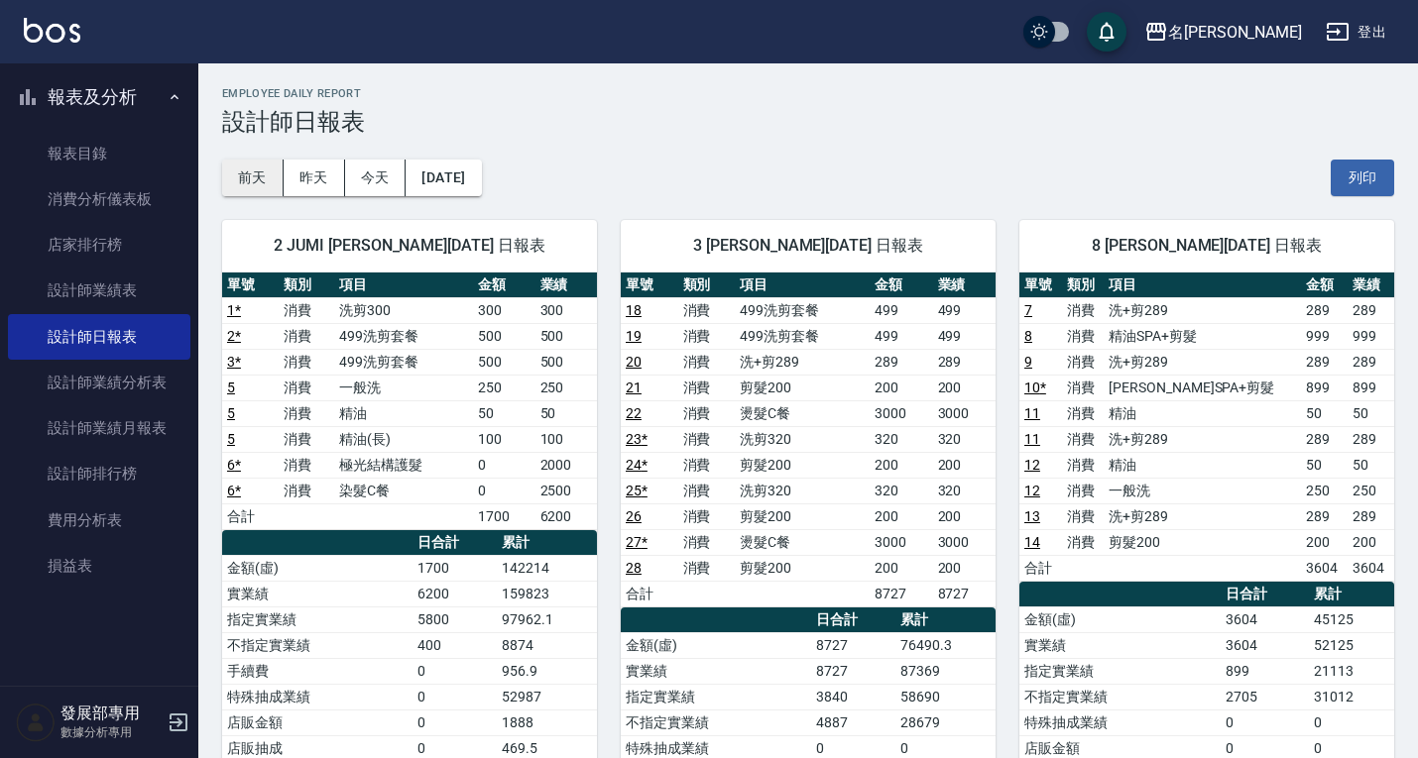
click at [267, 192] on button "前天" at bounding box center [252, 178] width 61 height 37
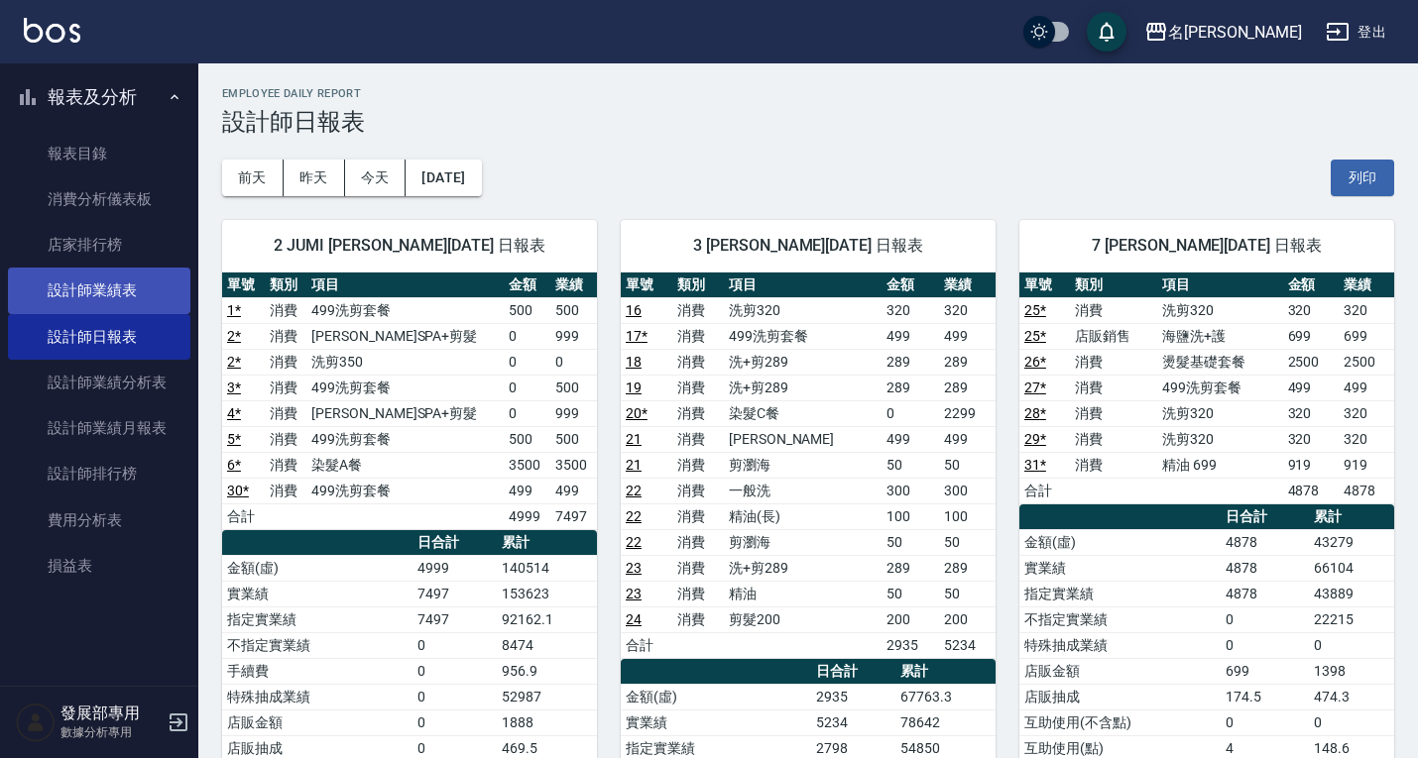
click at [98, 300] on link "設計師業績表" at bounding box center [99, 291] width 182 height 46
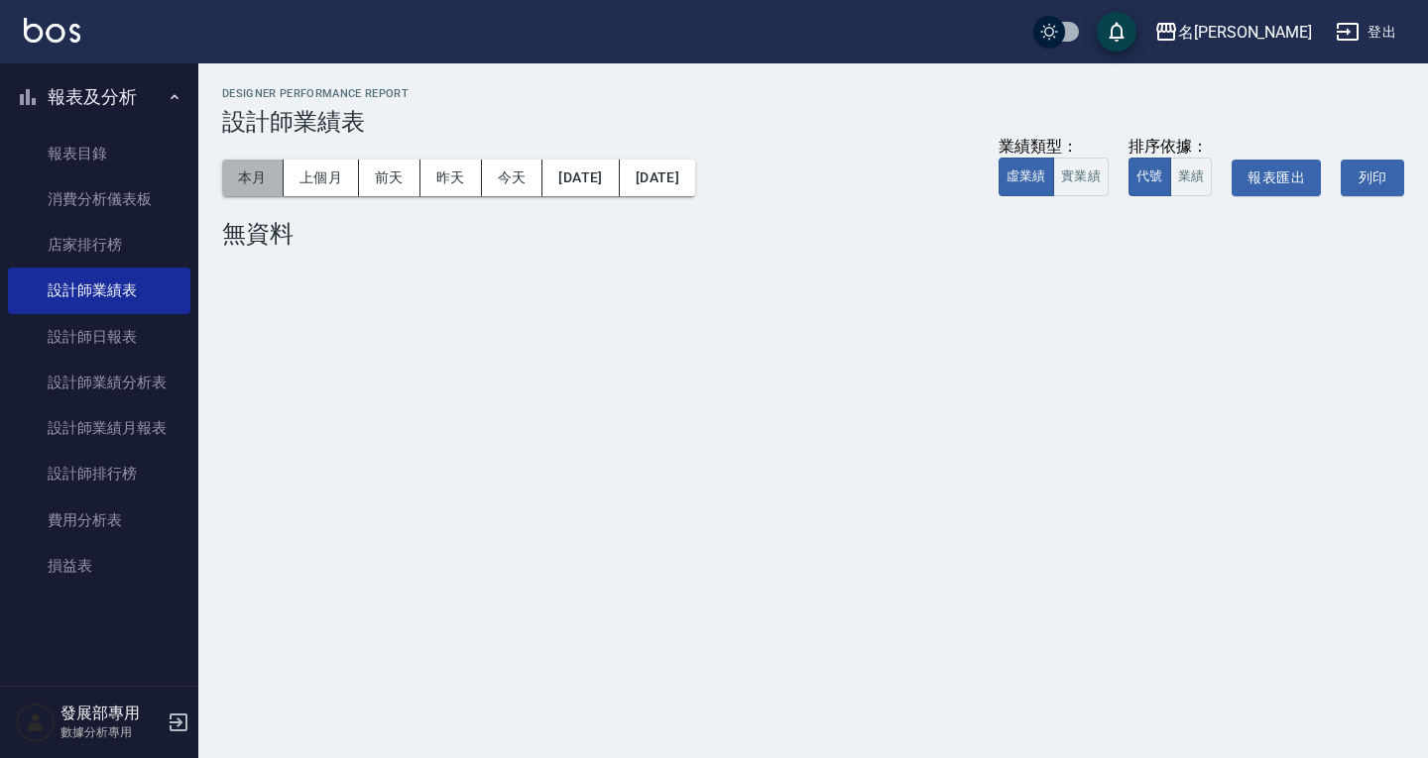
click at [246, 186] on button "本月" at bounding box center [252, 178] width 61 height 37
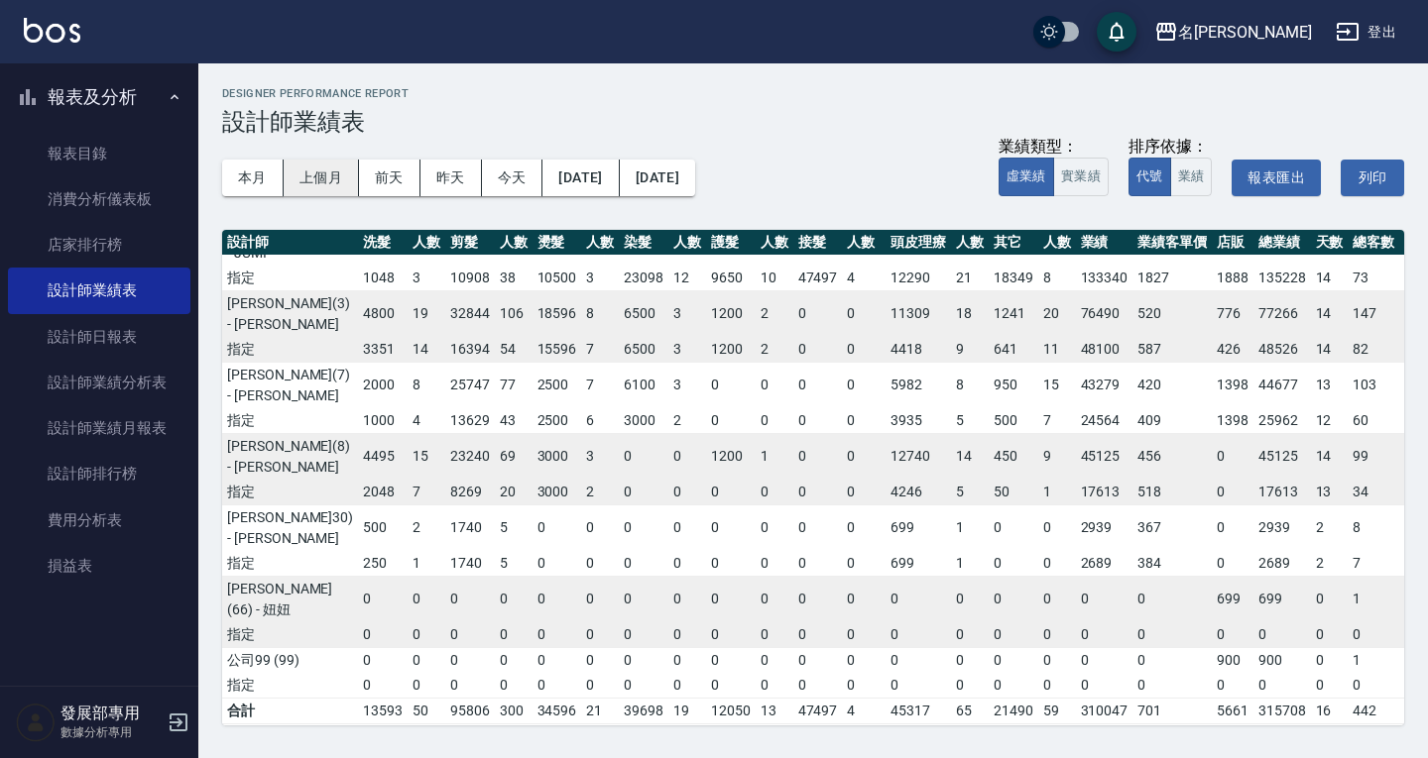
scroll to position [37, 0]
click at [347, 161] on button "上個月" at bounding box center [321, 178] width 75 height 37
